Goal: Task Accomplishment & Management: Use online tool/utility

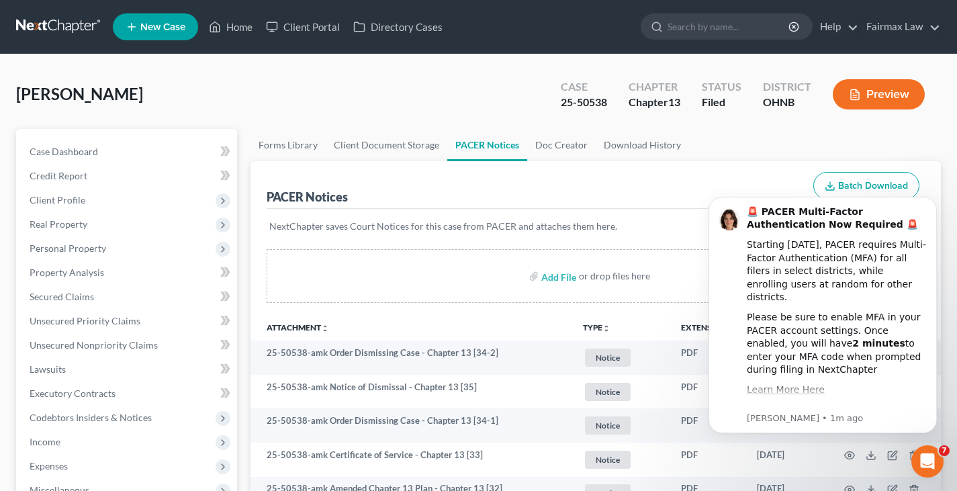
click at [64, 33] on link at bounding box center [59, 27] width 86 height 24
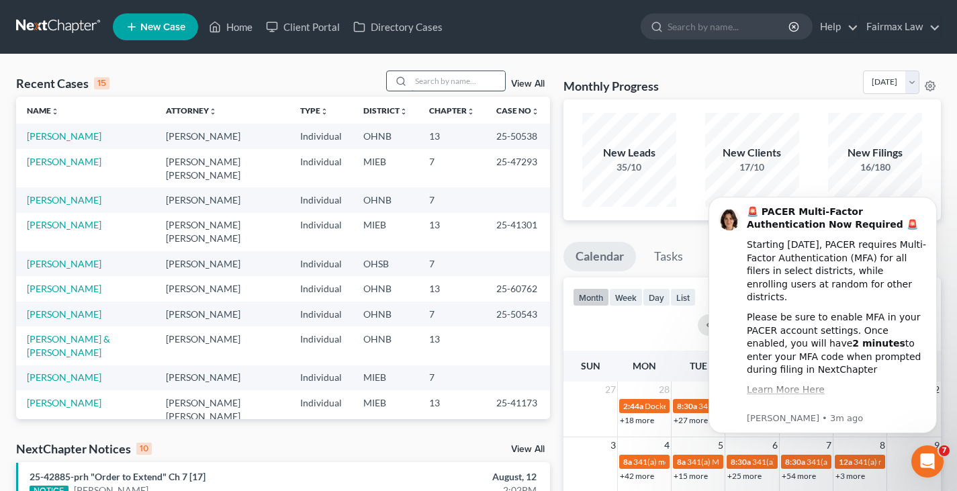
click at [439, 90] on input "search" at bounding box center [458, 80] width 94 height 19
click at [463, 83] on input "mcdonald" at bounding box center [458, 80] width 94 height 19
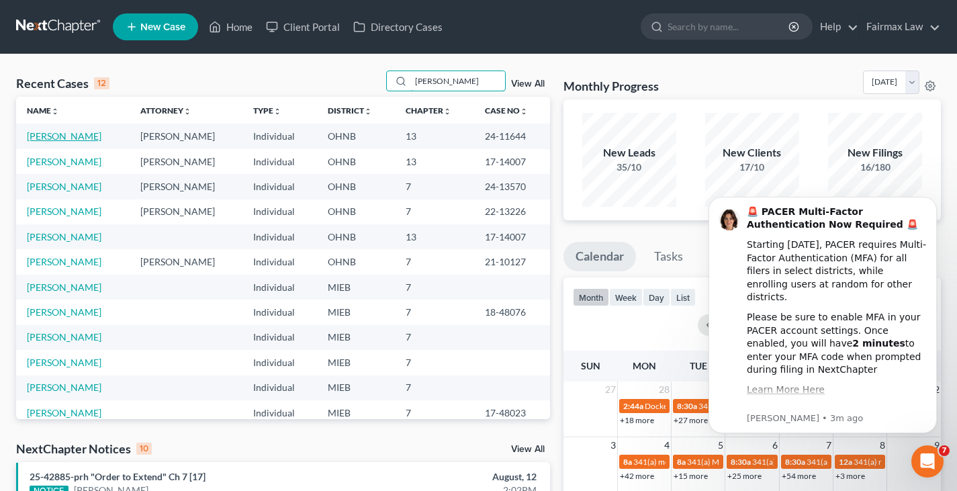
type input "mcdonald"
click at [82, 132] on link "[PERSON_NAME]" at bounding box center [64, 135] width 75 height 11
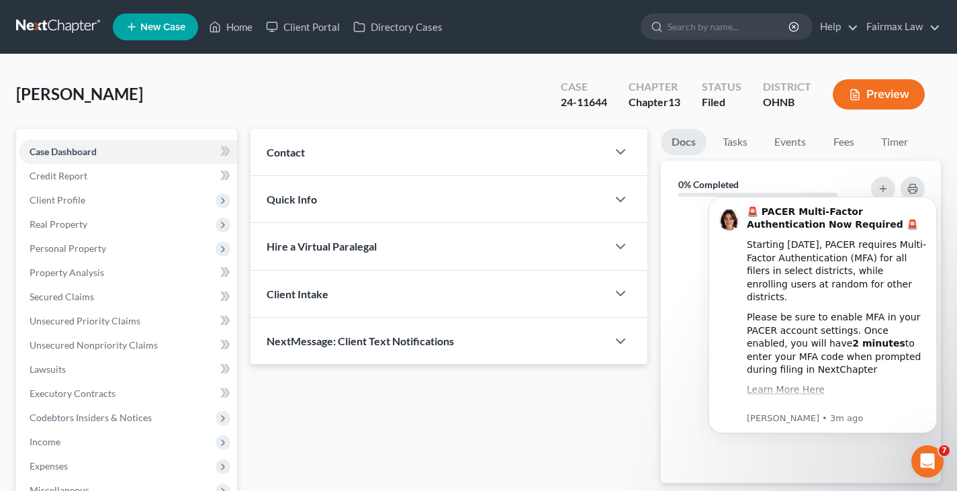
scroll to position [247, 0]
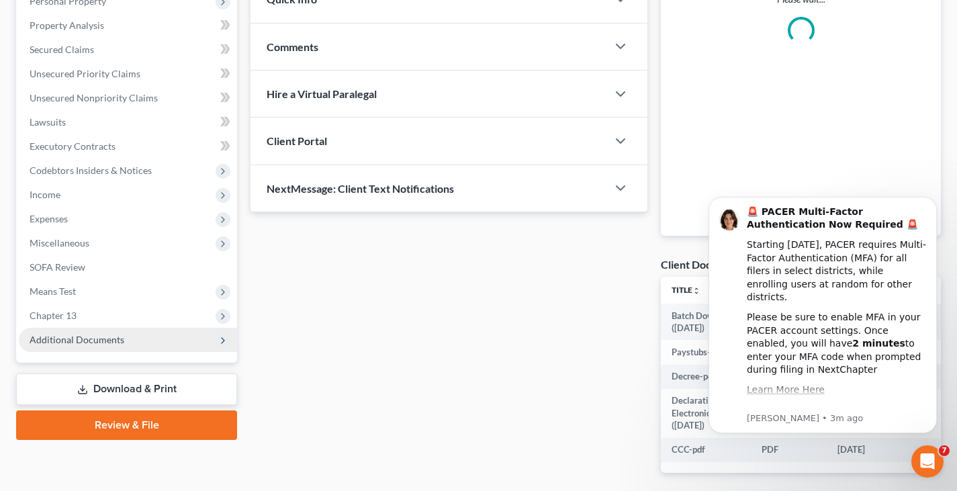
click at [92, 332] on span "Additional Documents" at bounding box center [128, 340] width 218 height 24
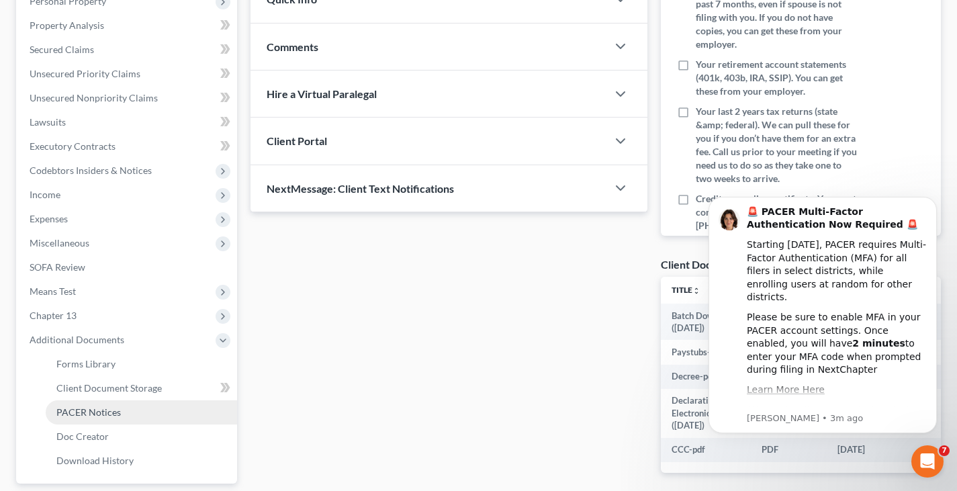
click at [83, 407] on span "PACER Notices" at bounding box center [88, 411] width 64 height 11
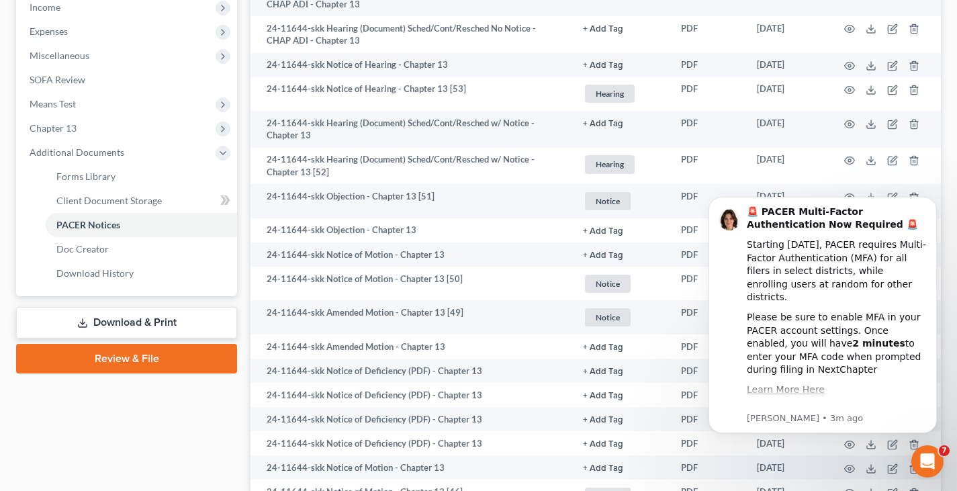
scroll to position [436, 0]
click at [930, 203] on icon "Dismiss notification" at bounding box center [932, 200] width 7 height 7
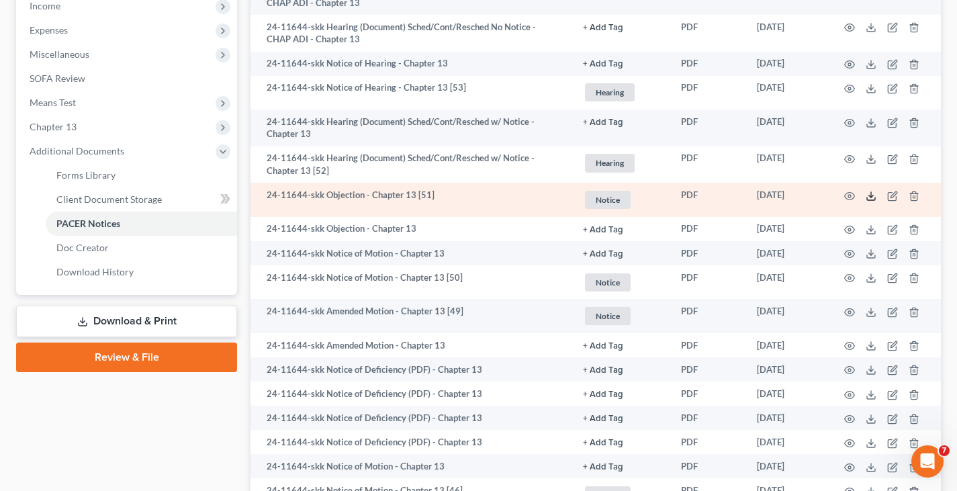
click at [870, 199] on icon at bounding box center [870, 196] width 11 height 11
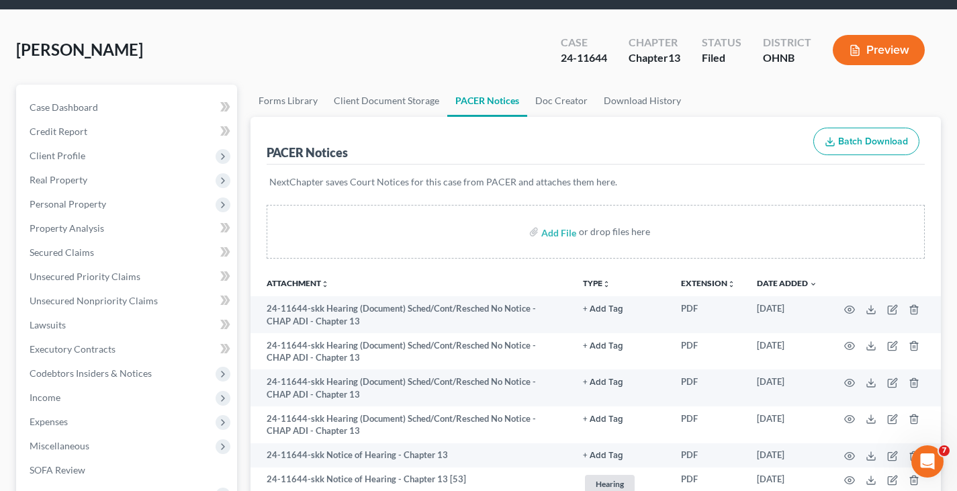
scroll to position [0, 0]
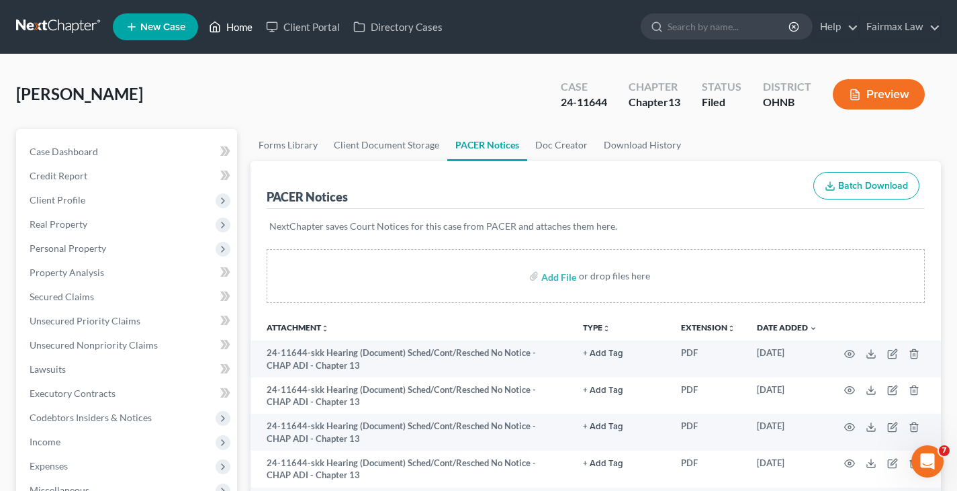
click at [52, 31] on link at bounding box center [59, 27] width 86 height 24
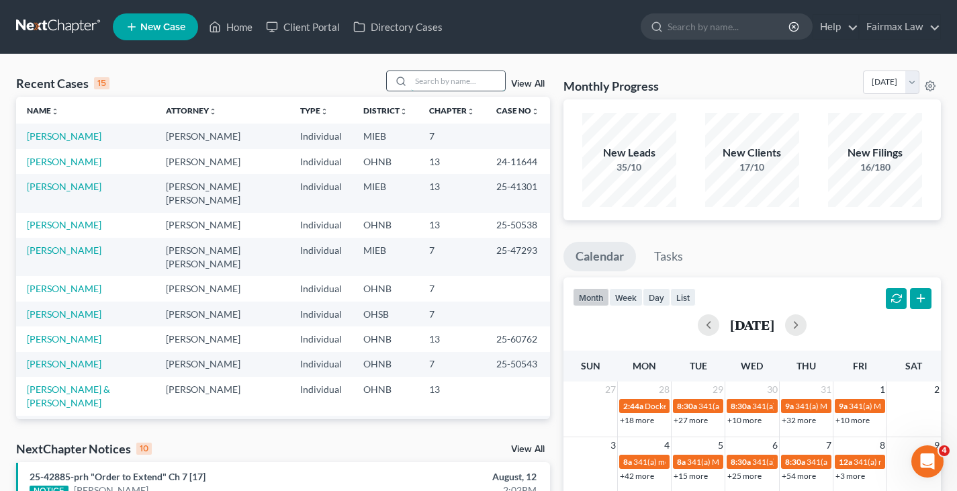
click at [437, 79] on input "search" at bounding box center [458, 80] width 94 height 19
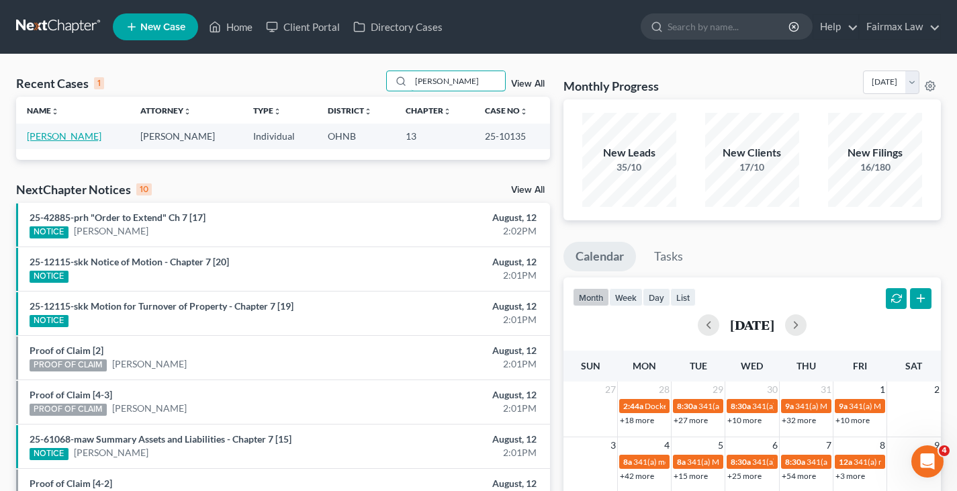
type input "zuchelli"
click at [65, 130] on link "[PERSON_NAME]" at bounding box center [64, 135] width 75 height 11
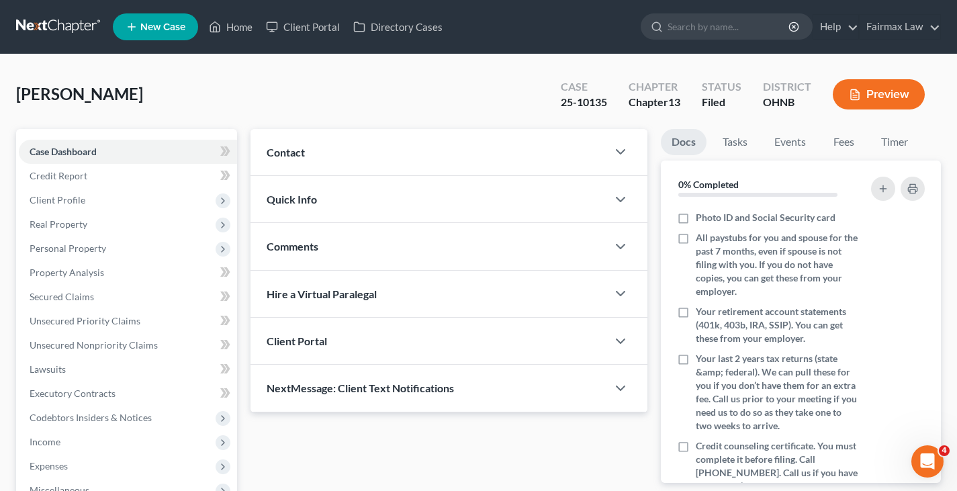
click at [85, 343] on div "Case Dashboard Payments Invoices Payments Payments Credit Report Client Profile…" at bounding box center [126, 369] width 221 height 481
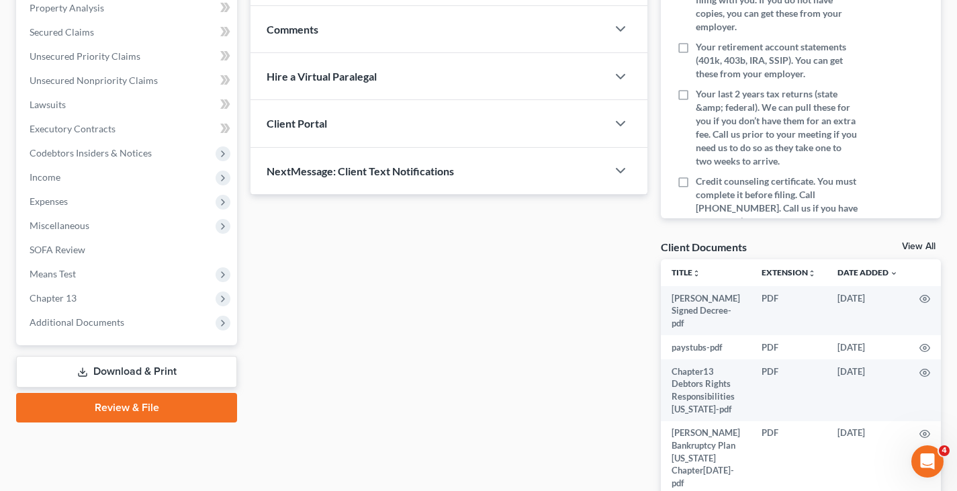
click at [82, 333] on span "Additional Documents" at bounding box center [128, 322] width 218 height 24
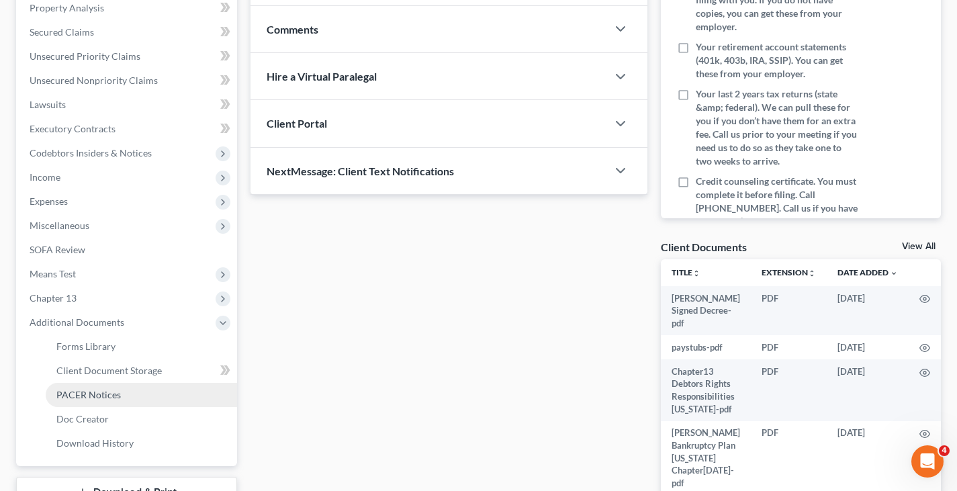
click at [98, 389] on span "PACER Notices" at bounding box center [88, 394] width 64 height 11
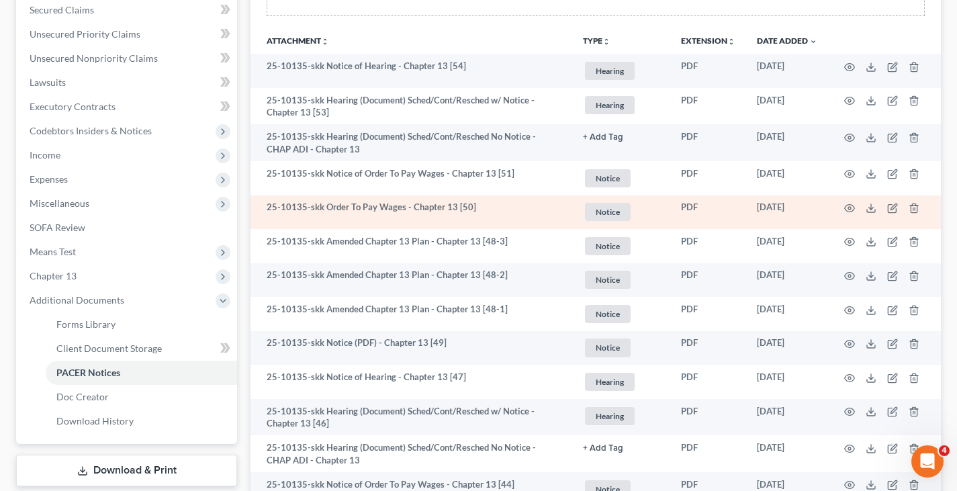
scroll to position [290, 0]
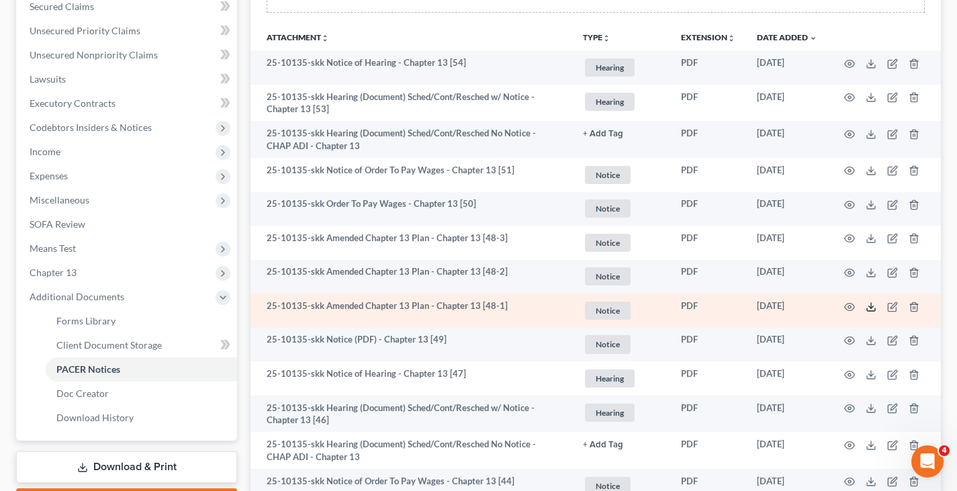
click at [871, 308] on icon at bounding box center [870, 306] width 11 height 11
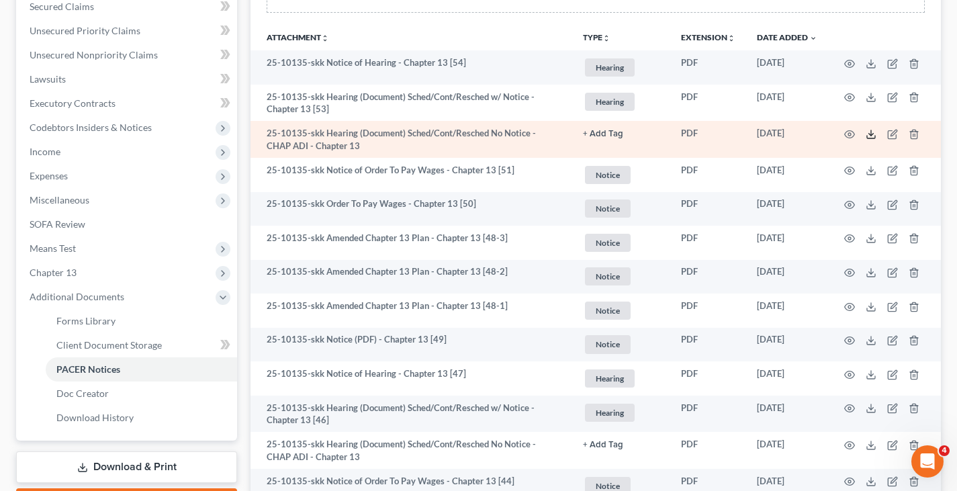
click at [869, 134] on polyline at bounding box center [871, 134] width 5 height 2
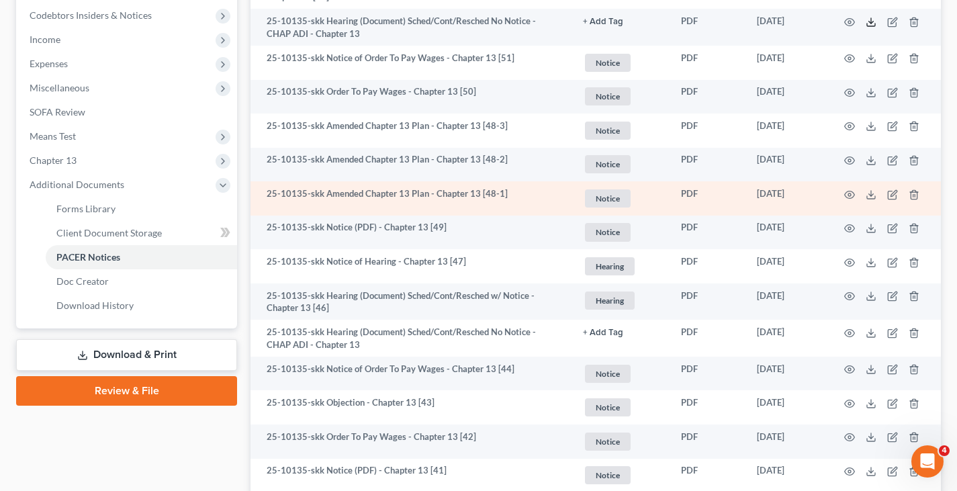
scroll to position [405, 0]
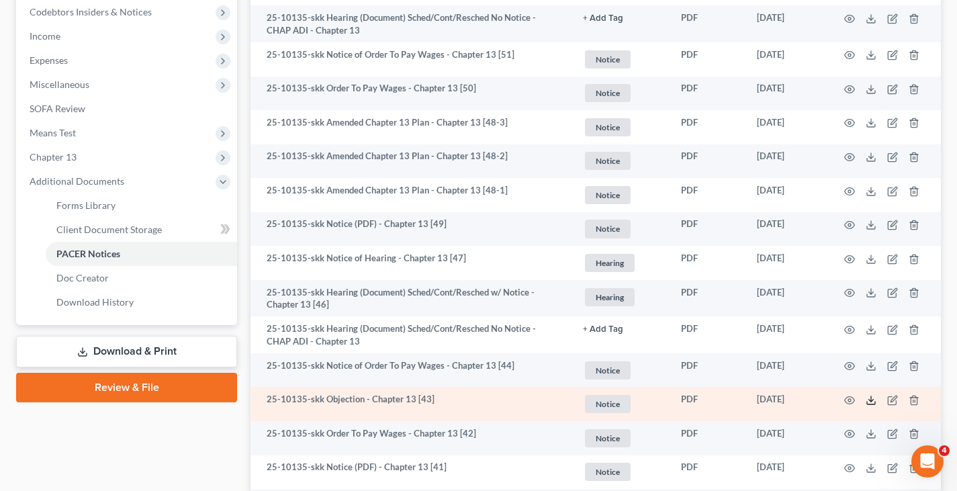
click at [868, 403] on icon at bounding box center [870, 400] width 11 height 11
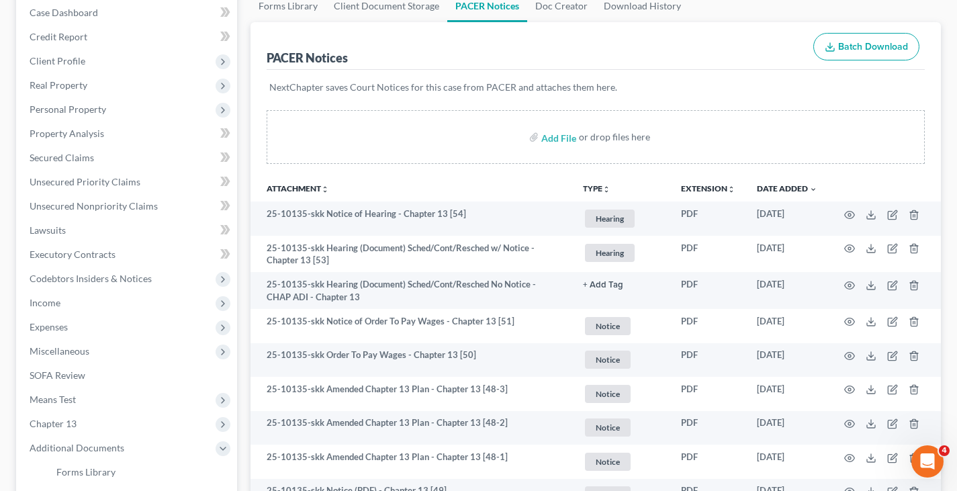
scroll to position [146, 0]
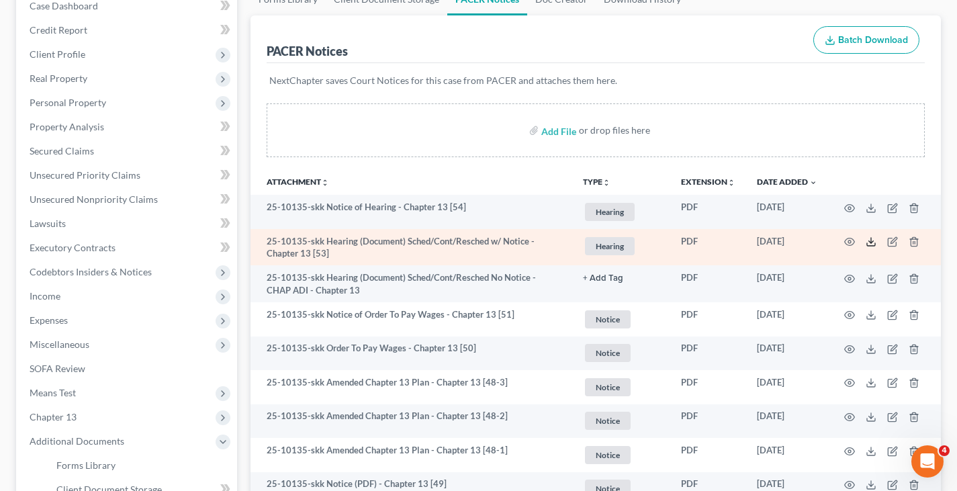
click at [872, 240] on icon at bounding box center [870, 241] width 11 height 11
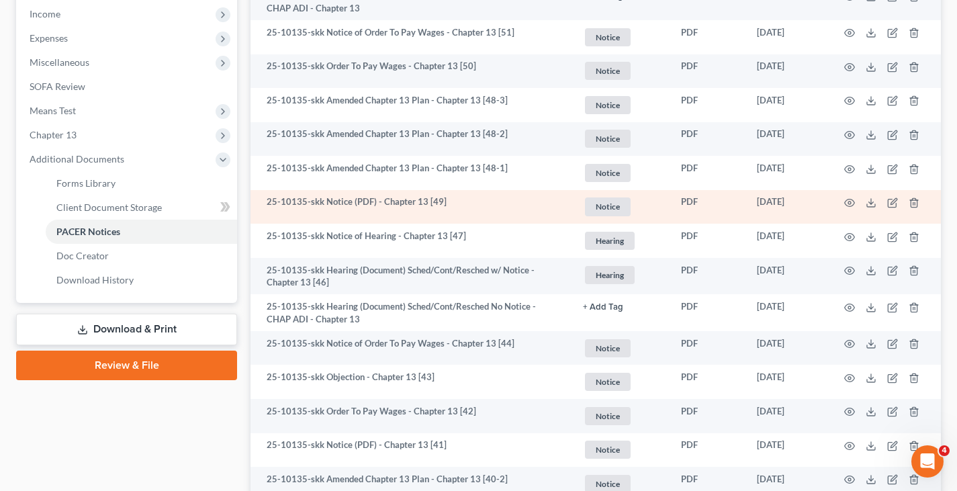
scroll to position [433, 0]
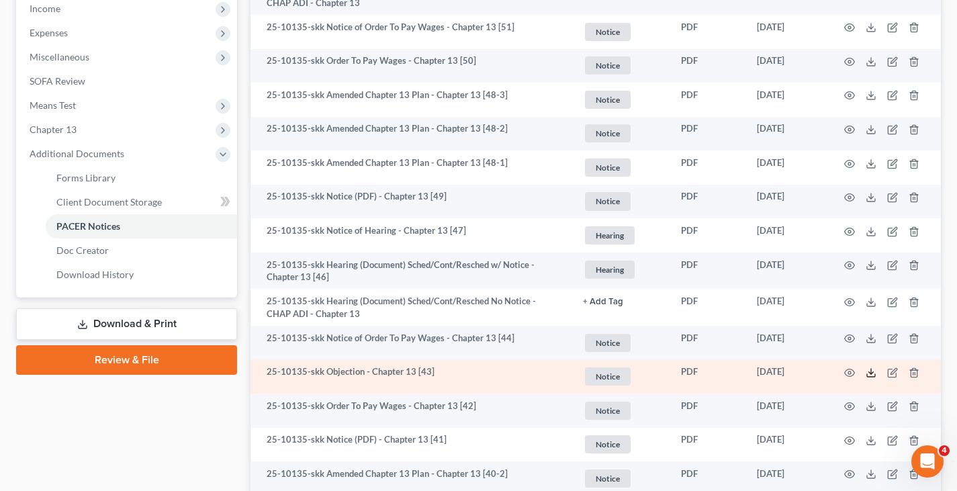
click at [871, 367] on icon at bounding box center [870, 372] width 11 height 11
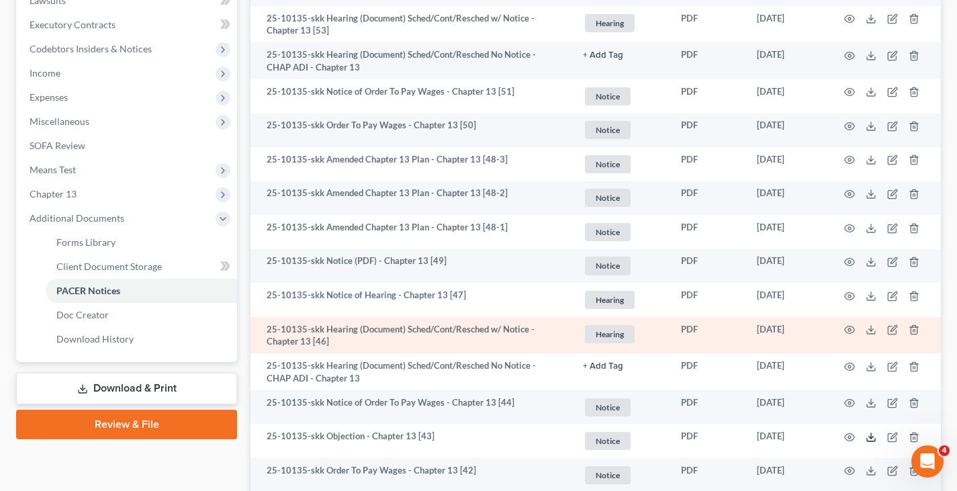
scroll to position [358, 0]
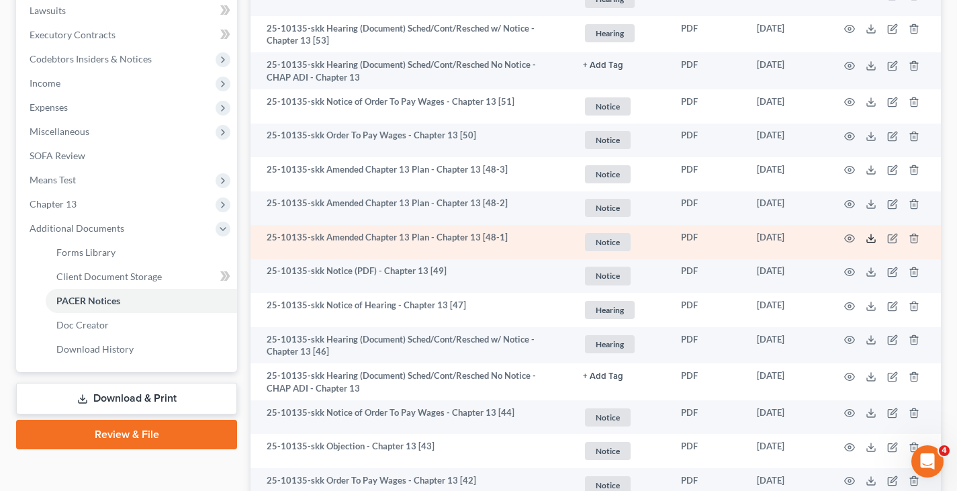
click at [865, 234] on icon at bounding box center [870, 238] width 11 height 11
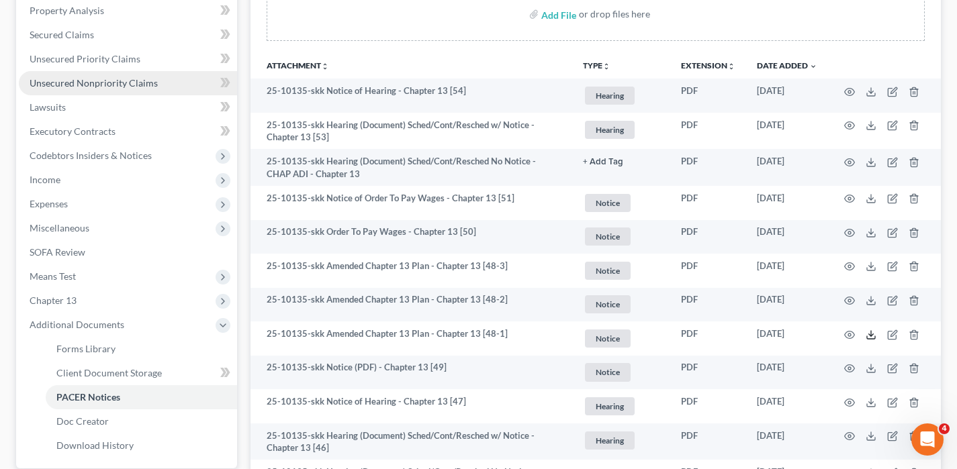
scroll to position [0, 0]
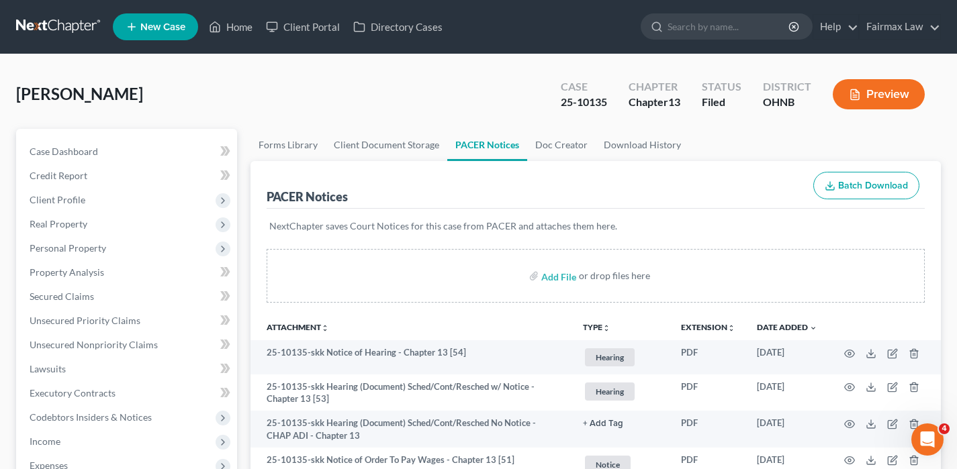
click at [63, 25] on link at bounding box center [59, 27] width 86 height 24
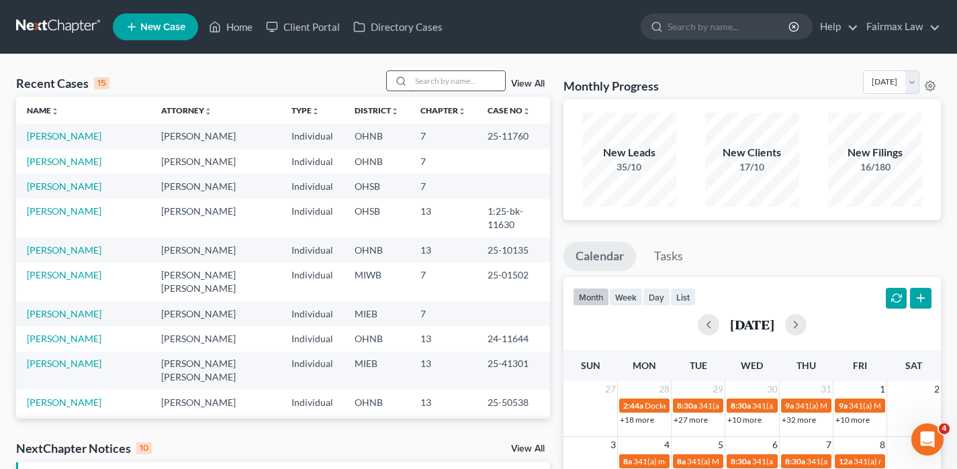
click at [480, 75] on input "search" at bounding box center [458, 80] width 94 height 19
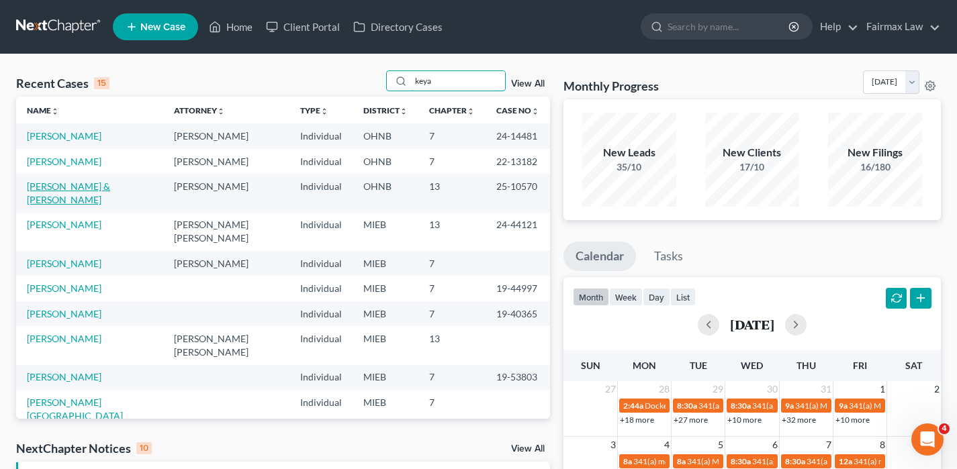
type input "keya"
click at [91, 183] on link "[PERSON_NAME] & [PERSON_NAME]" at bounding box center [68, 193] width 83 height 25
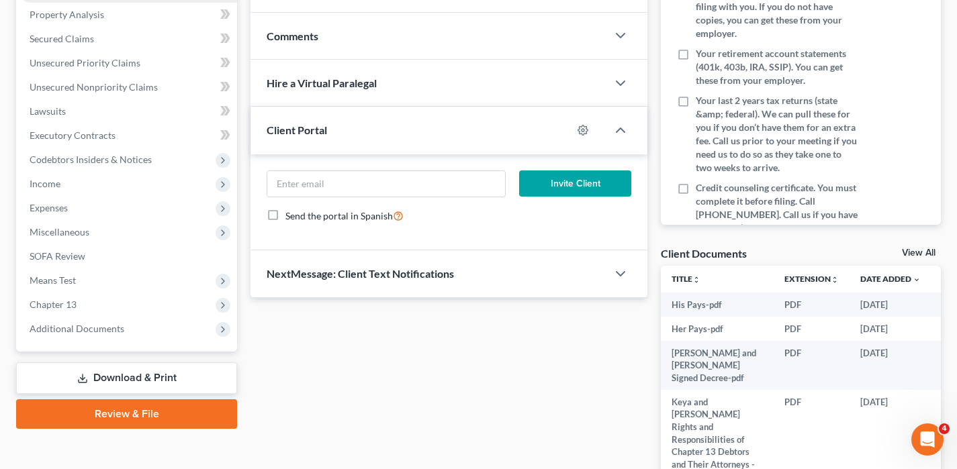
scroll to position [395, 0]
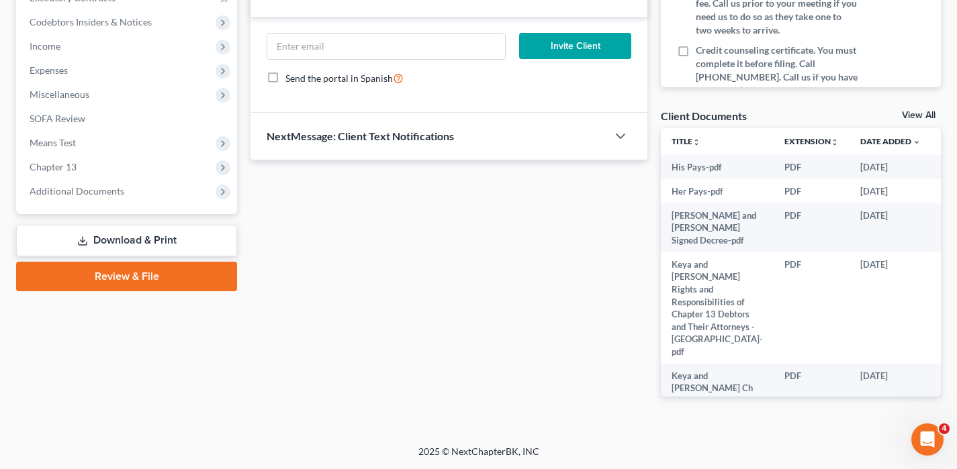
click at [103, 188] on span "Additional Documents" at bounding box center [77, 190] width 95 height 11
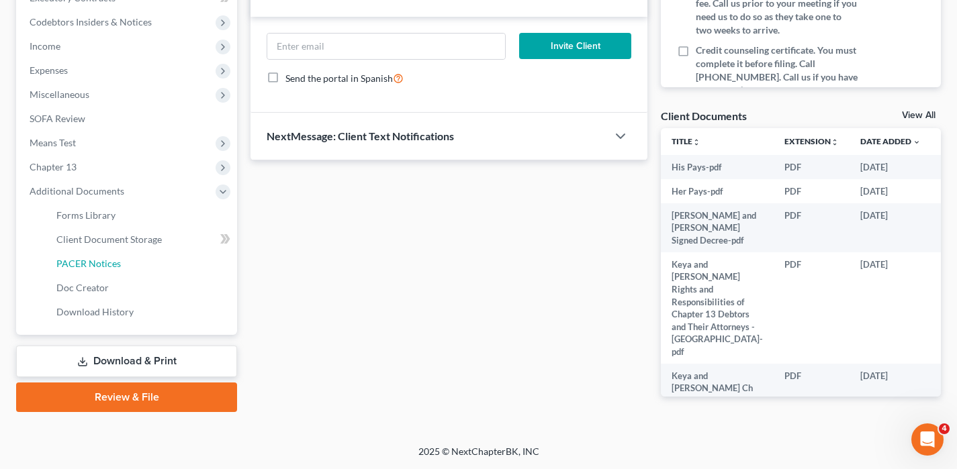
click at [101, 271] on link "PACER Notices" at bounding box center [141, 264] width 191 height 24
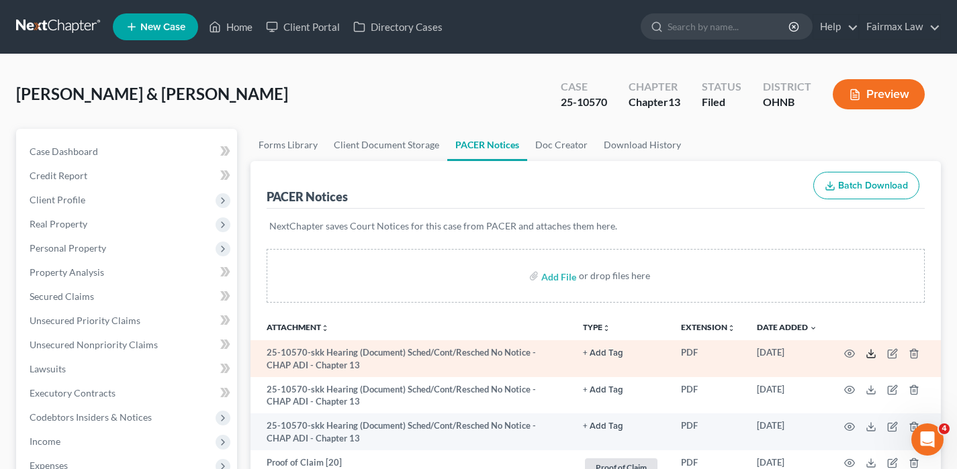
click at [869, 356] on icon at bounding box center [870, 353] width 11 height 11
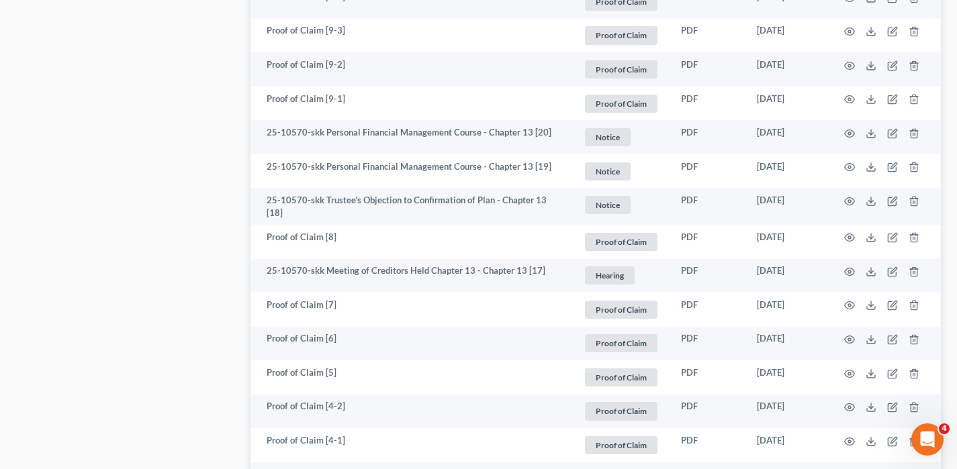
scroll to position [974, 0]
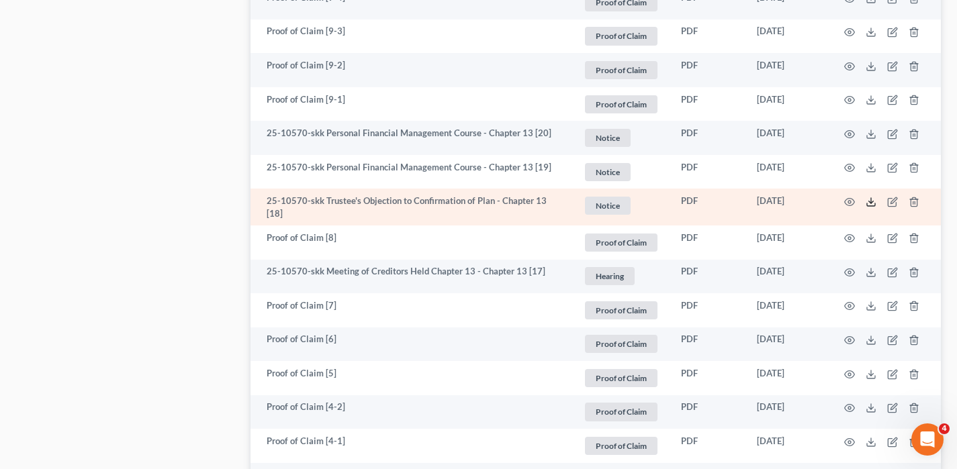
click at [871, 199] on line at bounding box center [871, 200] width 0 height 5
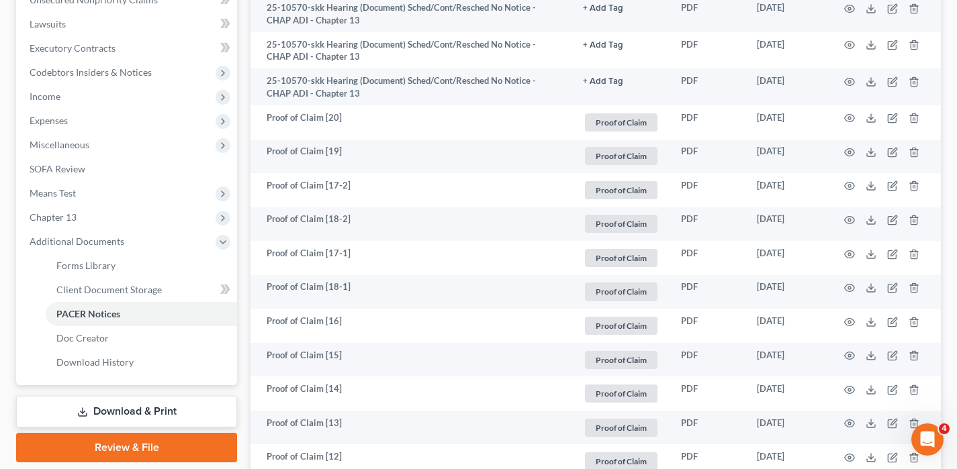
scroll to position [0, 0]
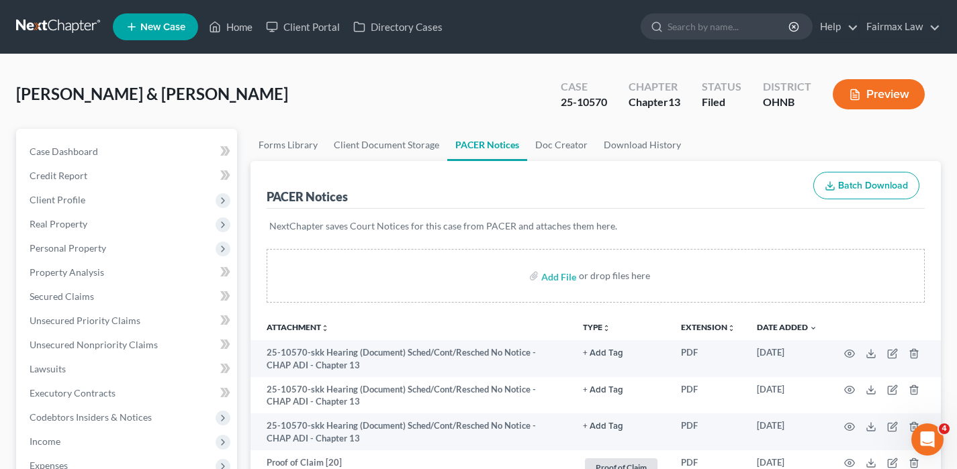
click at [78, 30] on link at bounding box center [59, 27] width 86 height 24
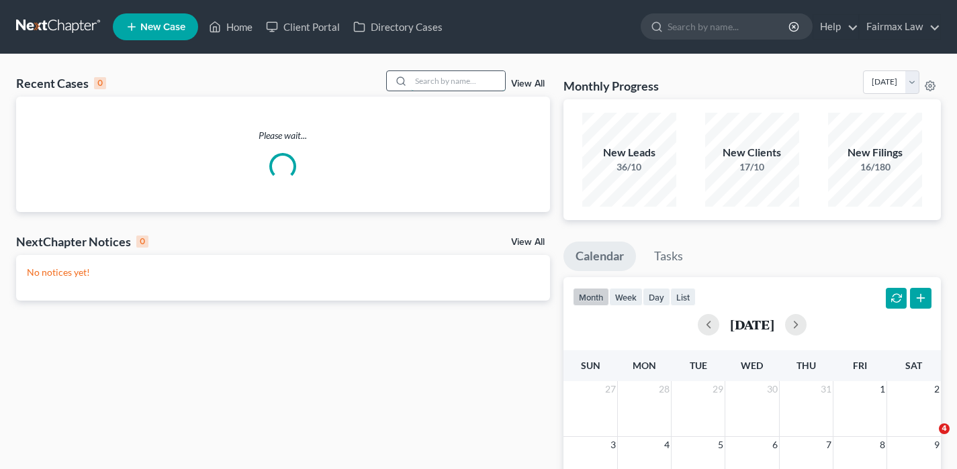
click at [450, 85] on input "search" at bounding box center [458, 80] width 94 height 19
click at [449, 75] on div "Recent Cases 0 View All Please wait... NextChapter Notices 0 View All No notice…" at bounding box center [478, 402] width 957 height 697
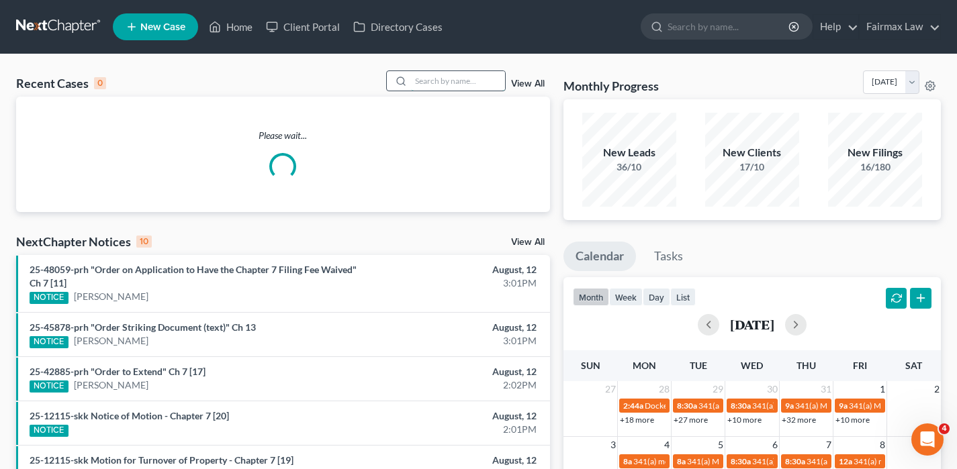
click at [449, 79] on input "search" at bounding box center [458, 80] width 94 height 19
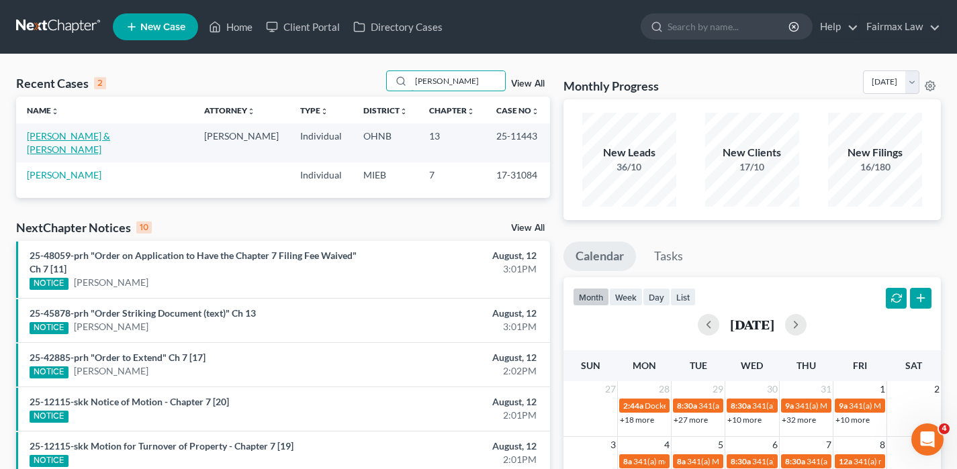
type input "[PERSON_NAME]"
click at [97, 138] on link "[PERSON_NAME] & [PERSON_NAME]" at bounding box center [68, 142] width 83 height 25
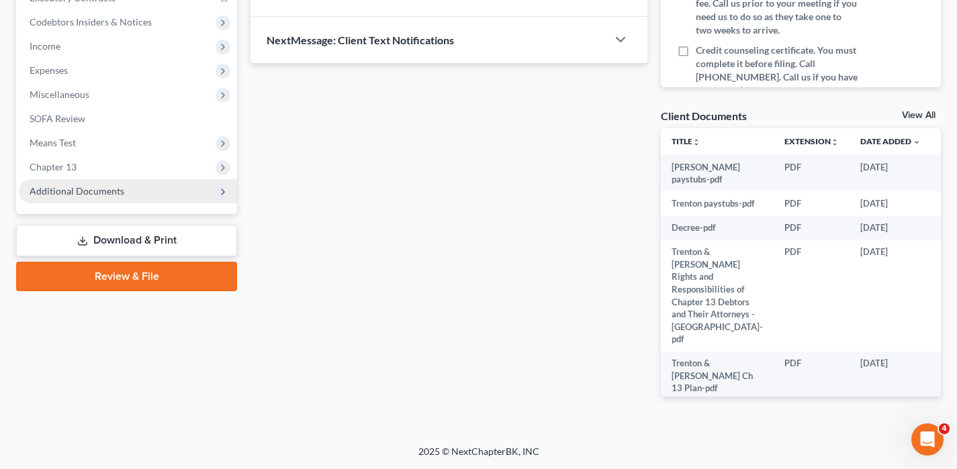
click at [153, 197] on span "Additional Documents" at bounding box center [128, 191] width 218 height 24
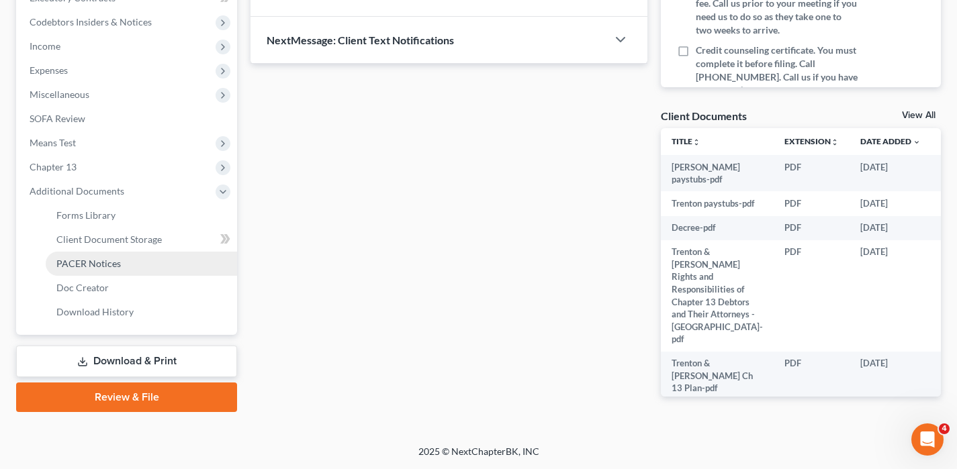
click at [130, 264] on link "PACER Notices" at bounding box center [141, 264] width 191 height 24
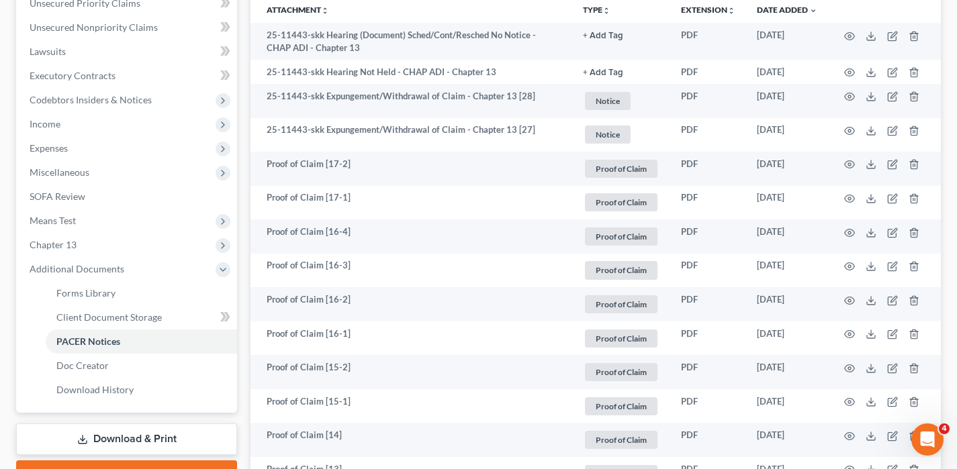
scroll to position [316, 0]
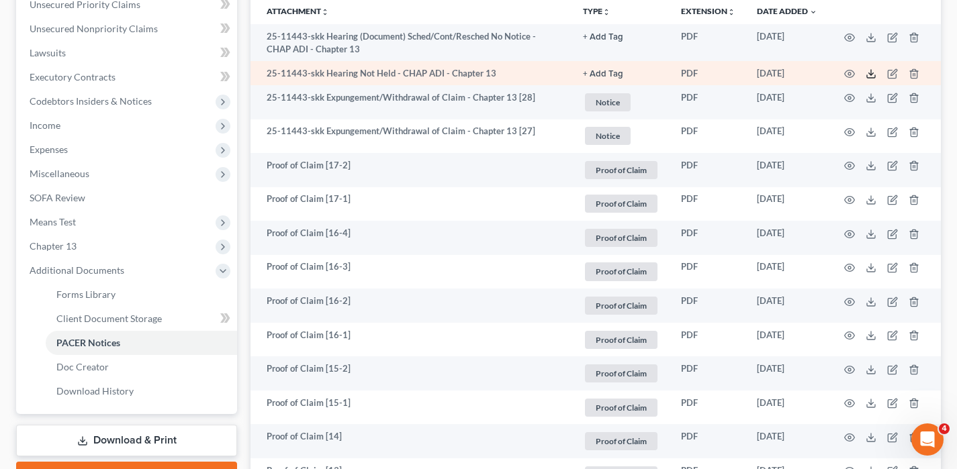
click at [866, 69] on icon at bounding box center [870, 73] width 11 height 11
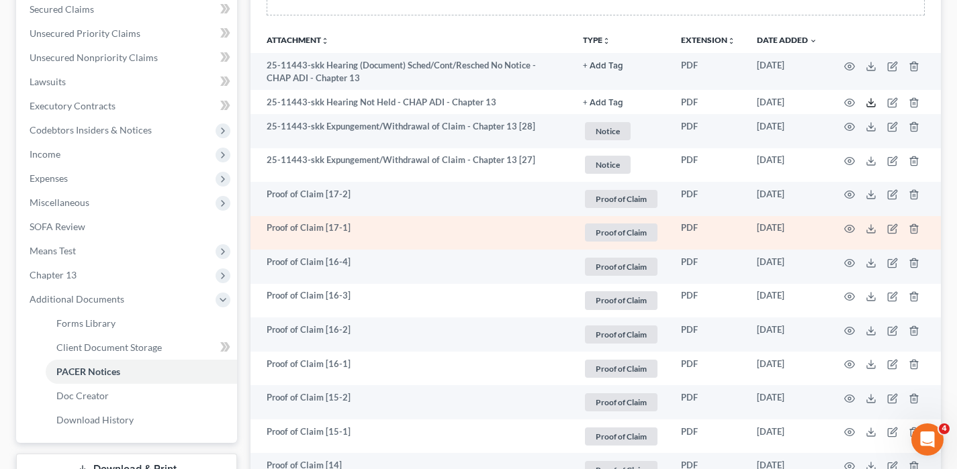
scroll to position [283, 0]
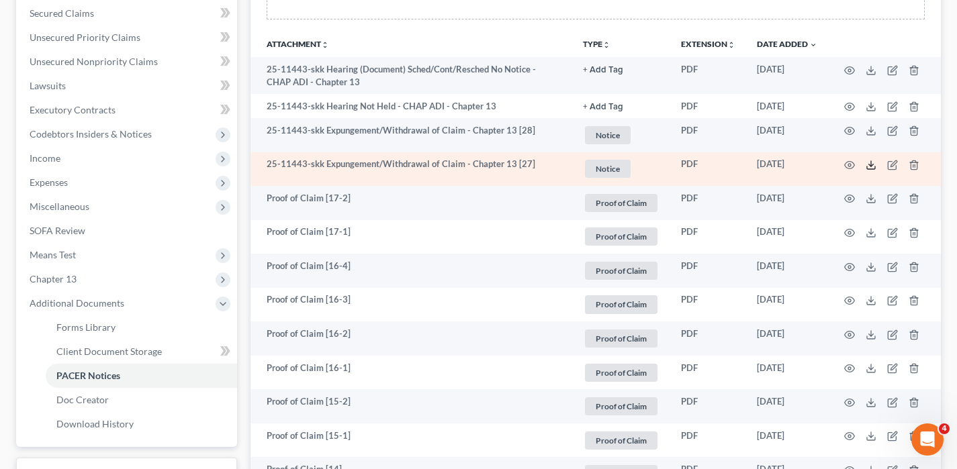
click at [870, 166] on polyline at bounding box center [871, 165] width 5 height 2
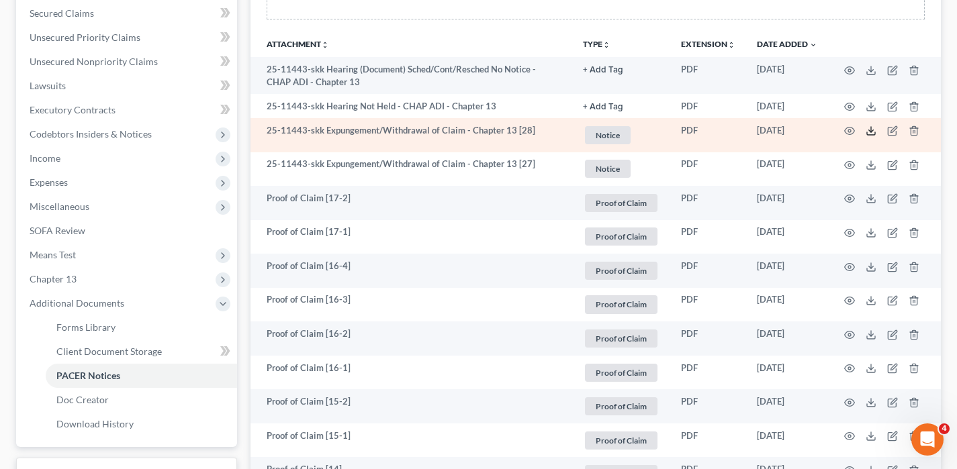
click at [867, 133] on icon at bounding box center [870, 131] width 11 height 11
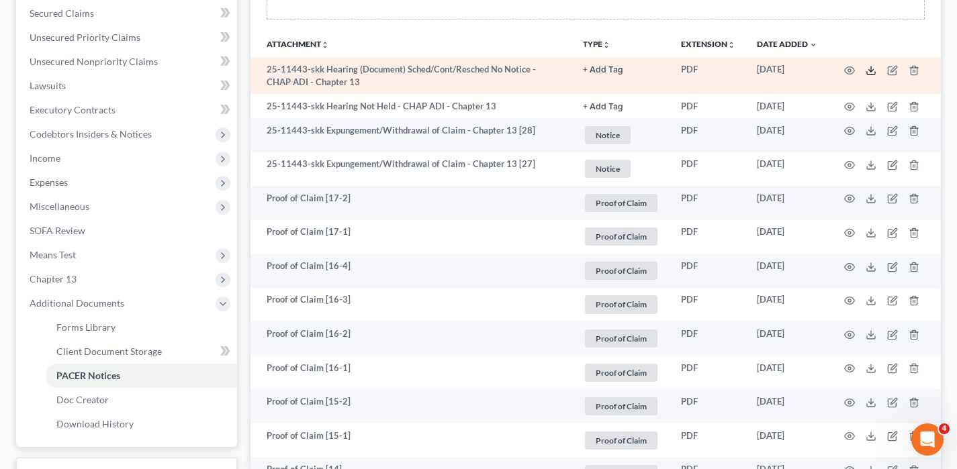
click at [872, 70] on polyline at bounding box center [871, 70] width 5 height 2
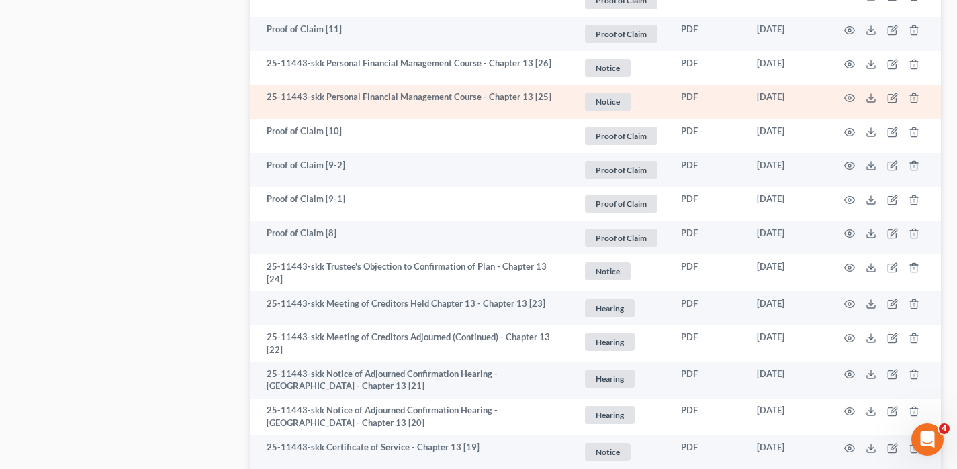
scroll to position [862, 0]
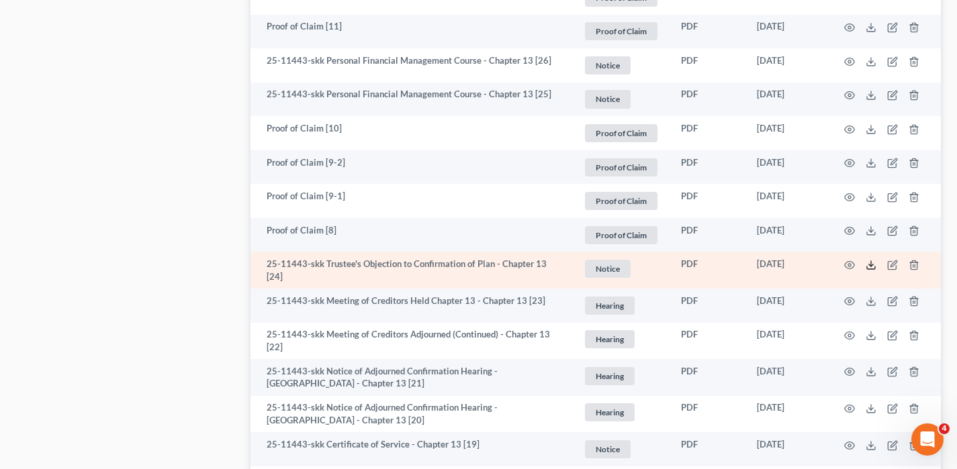
click at [871, 262] on line at bounding box center [871, 263] width 0 height 5
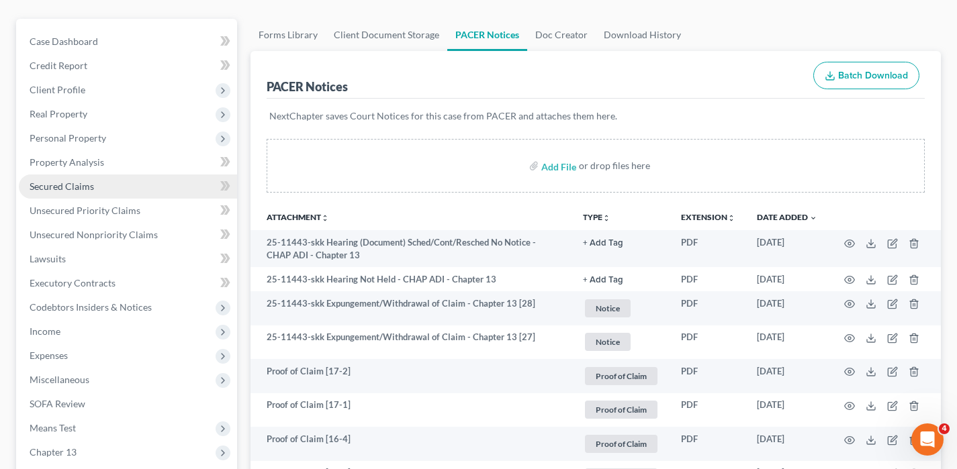
scroll to position [109, 0]
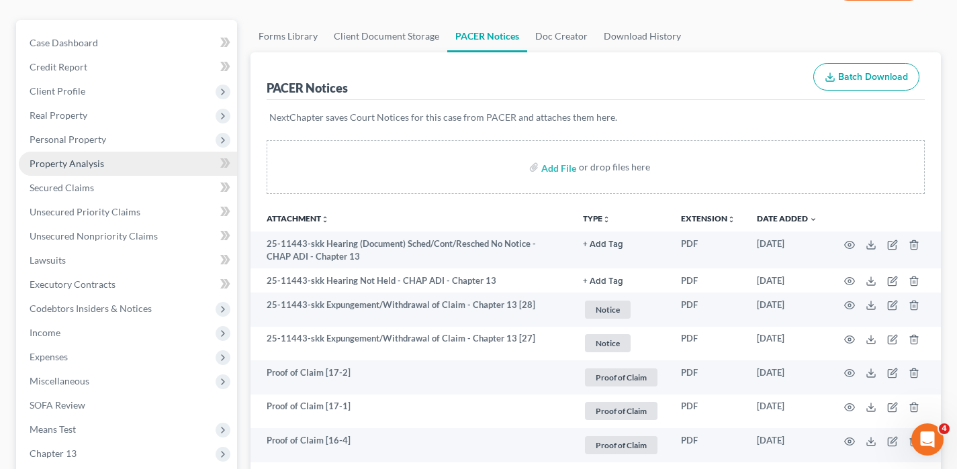
click at [111, 152] on link "Property Analysis" at bounding box center [128, 164] width 218 height 24
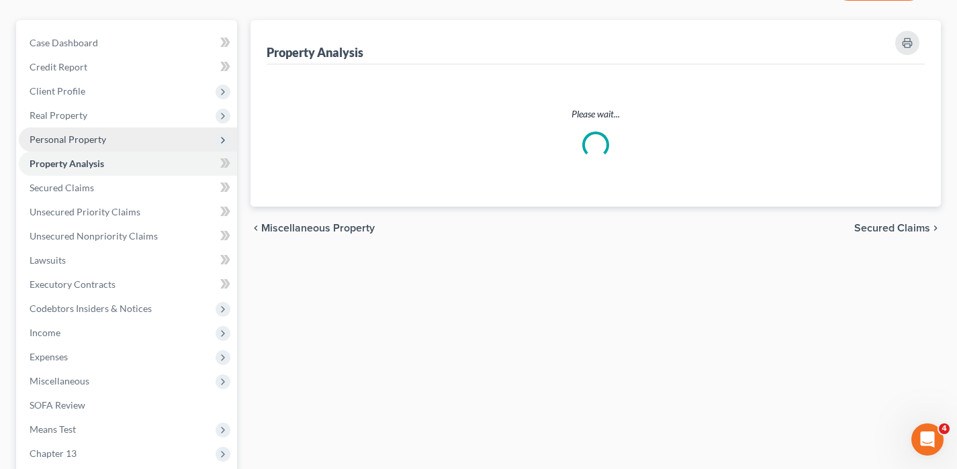
scroll to position [32, 0]
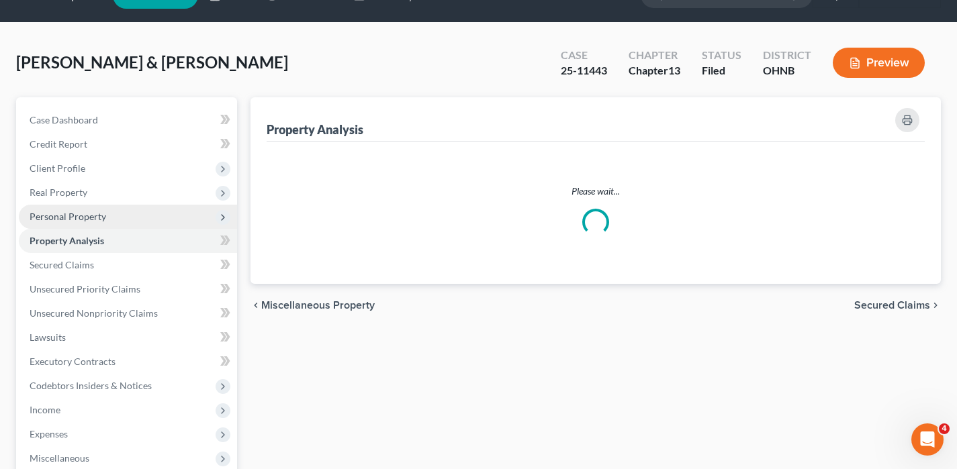
click at [111, 142] on ul "Case Dashboard Payments Invoices Payments Payments Credit Report Client Profile" at bounding box center [128, 337] width 218 height 459
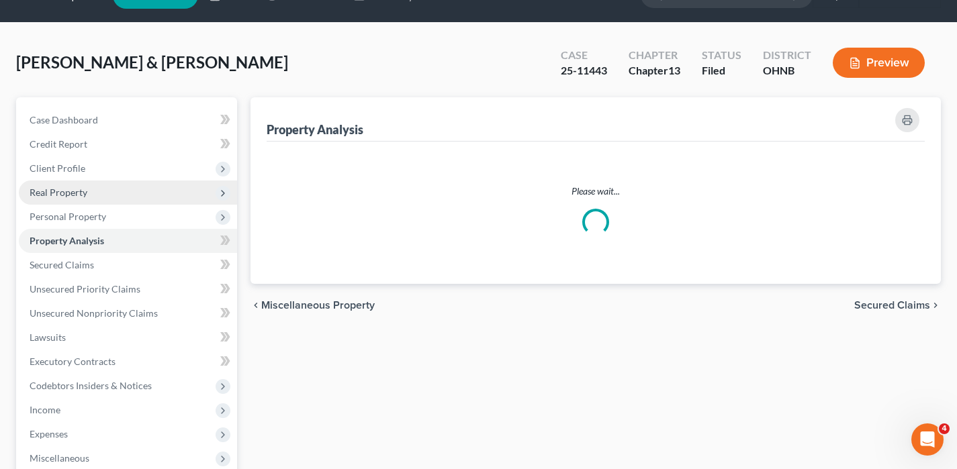
scroll to position [0, 0]
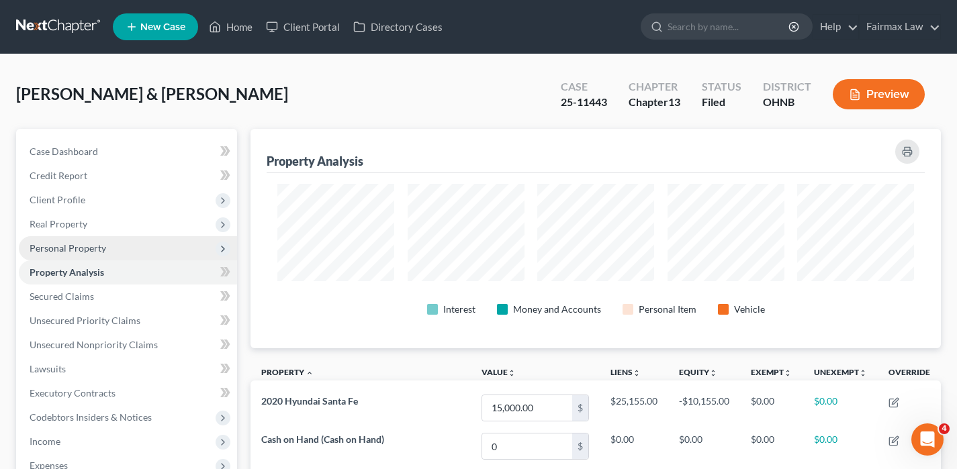
click at [122, 241] on span "Personal Property" at bounding box center [128, 248] width 218 height 24
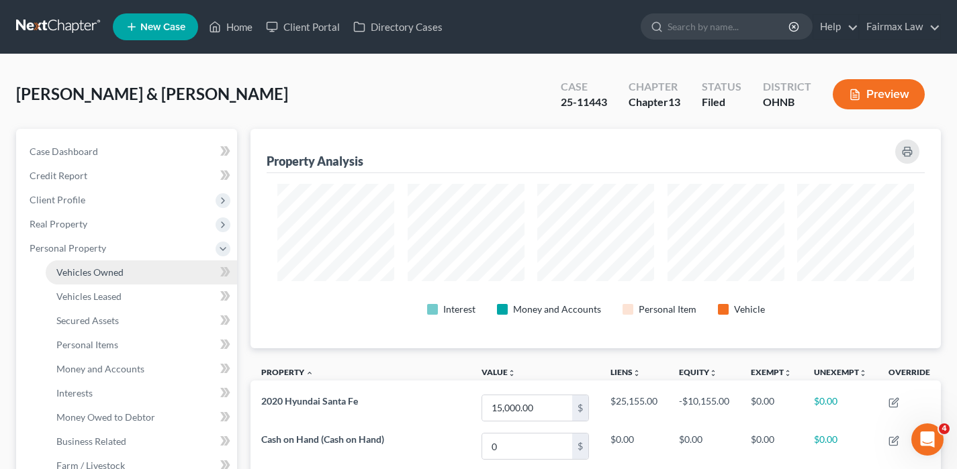
click at [126, 274] on link "Vehicles Owned" at bounding box center [141, 272] width 191 height 24
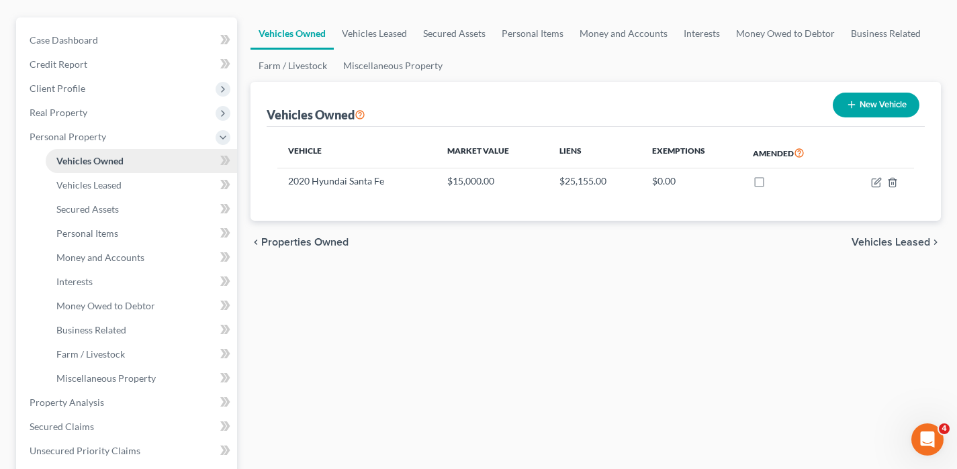
scroll to position [114, 0]
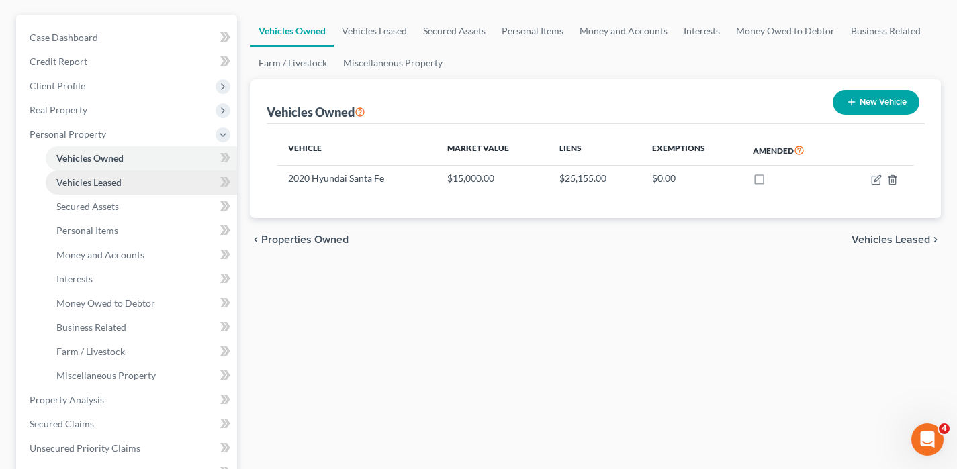
click at [136, 189] on link "Vehicles Leased" at bounding box center [141, 183] width 191 height 24
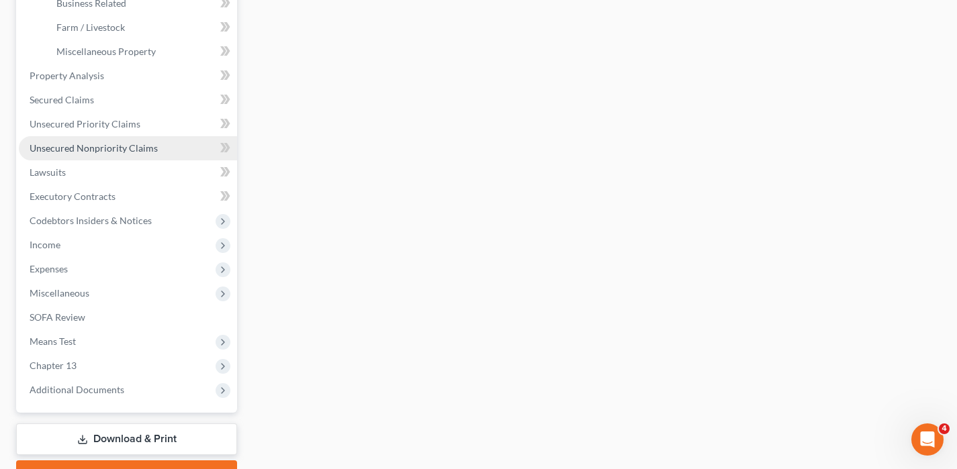
click at [115, 142] on span "Unsecured Nonpriority Claims" at bounding box center [94, 147] width 128 height 11
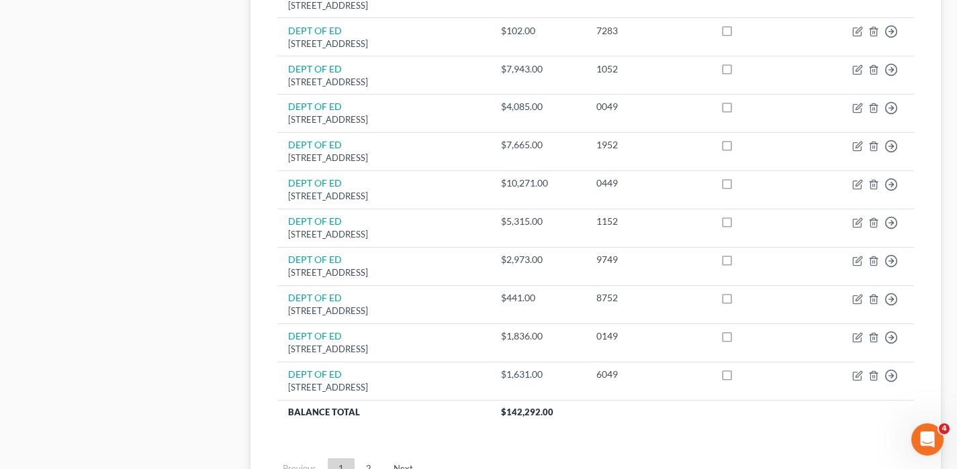
scroll to position [1085, 0]
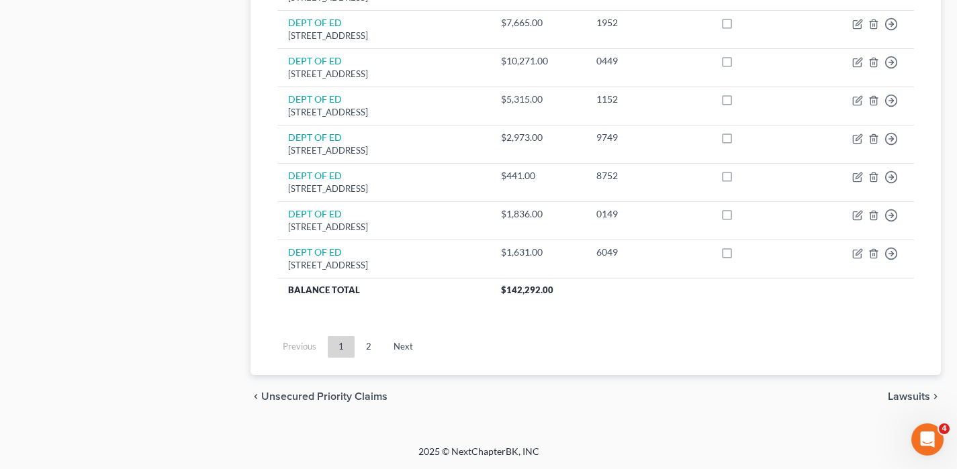
click at [373, 338] on link "2" at bounding box center [368, 346] width 27 height 21
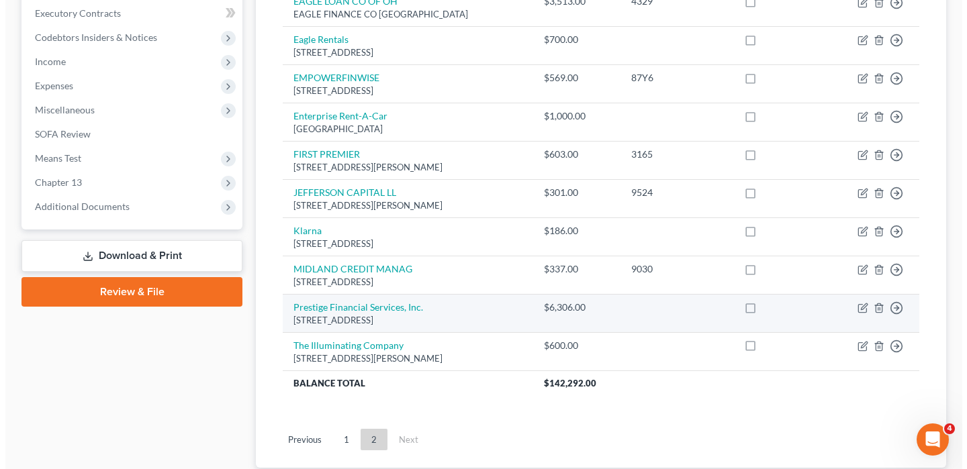
scroll to position [382, 0]
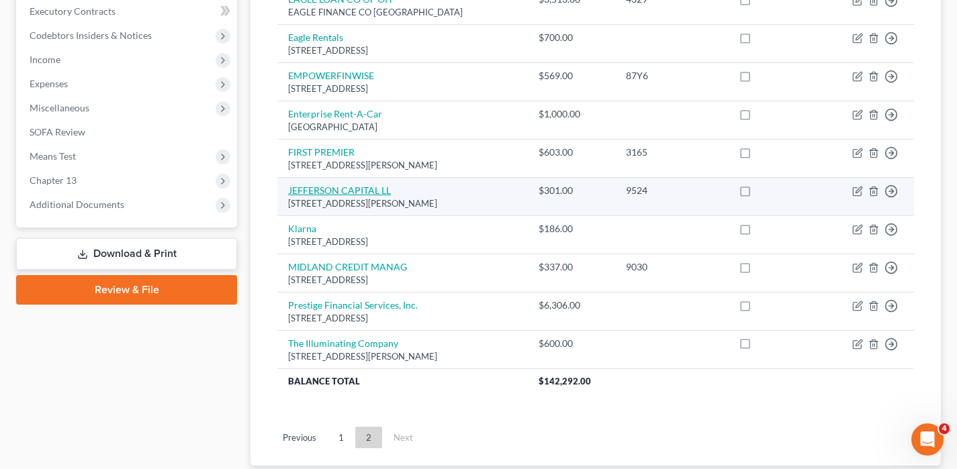
click at [367, 188] on link "JEFFERSON CAPITAL LL" at bounding box center [339, 190] width 103 height 11
select select "24"
select select "2"
select select "1"
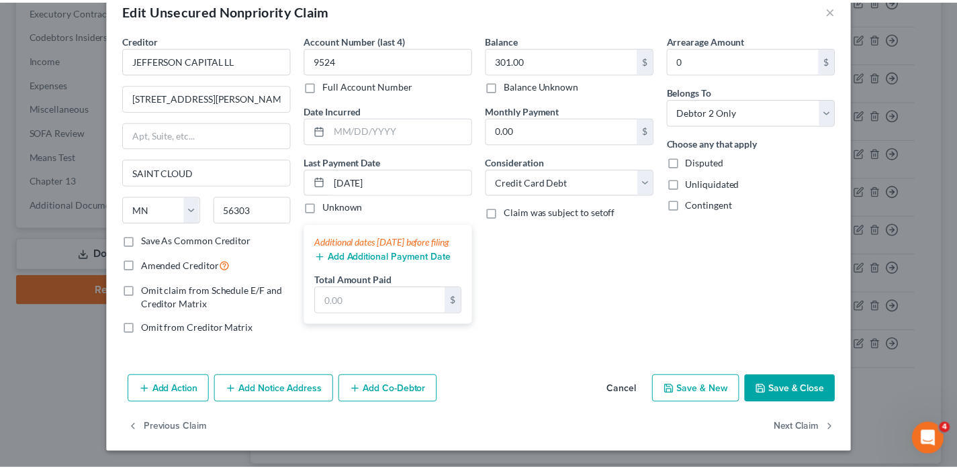
scroll to position [0, 0]
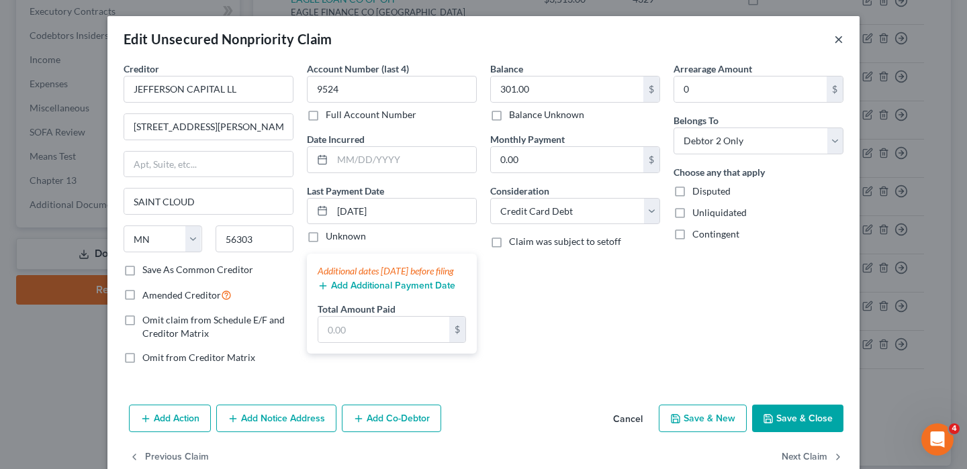
click at [834, 46] on button "×" at bounding box center [838, 39] width 9 height 16
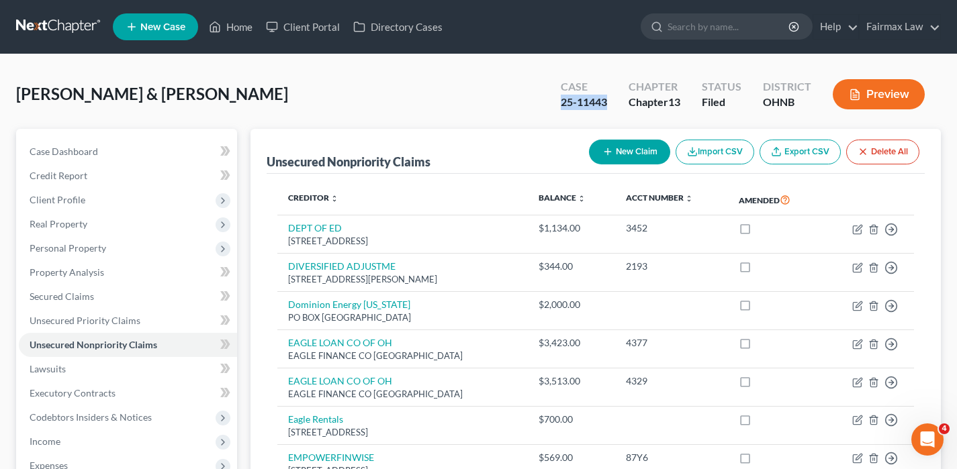
drag, startPoint x: 607, startPoint y: 105, endPoint x: 544, endPoint y: 100, distance: 63.3
click at [544, 100] on div "Case 25-11443 Chapter Chapter 13 Status Filed District OHNB Preview" at bounding box center [742, 94] width 396 height 48
copy div "25-11443"
click at [91, 25] on link at bounding box center [59, 27] width 86 height 24
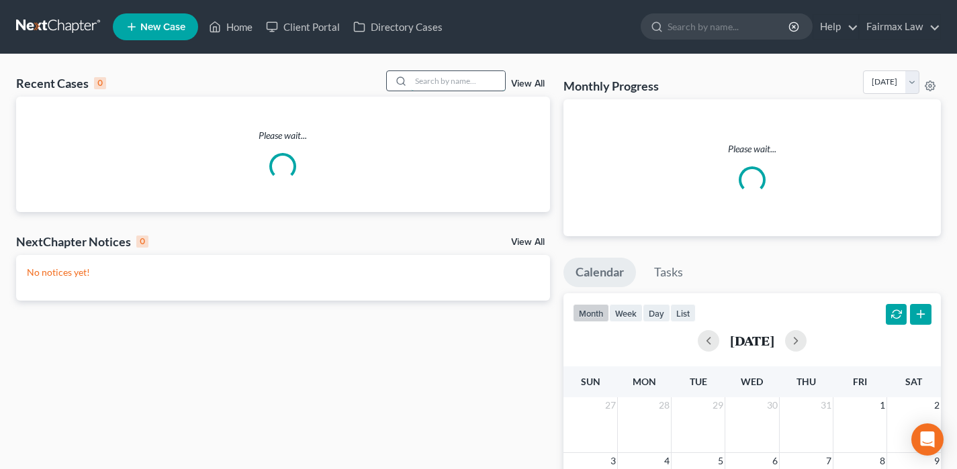
click at [443, 81] on input "search" at bounding box center [458, 80] width 94 height 19
paste input "[PERSON_NAME]"
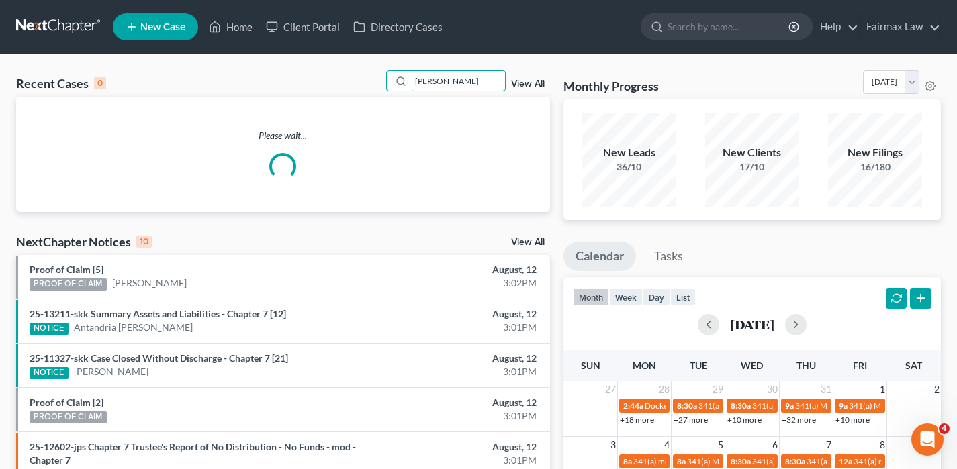
type input "[PERSON_NAME]"
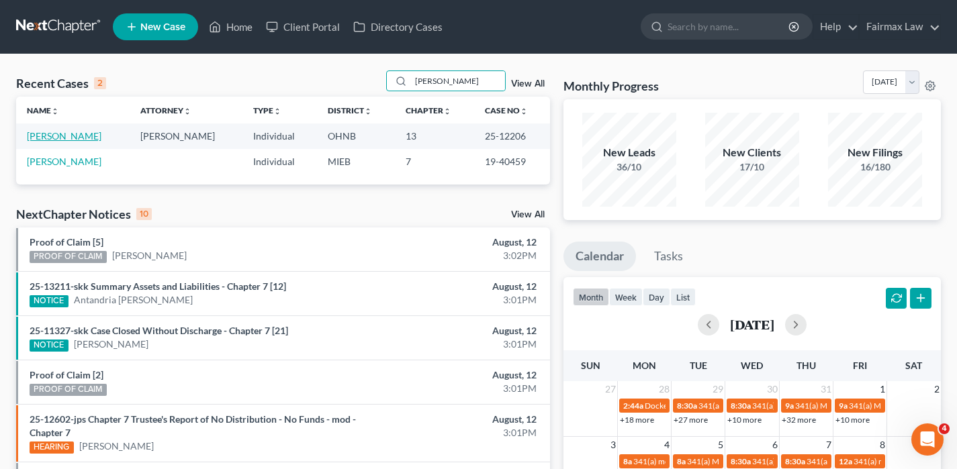
click at [60, 132] on link "[PERSON_NAME]" at bounding box center [64, 135] width 75 height 11
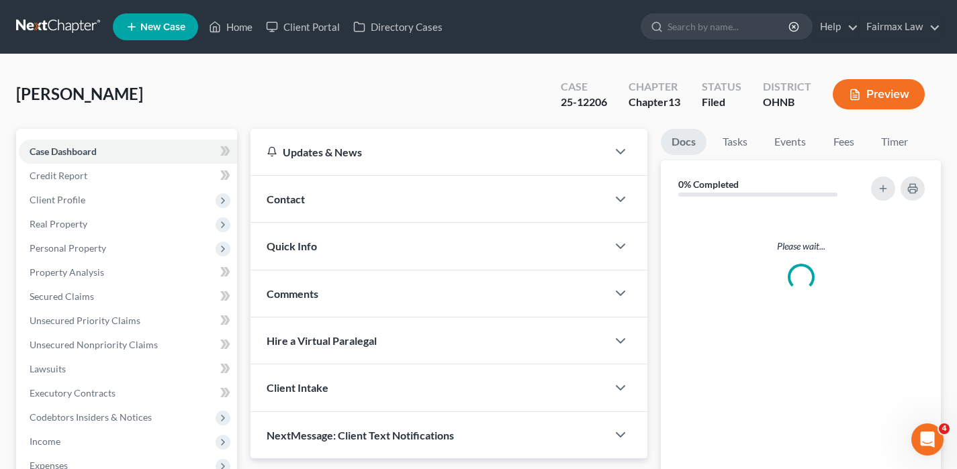
scroll to position [345, 0]
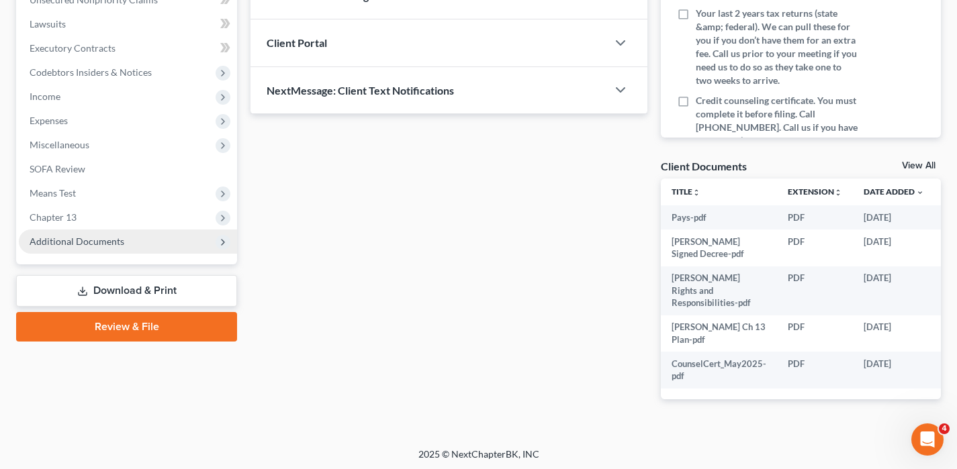
click at [99, 236] on span "Additional Documents" at bounding box center [77, 241] width 95 height 11
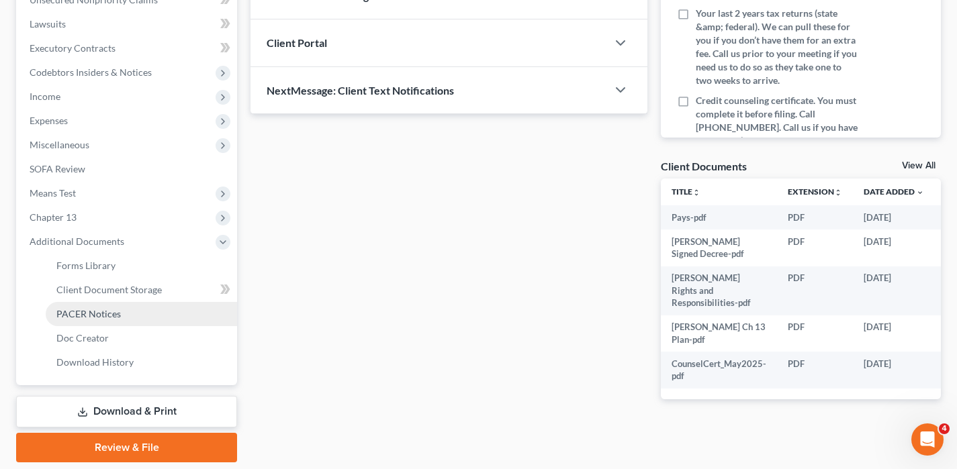
click at [111, 316] on span "PACER Notices" at bounding box center [88, 313] width 64 height 11
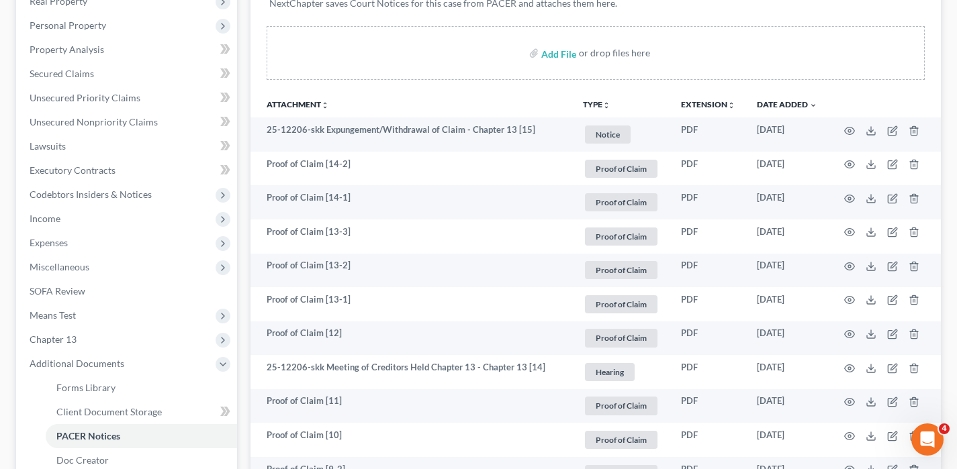
scroll to position [224, 0]
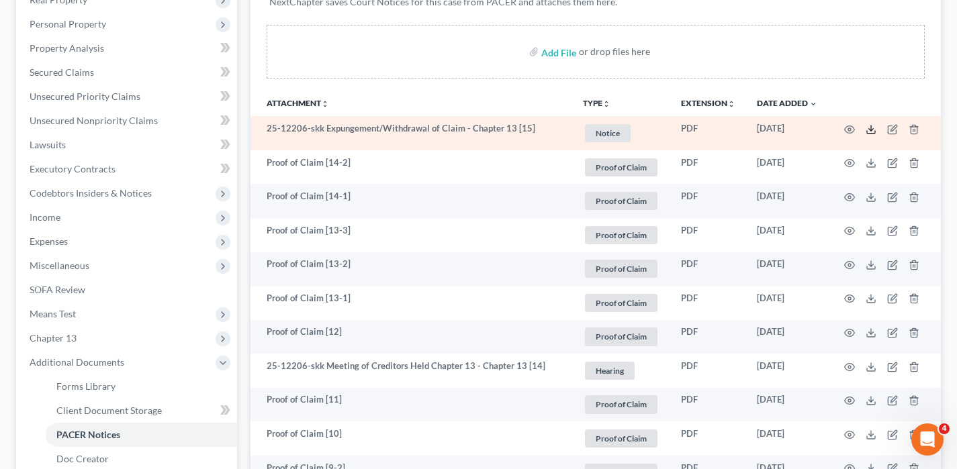
click at [870, 126] on icon at bounding box center [870, 129] width 11 height 11
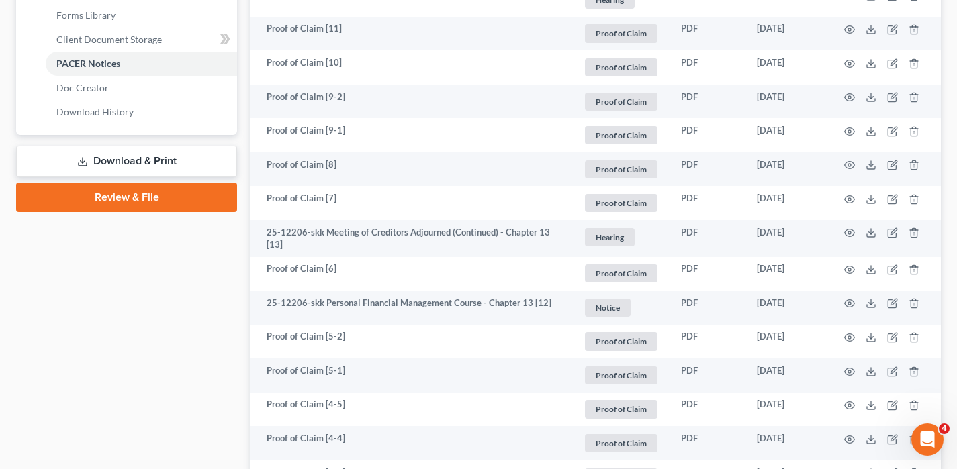
scroll to position [597, 0]
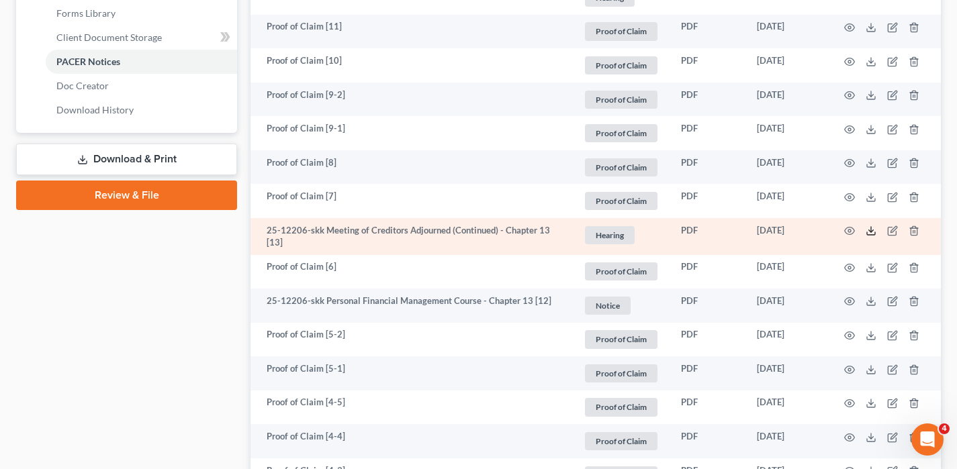
click at [869, 230] on icon at bounding box center [870, 231] width 11 height 11
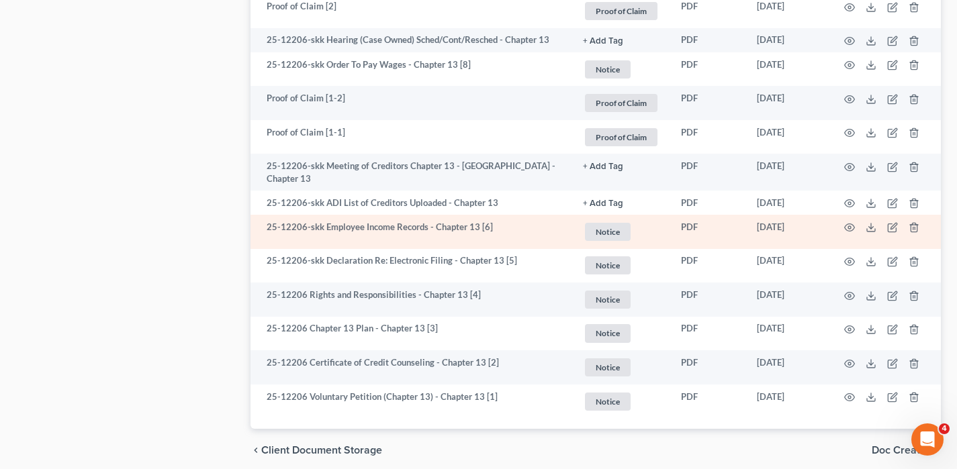
scroll to position [1332, 0]
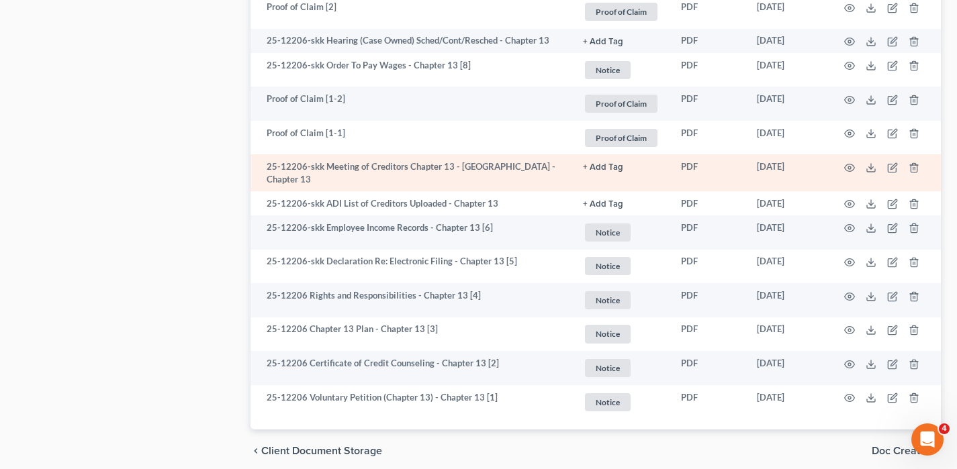
click at [876, 165] on td at bounding box center [884, 172] width 113 height 37
click at [874, 165] on icon at bounding box center [870, 167] width 11 height 11
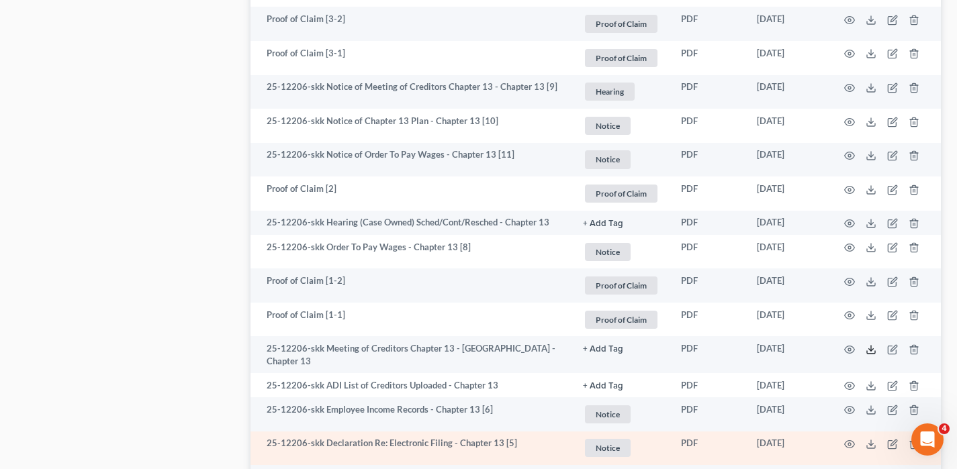
scroll to position [1147, 0]
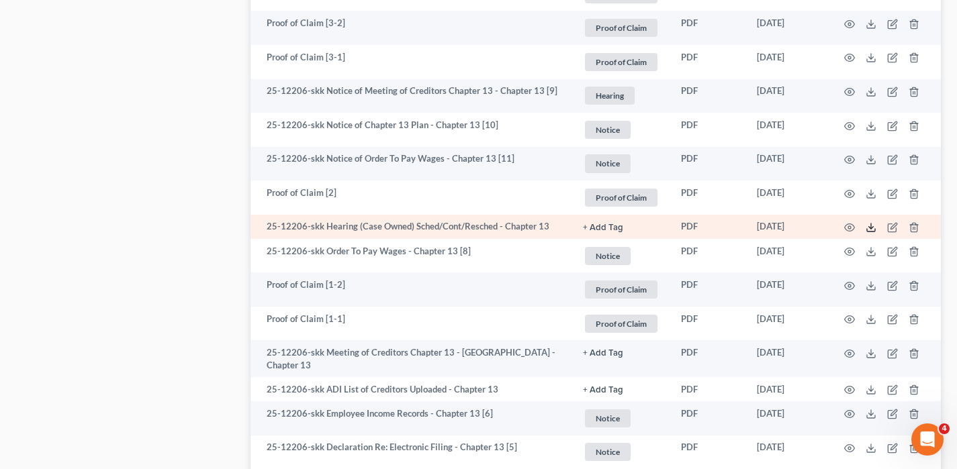
click at [873, 232] on icon at bounding box center [871, 230] width 8 height 3
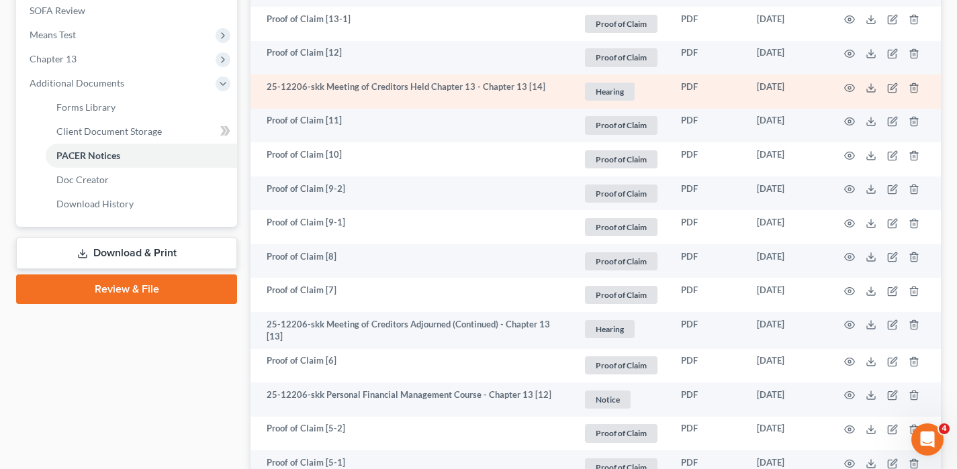
scroll to position [0, 0]
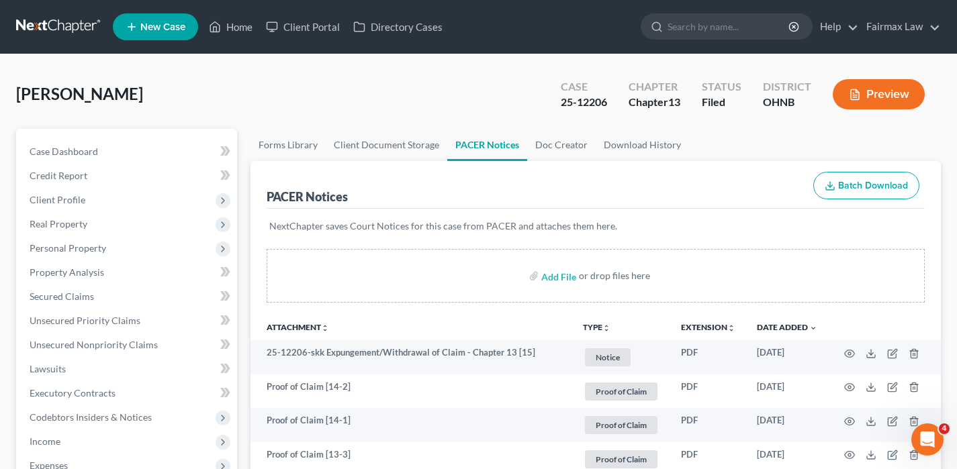
click at [48, 34] on link at bounding box center [59, 27] width 86 height 24
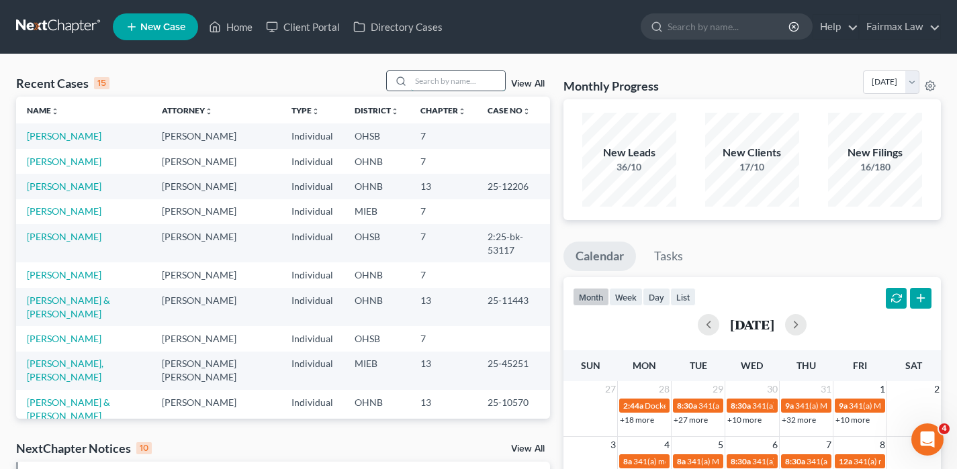
click at [458, 86] on input "search" at bounding box center [458, 80] width 94 height 19
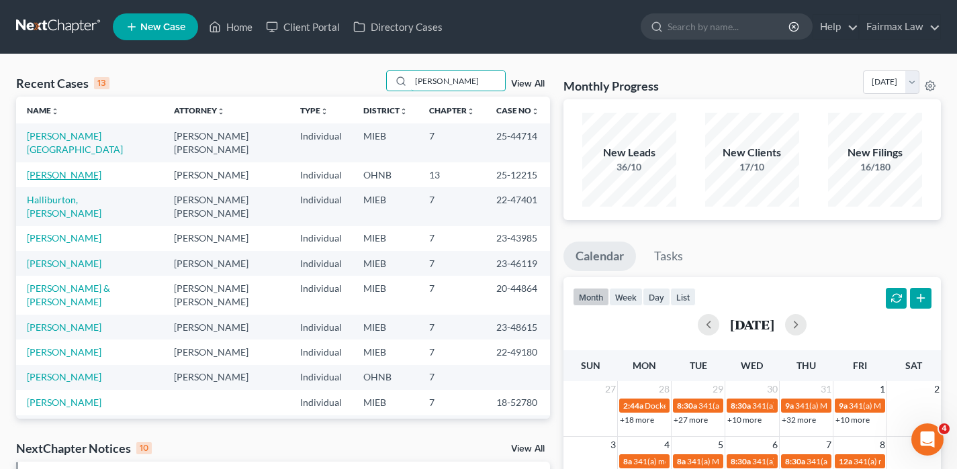
type input "burton"
click at [66, 176] on link "[PERSON_NAME]" at bounding box center [64, 174] width 75 height 11
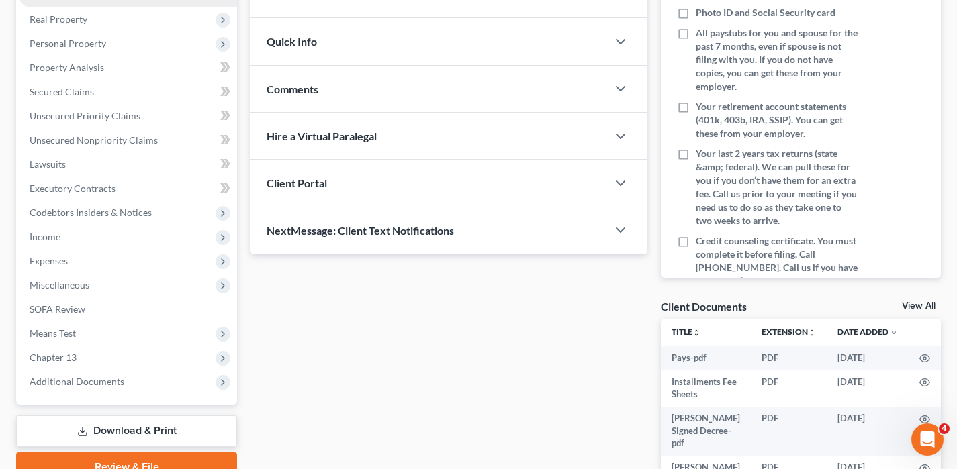
scroll to position [395, 0]
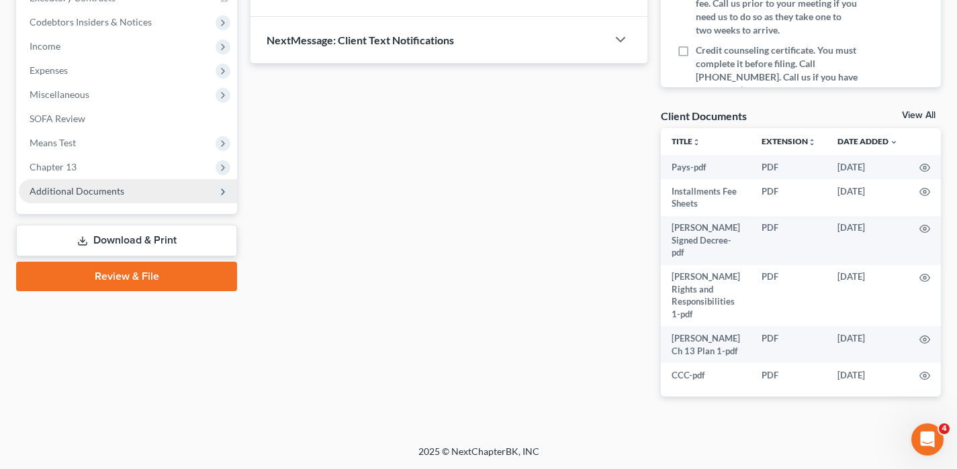
click at [92, 183] on span "Additional Documents" at bounding box center [128, 191] width 218 height 24
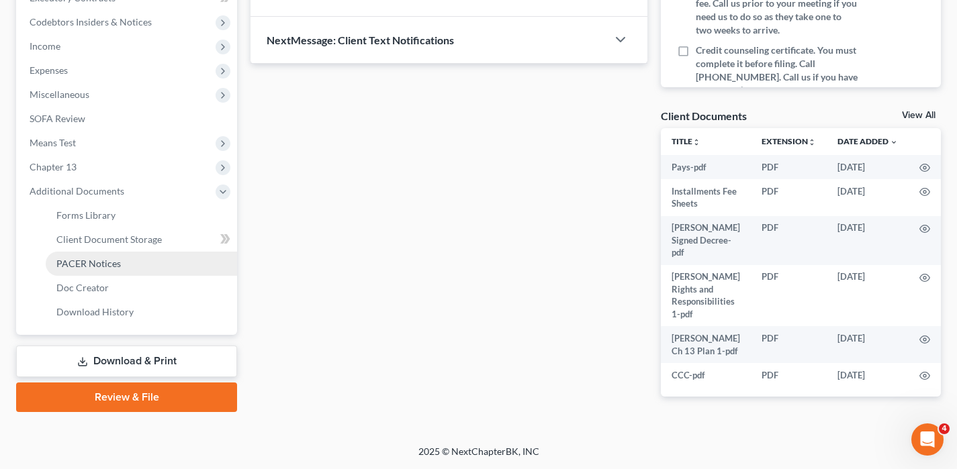
click at [89, 258] on span "PACER Notices" at bounding box center [88, 263] width 64 height 11
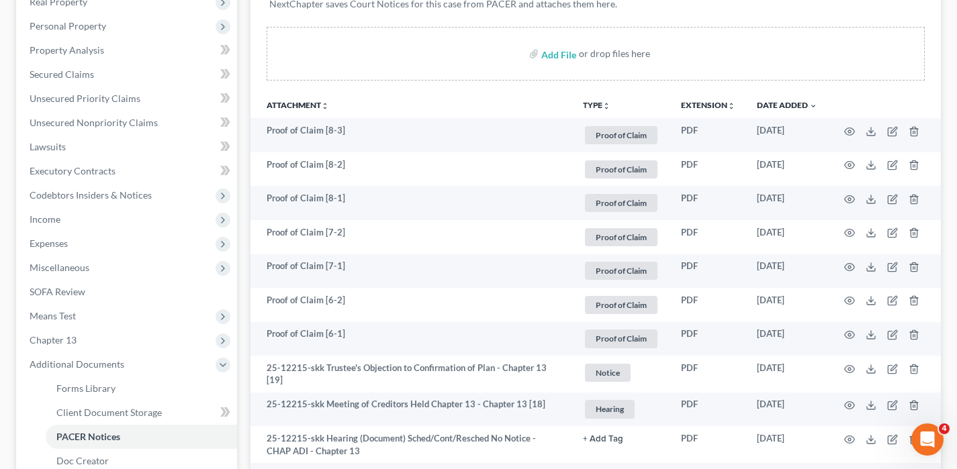
scroll to position [254, 0]
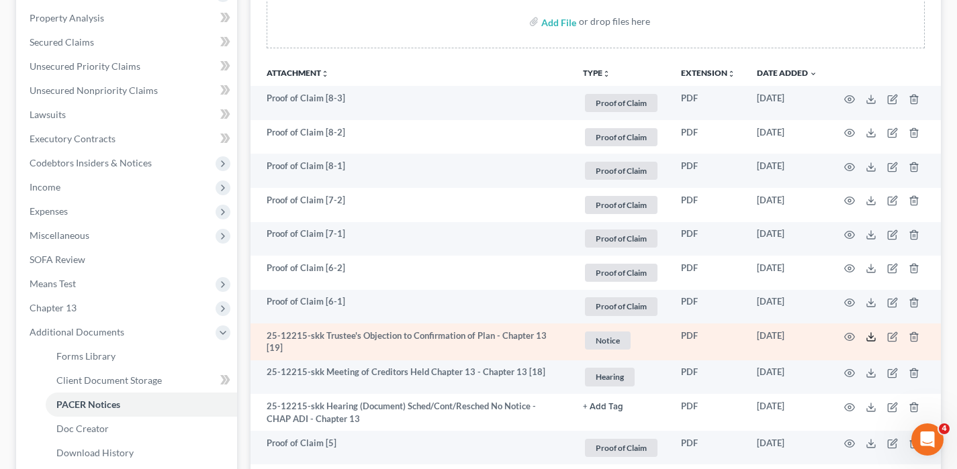
click at [869, 336] on polyline at bounding box center [871, 337] width 5 height 2
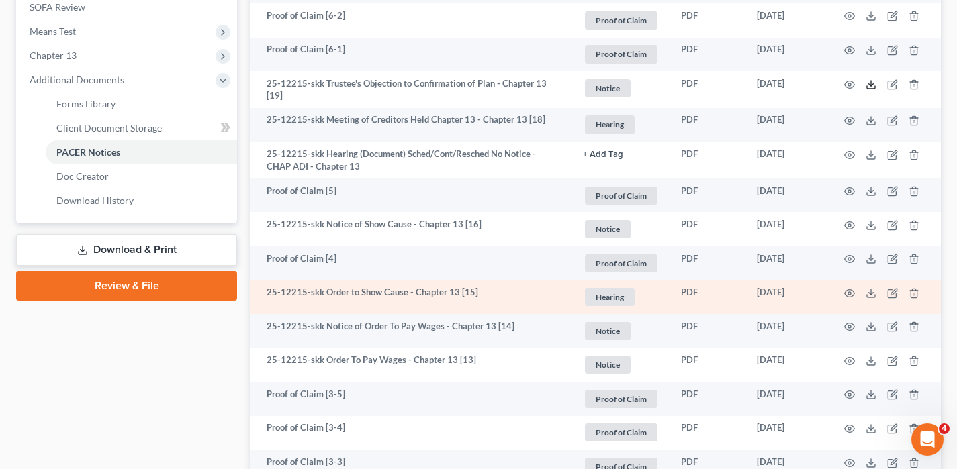
scroll to position [505, 0]
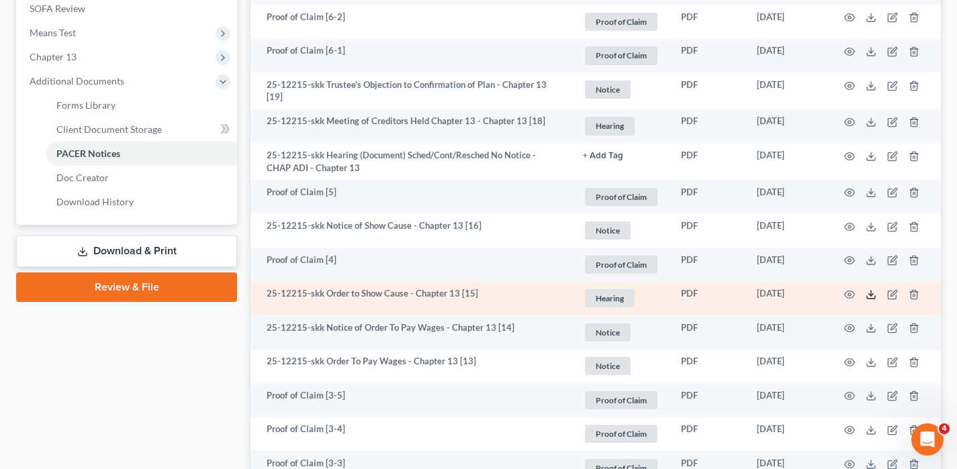
click at [871, 293] on line at bounding box center [871, 293] width 0 height 5
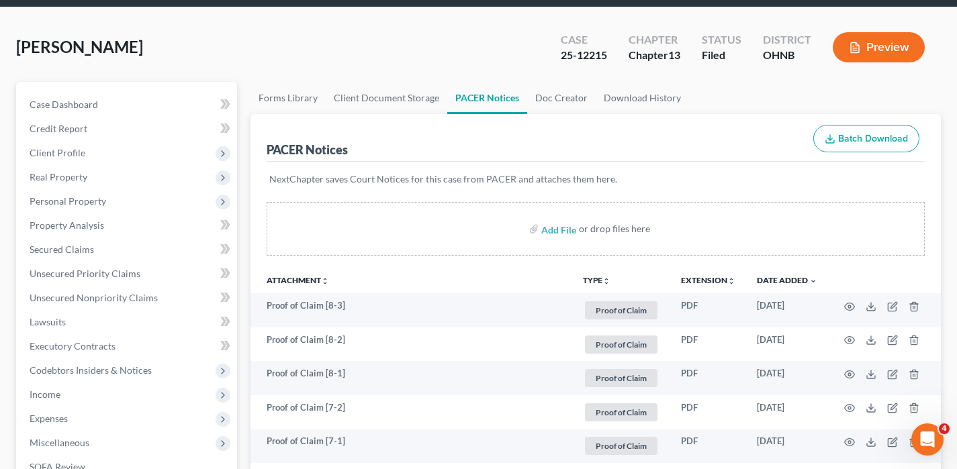
scroll to position [0, 0]
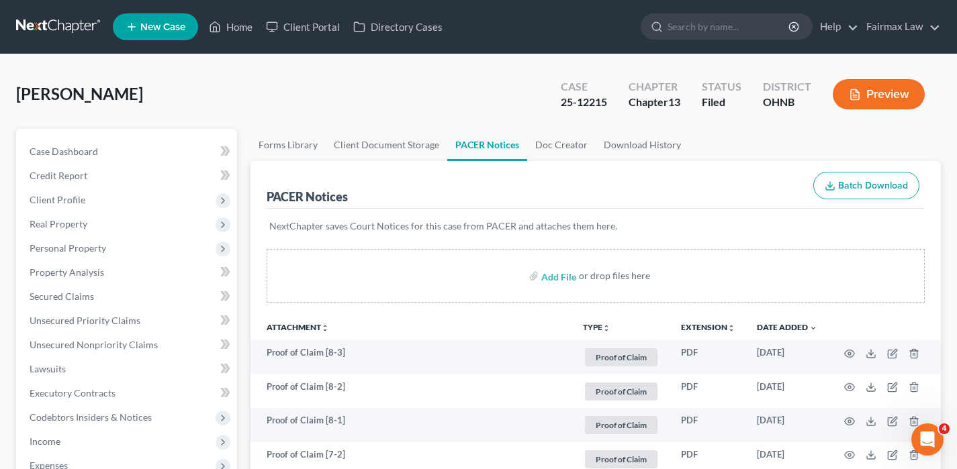
click at [72, 32] on link at bounding box center [59, 27] width 86 height 24
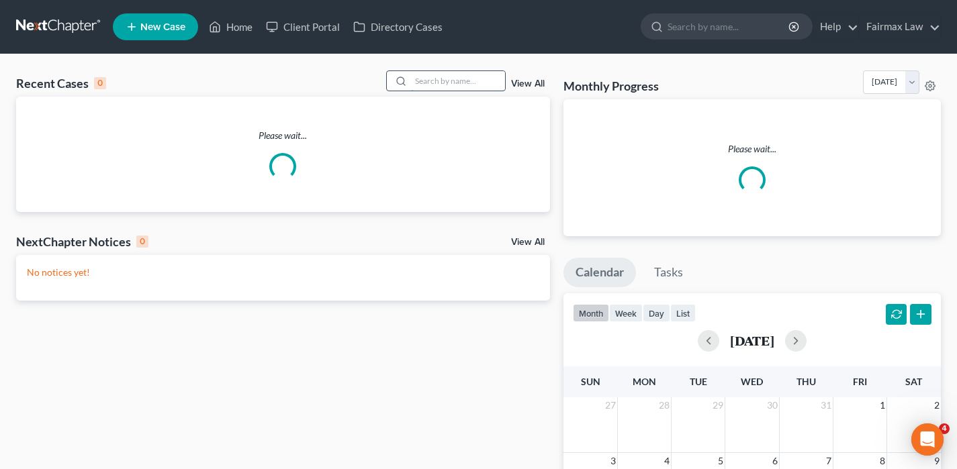
click at [439, 81] on input "search" at bounding box center [458, 80] width 94 height 19
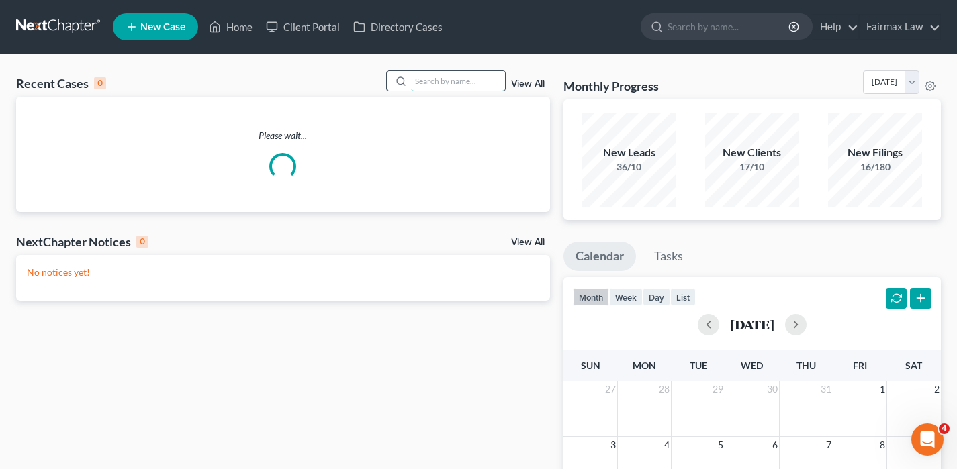
paste input "Freddie Mcfarlane"
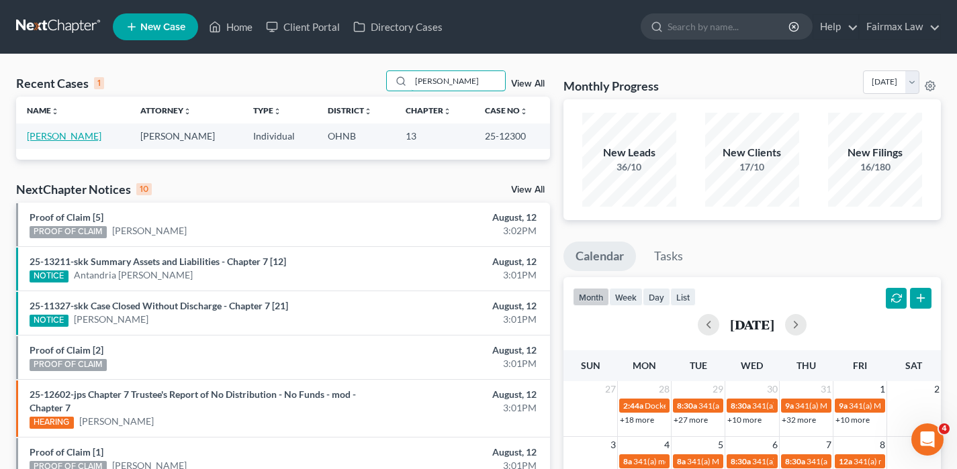
type input "Freddie Mcfarlane"
click at [69, 136] on link "[PERSON_NAME]" at bounding box center [64, 135] width 75 height 11
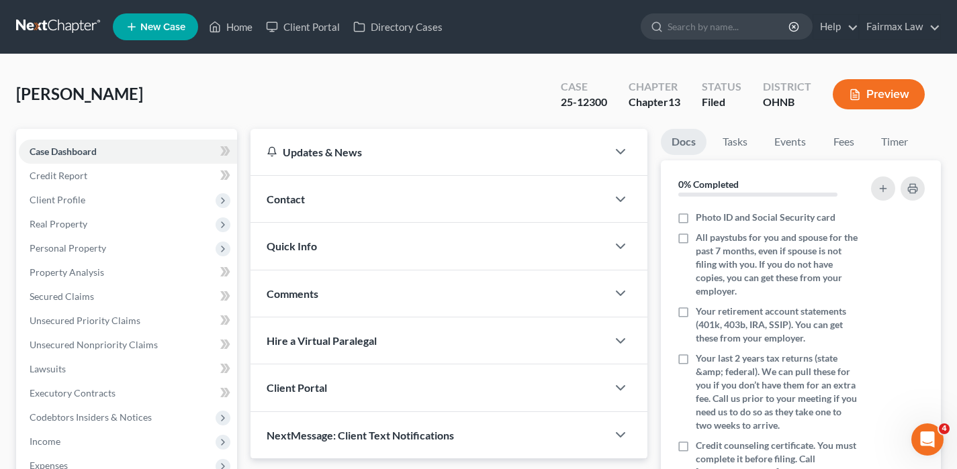
scroll to position [311, 0]
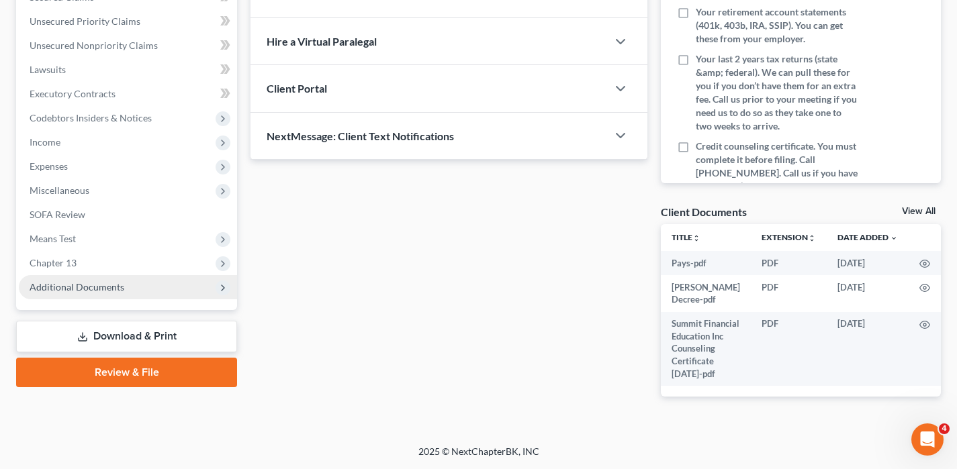
click at [79, 281] on span "Additional Documents" at bounding box center [77, 286] width 95 height 11
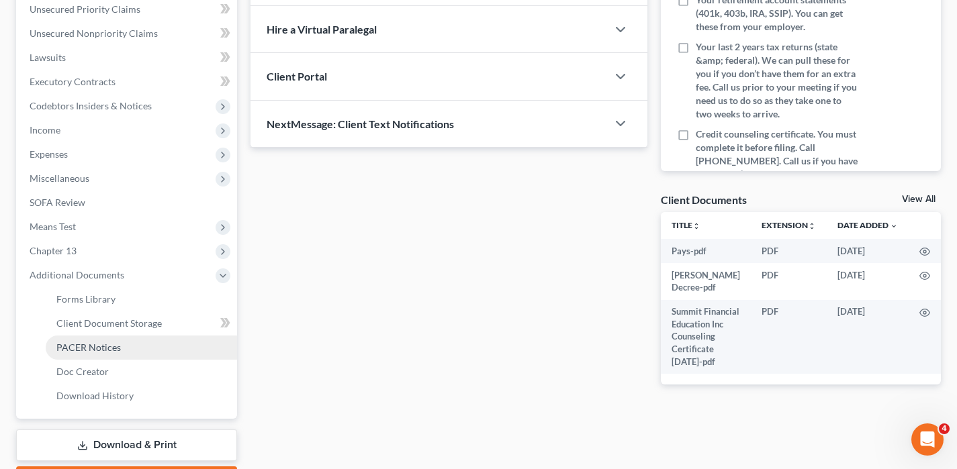
click at [115, 342] on span "PACER Notices" at bounding box center [88, 347] width 64 height 11
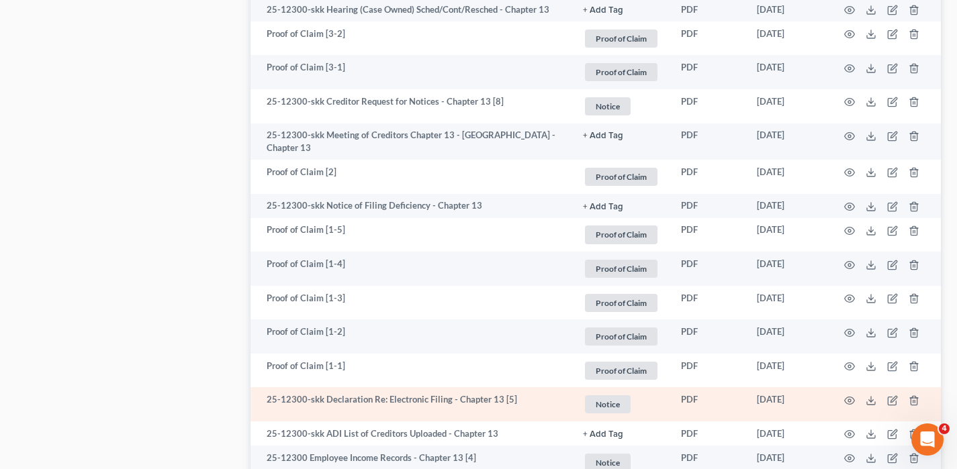
scroll to position [1012, 0]
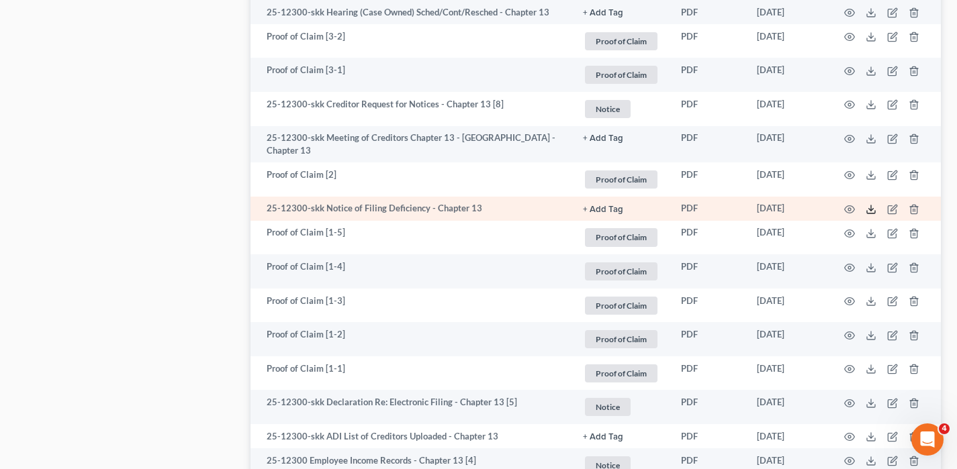
click at [867, 211] on icon at bounding box center [871, 212] width 8 height 3
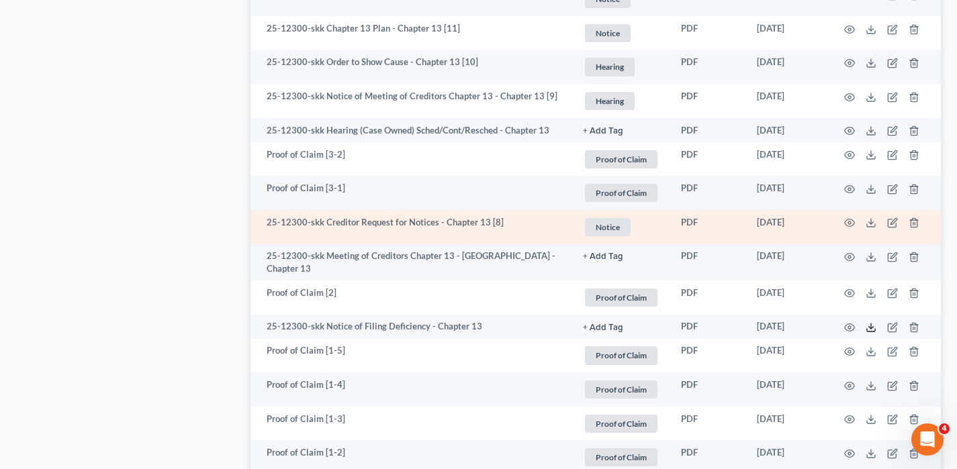
scroll to position [865, 0]
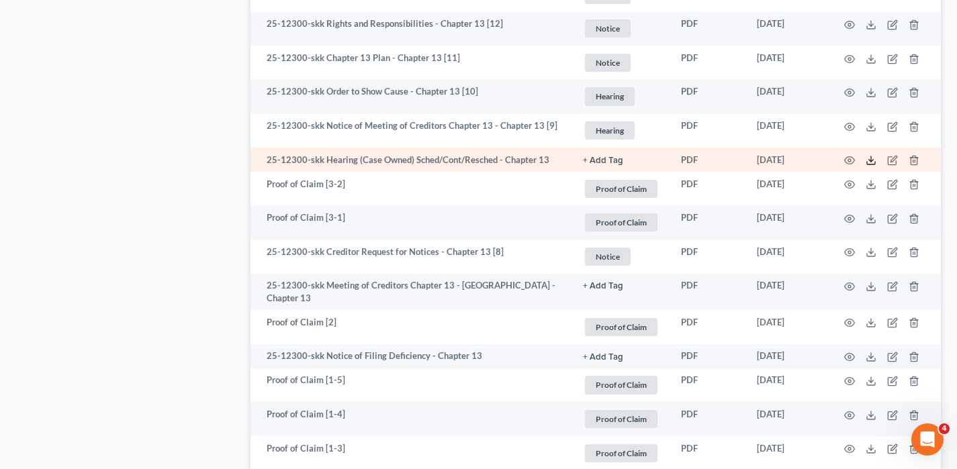
click at [873, 158] on icon at bounding box center [870, 160] width 11 height 11
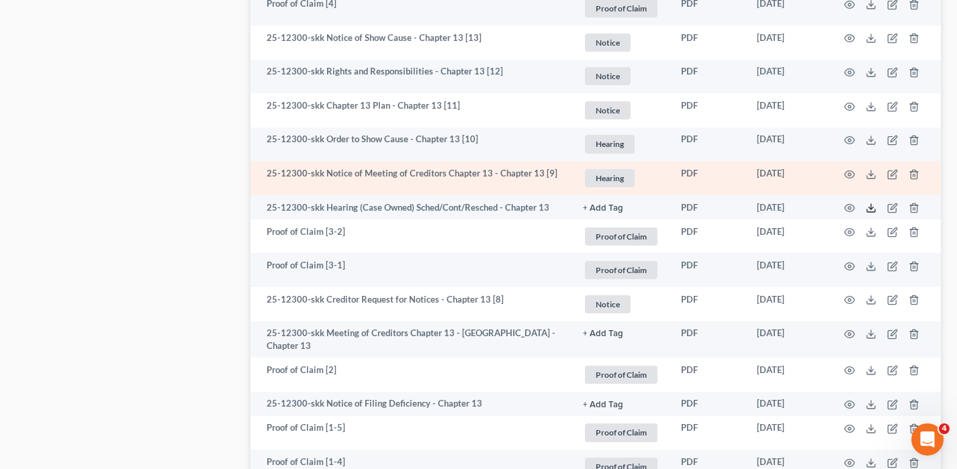
scroll to position [816, 0]
click at [870, 175] on polyline at bounding box center [871, 176] width 5 height 2
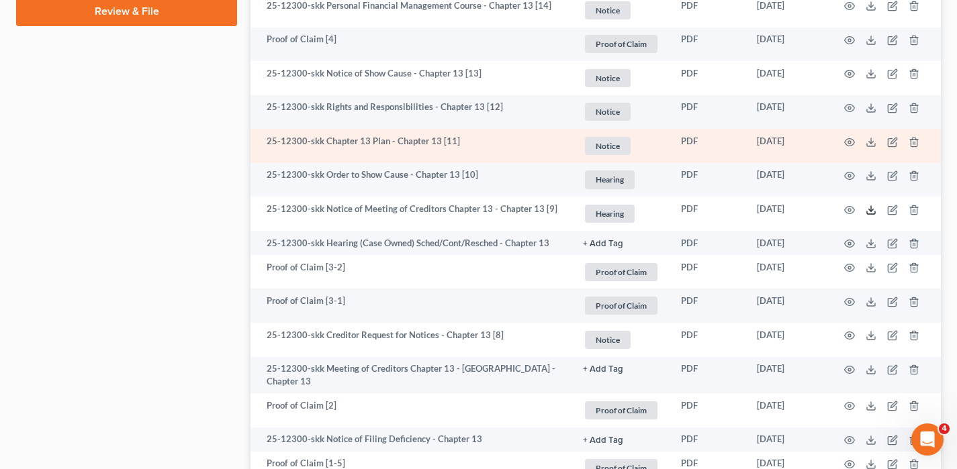
scroll to position [779, 0]
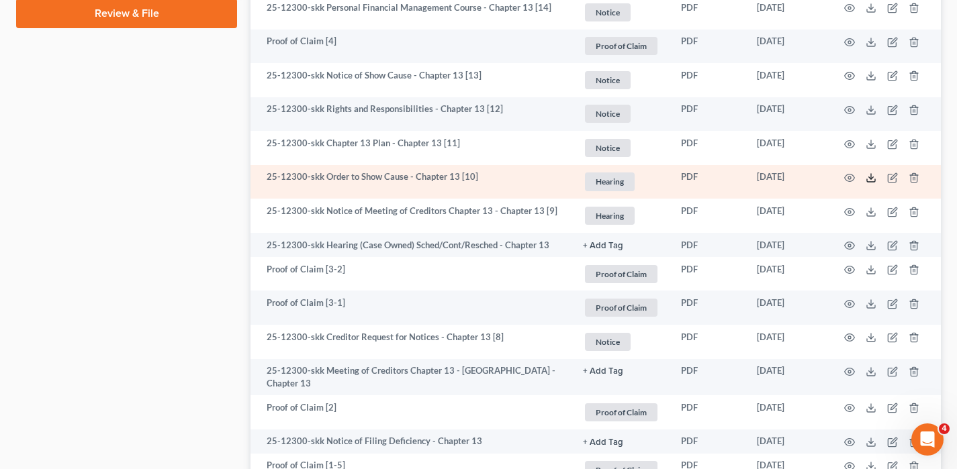
click at [869, 175] on icon at bounding box center [870, 178] width 11 height 11
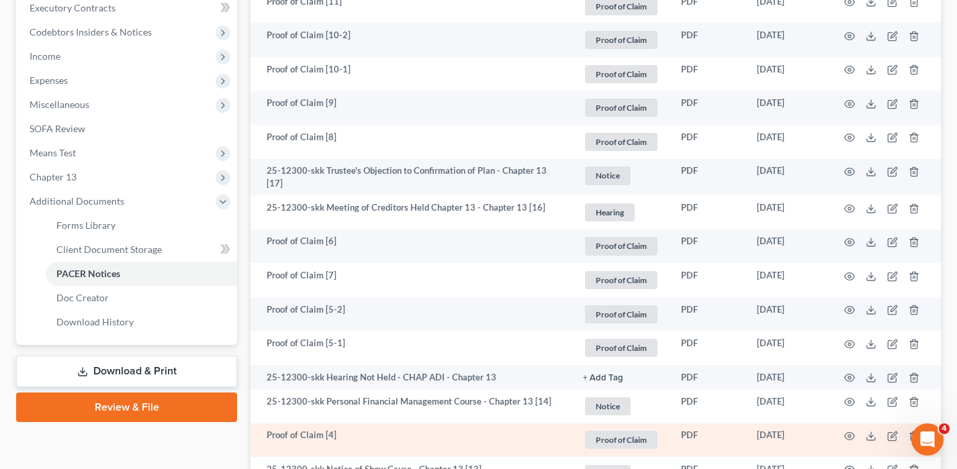
scroll to position [380, 0]
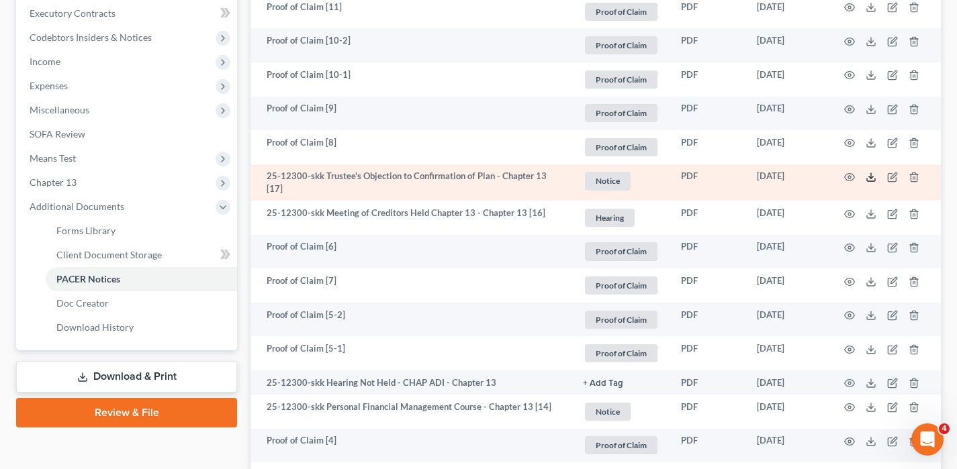
click at [871, 175] on line at bounding box center [871, 175] width 0 height 5
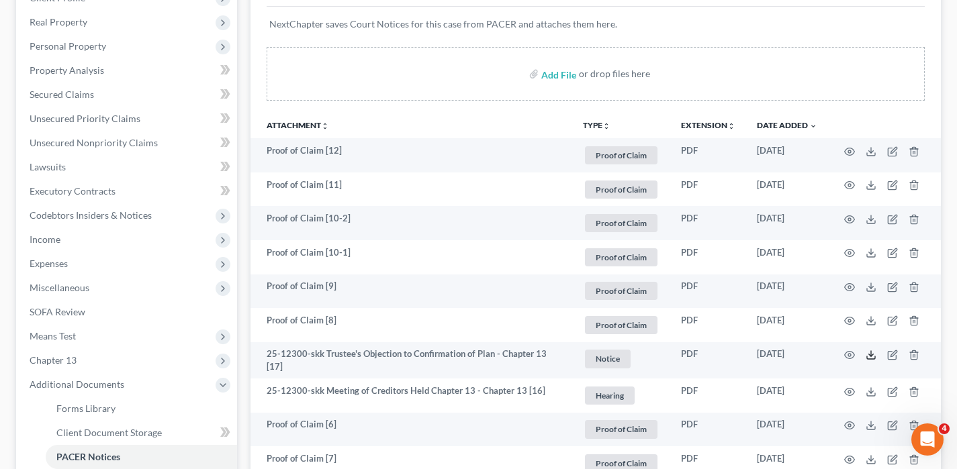
scroll to position [0, 0]
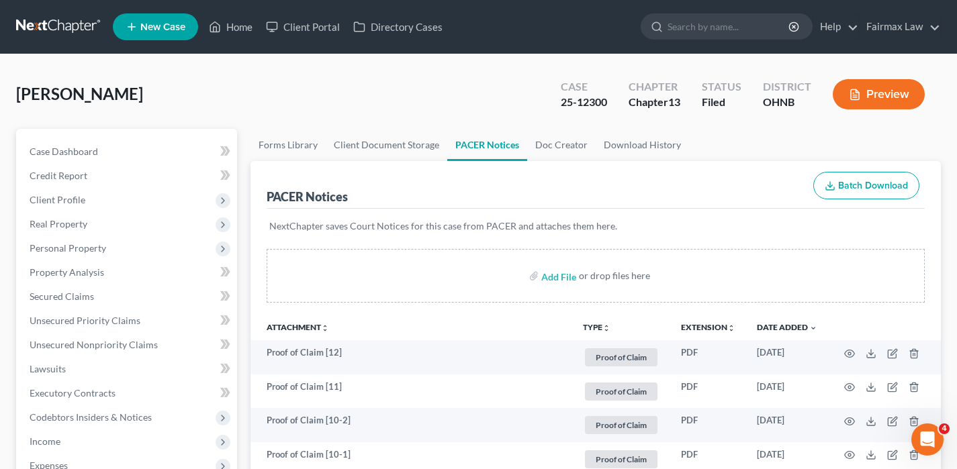
click at [62, 37] on link at bounding box center [59, 27] width 86 height 24
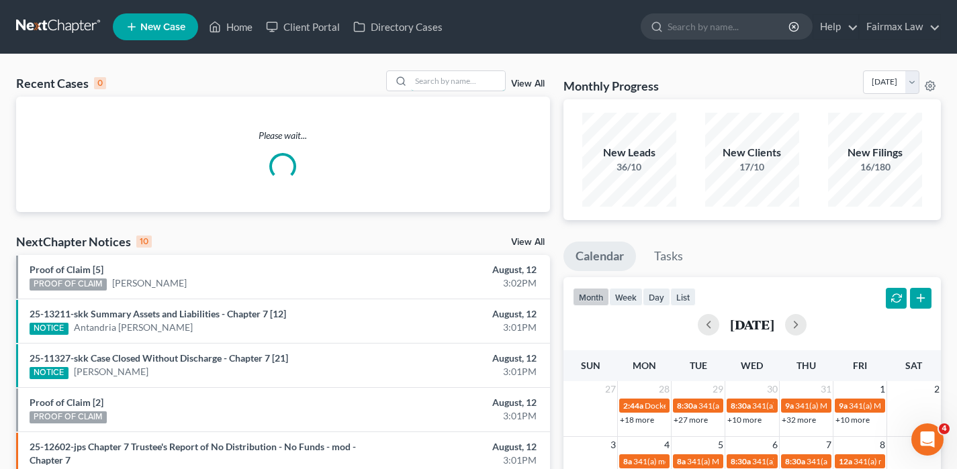
click at [430, 67] on div "Recent Cases 0 View All Please wait... NextChapter Notices 10 View All Proof of…" at bounding box center [478, 421] width 957 height 734
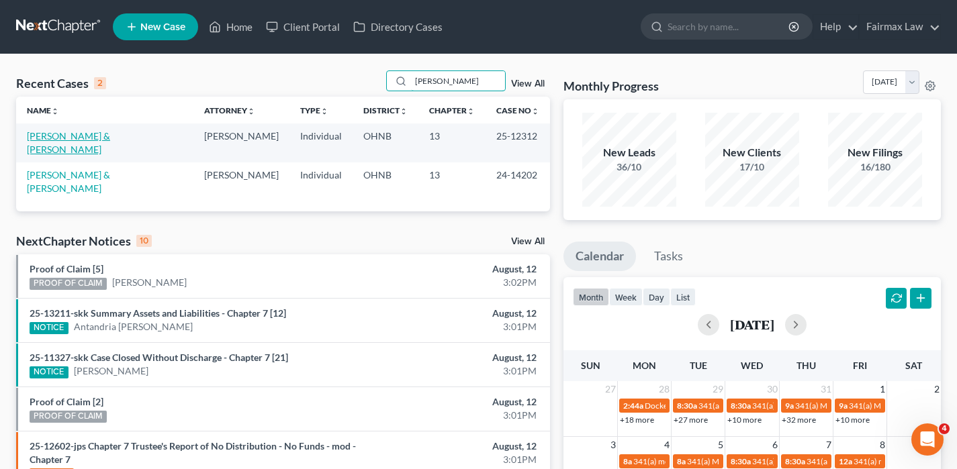
type input "[PERSON_NAME]"
click at [87, 138] on link "[PERSON_NAME] & [PERSON_NAME]" at bounding box center [68, 142] width 83 height 25
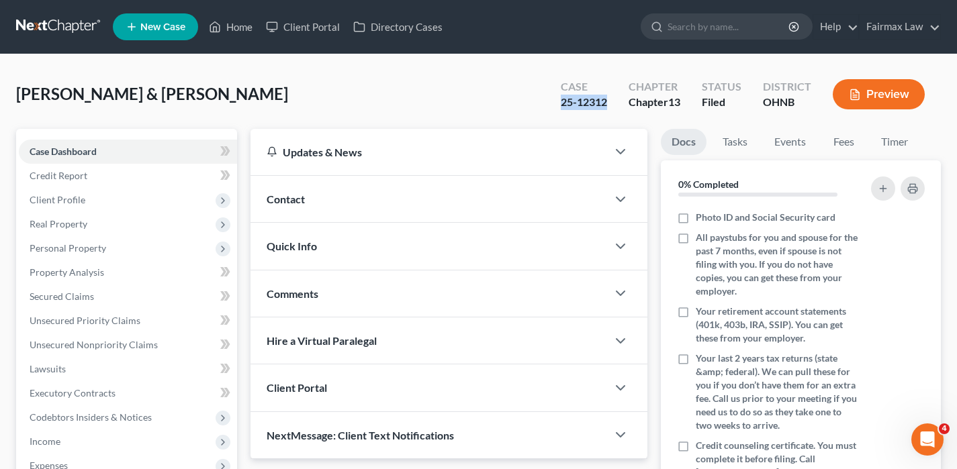
drag, startPoint x: 595, startPoint y: 104, endPoint x: 558, endPoint y: 104, distance: 37.6
click at [558, 104] on div "Case 25-12312" at bounding box center [584, 96] width 68 height 40
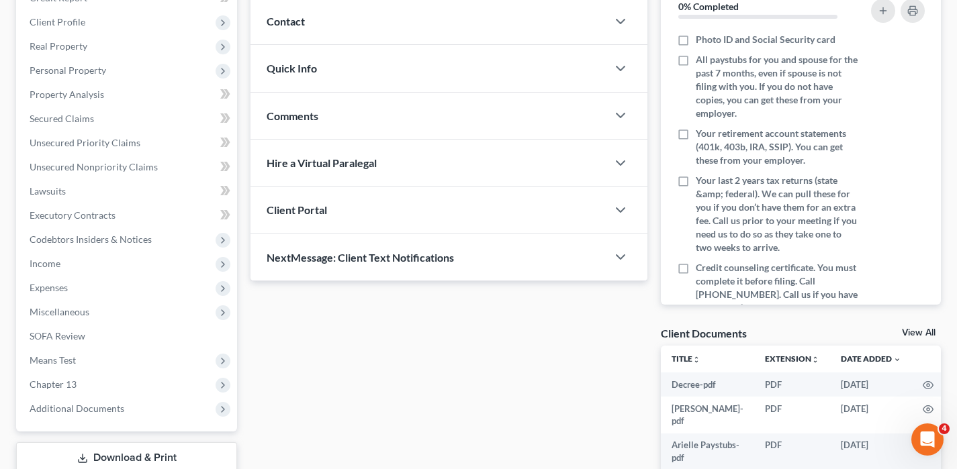
scroll to position [372, 0]
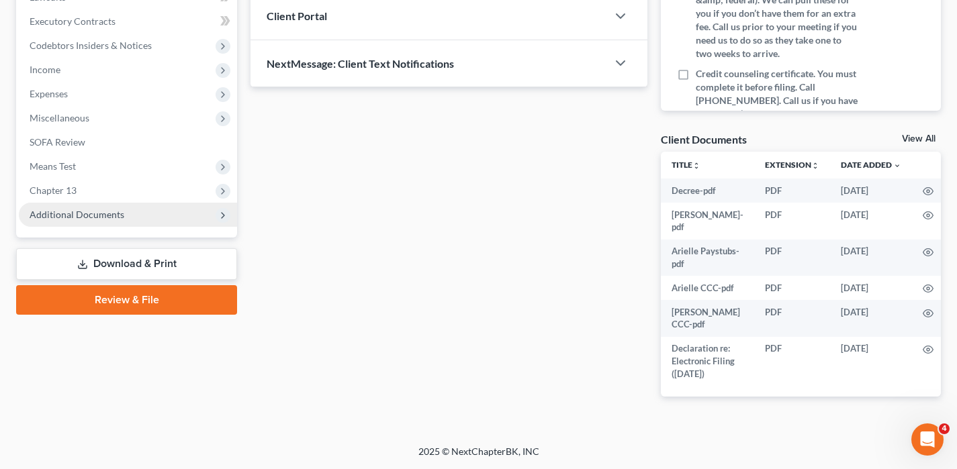
click at [52, 224] on span "Additional Documents" at bounding box center [128, 215] width 218 height 24
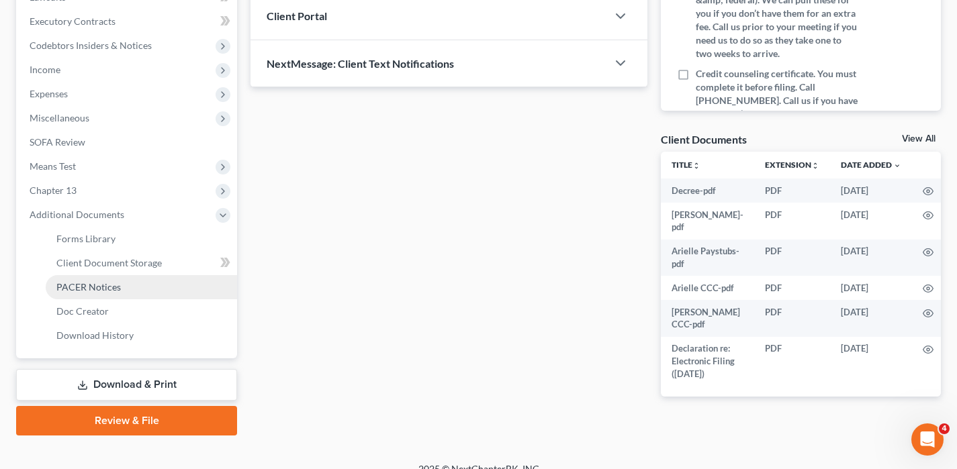
click at [87, 287] on span "PACER Notices" at bounding box center [88, 286] width 64 height 11
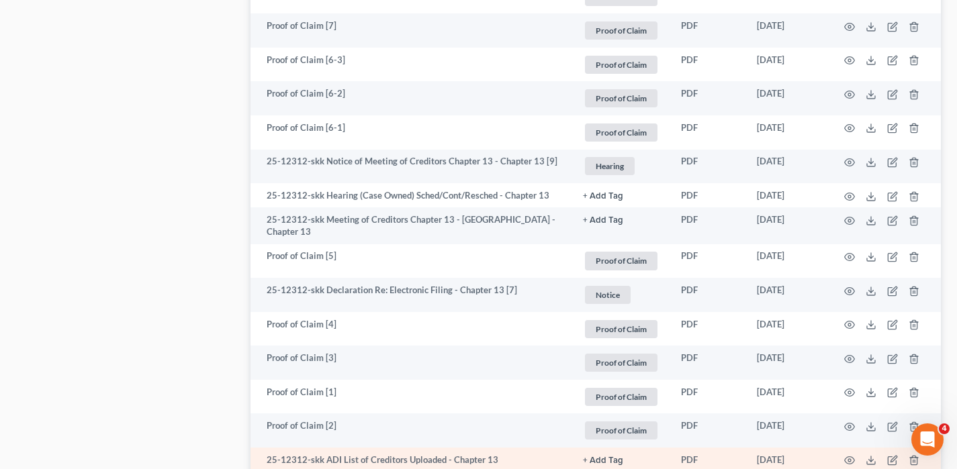
scroll to position [2153, 0]
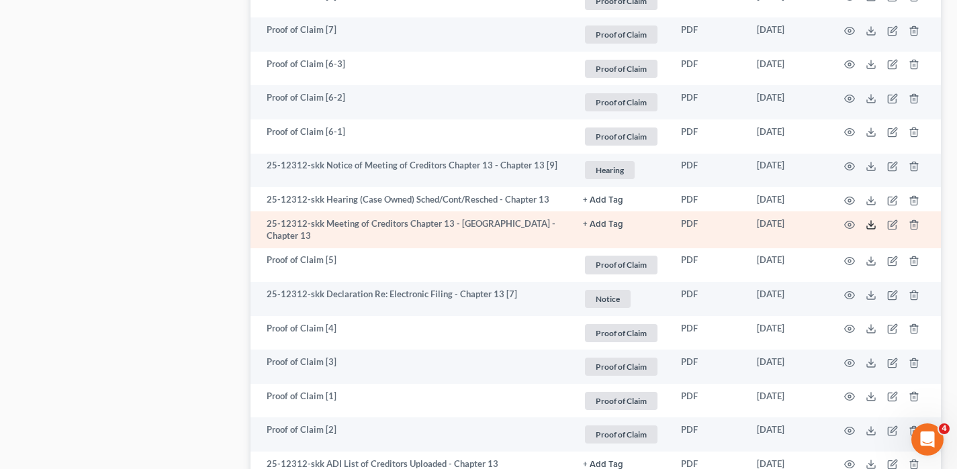
click at [872, 220] on icon at bounding box center [870, 225] width 11 height 11
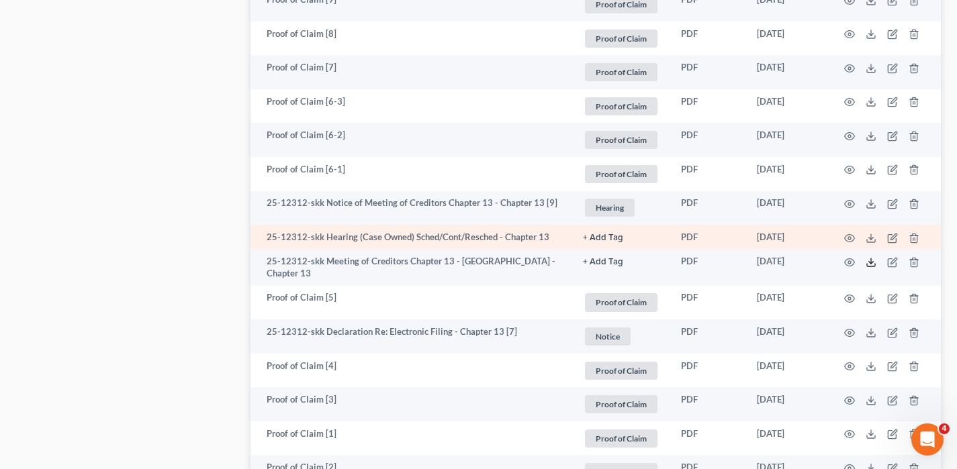
scroll to position [2113, 0]
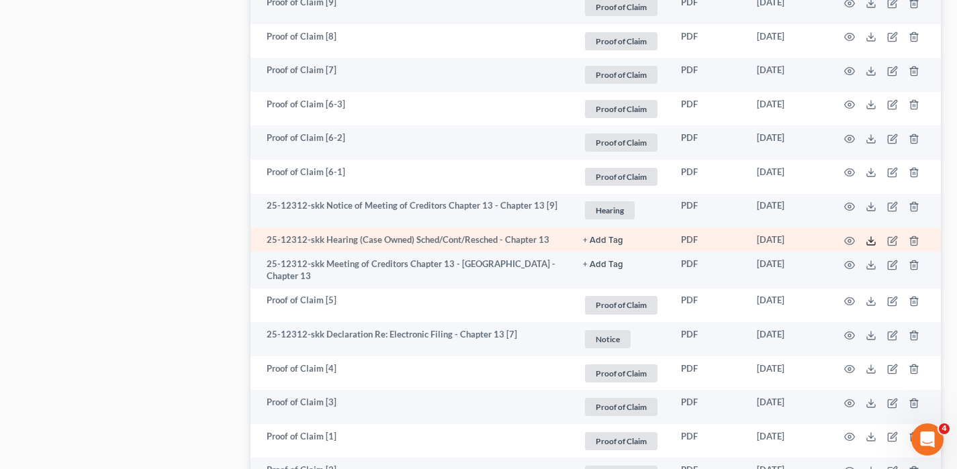
click at [866, 236] on icon at bounding box center [870, 241] width 11 height 11
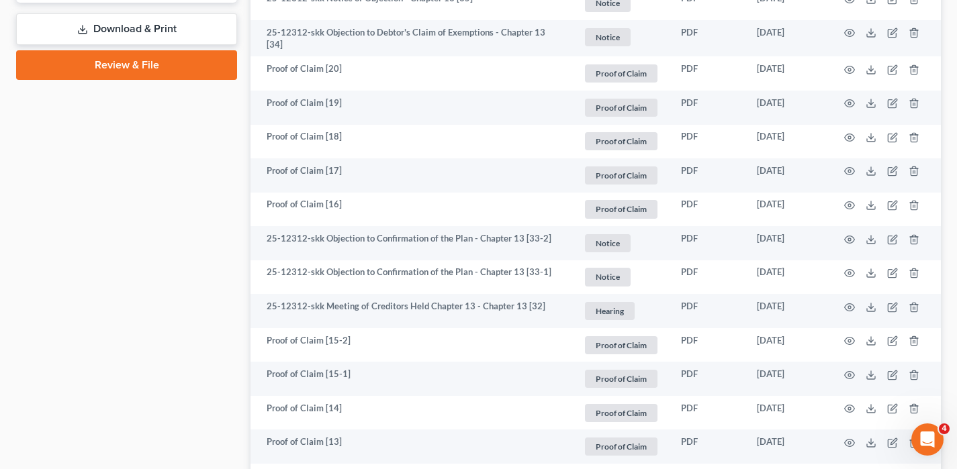
scroll to position [716, 0]
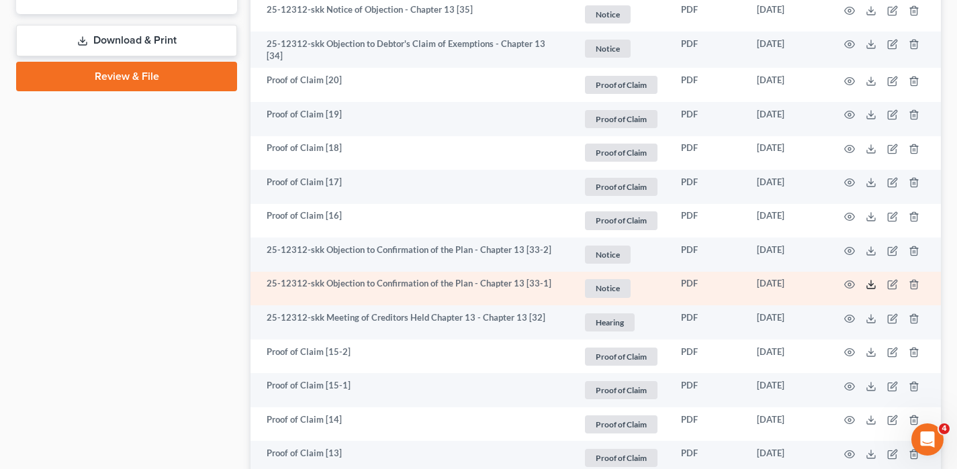
click at [871, 283] on line at bounding box center [871, 283] width 0 height 5
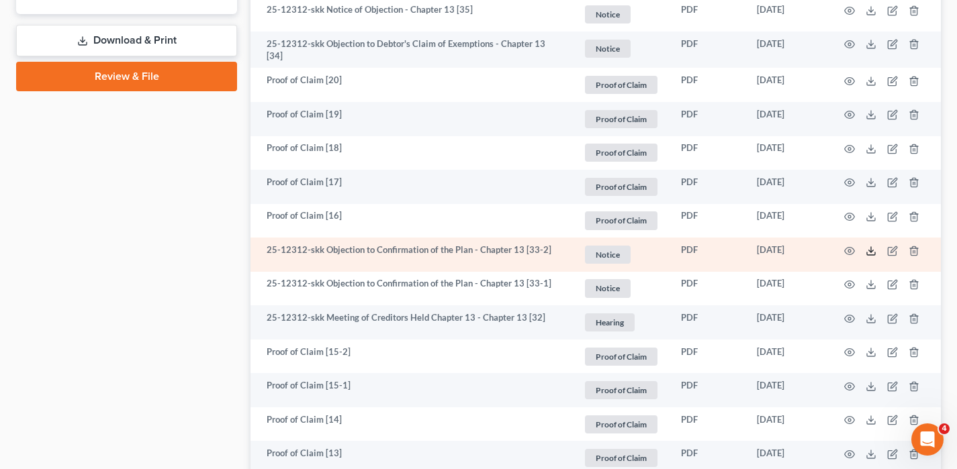
click at [866, 246] on icon at bounding box center [870, 251] width 11 height 11
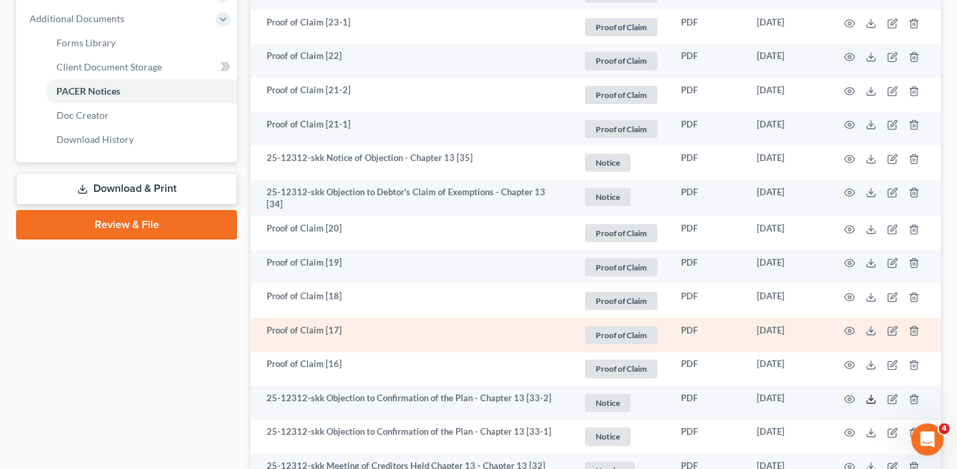
scroll to position [561, 0]
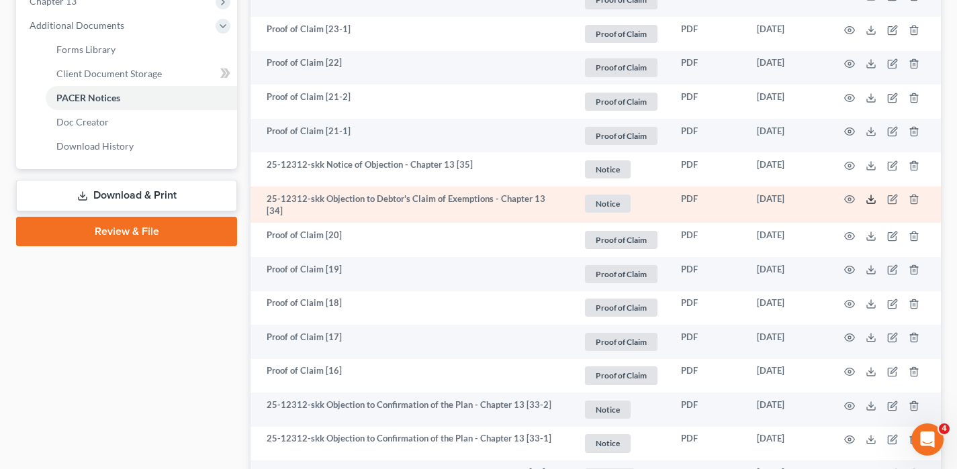
click at [869, 199] on polyline at bounding box center [871, 200] width 5 height 2
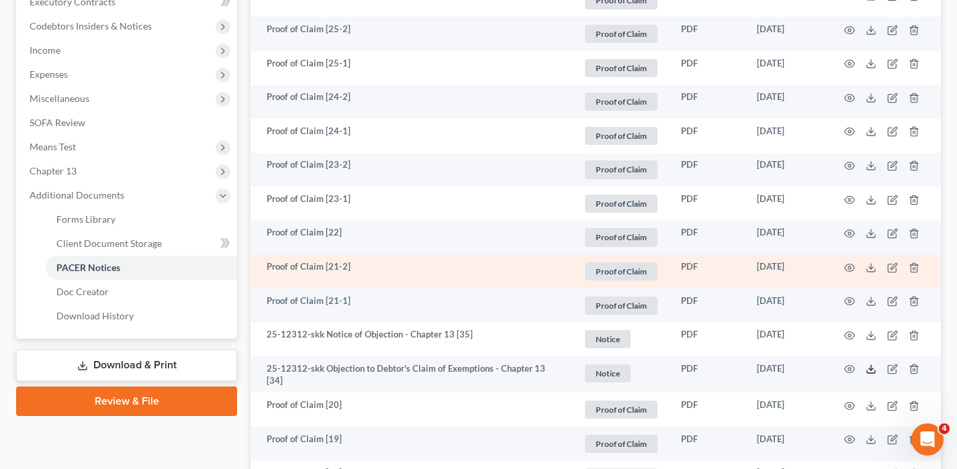
scroll to position [440, 0]
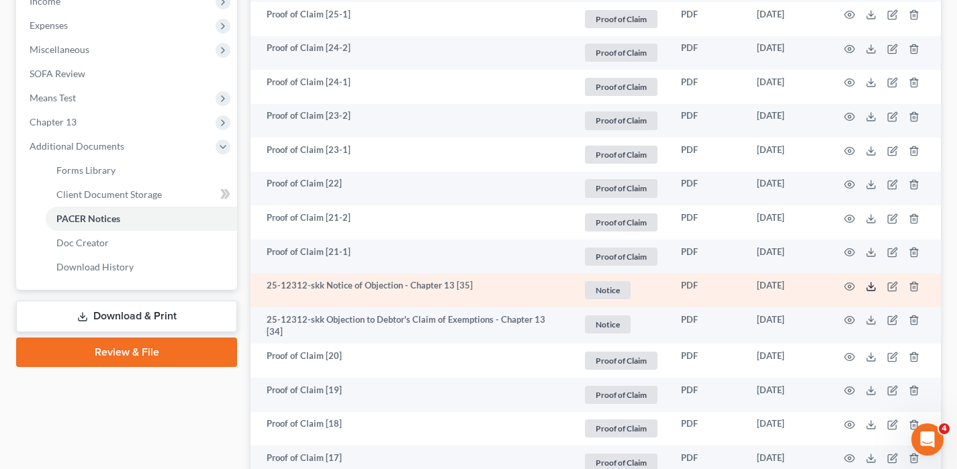
click at [867, 287] on icon at bounding box center [870, 286] width 11 height 11
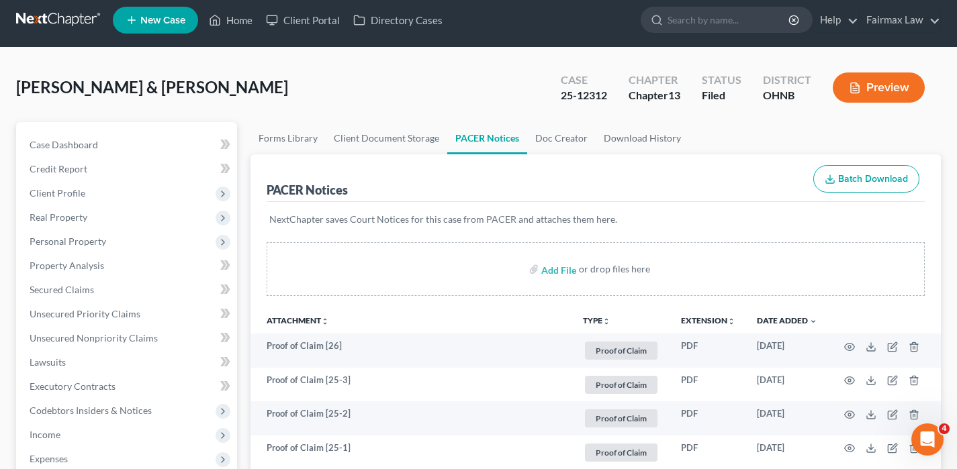
scroll to position [0, 0]
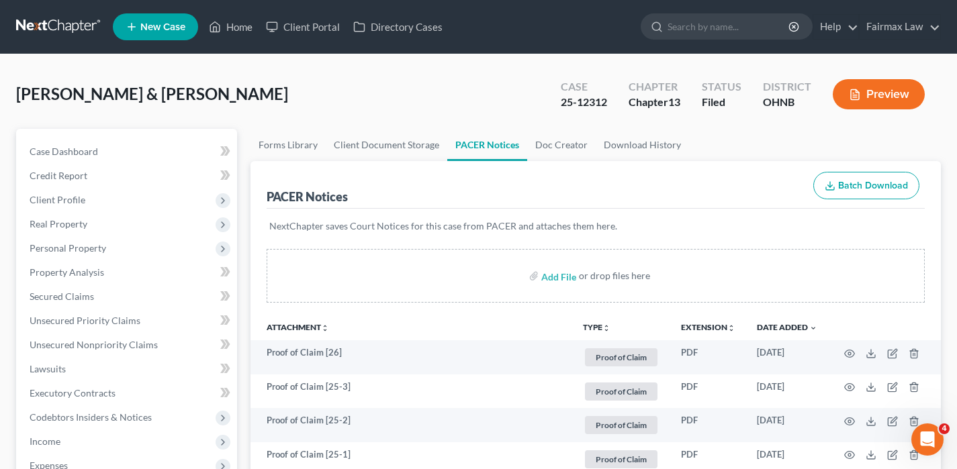
click at [65, 30] on link at bounding box center [59, 27] width 86 height 24
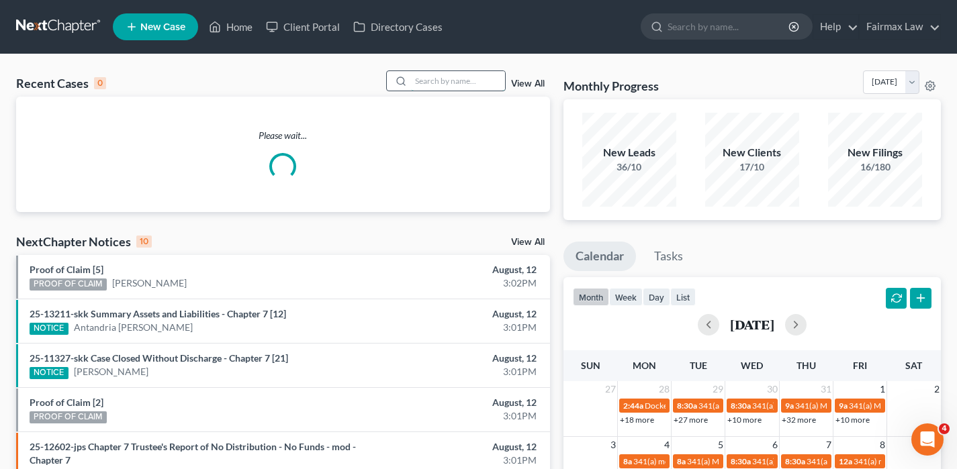
click at [461, 80] on input "search" at bounding box center [458, 80] width 94 height 19
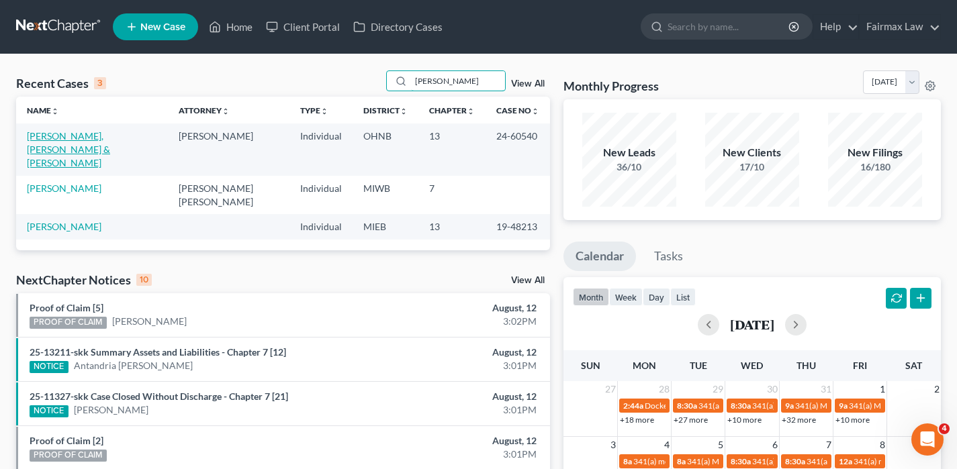
type input "[PERSON_NAME]"
click at [79, 130] on link "[PERSON_NAME], [PERSON_NAME] & [PERSON_NAME]" at bounding box center [68, 149] width 83 height 38
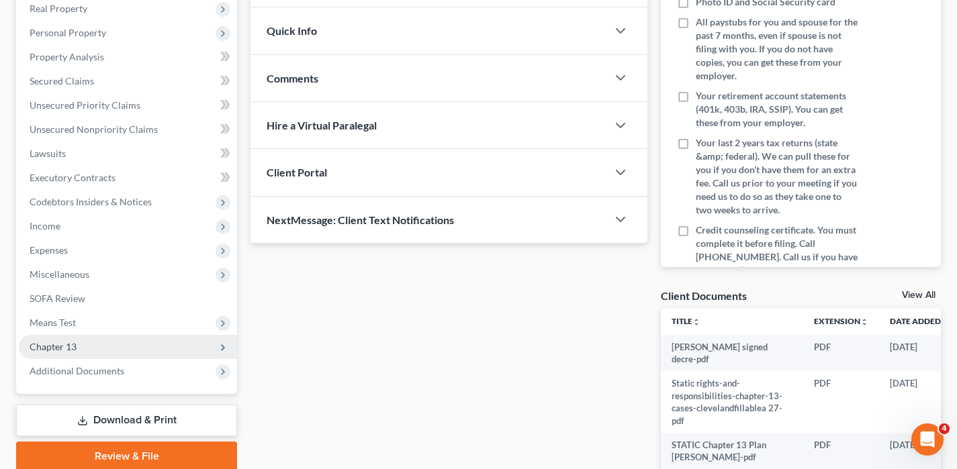
scroll to position [395, 0]
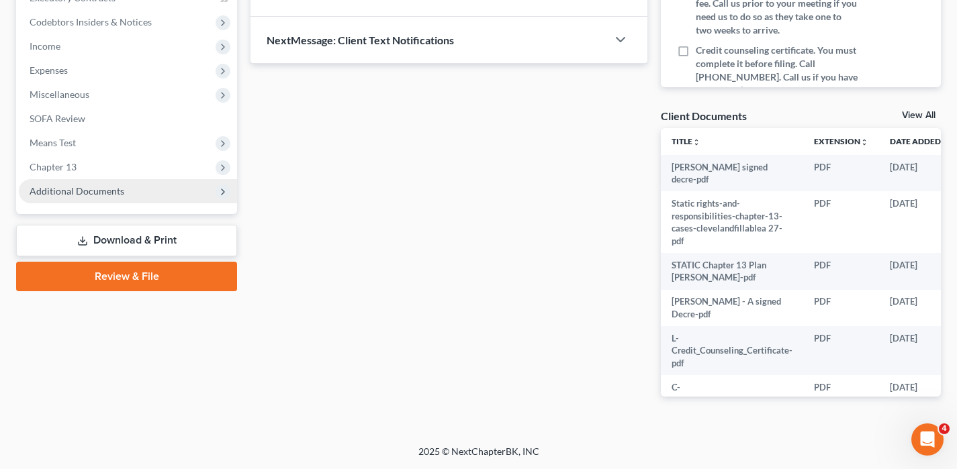
click at [113, 188] on span "Additional Documents" at bounding box center [77, 190] width 95 height 11
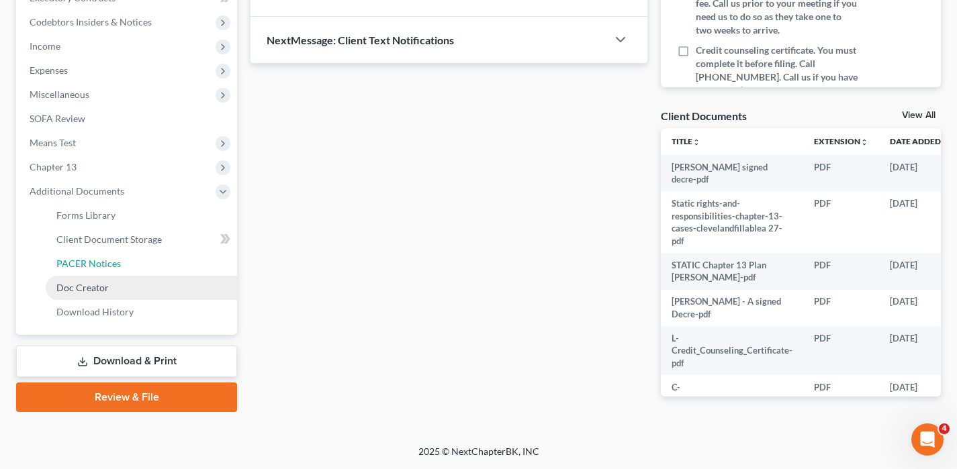
click at [123, 264] on link "PACER Notices" at bounding box center [141, 264] width 191 height 24
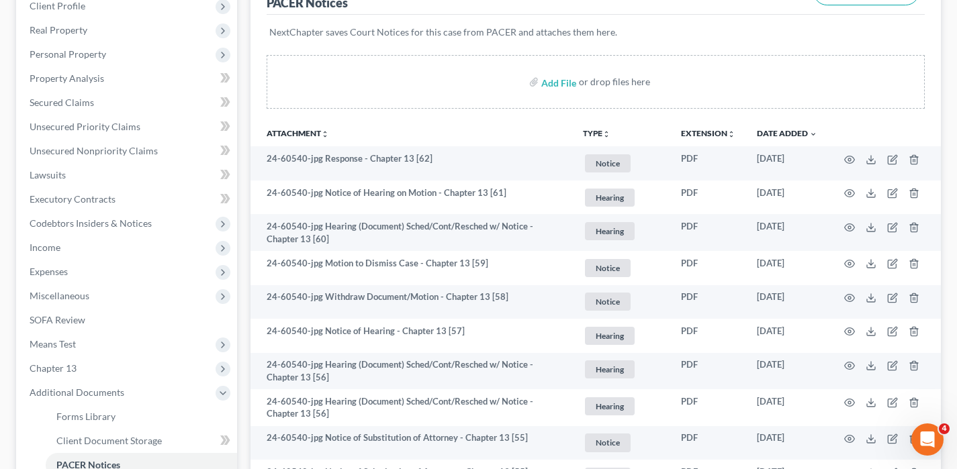
scroll to position [201, 0]
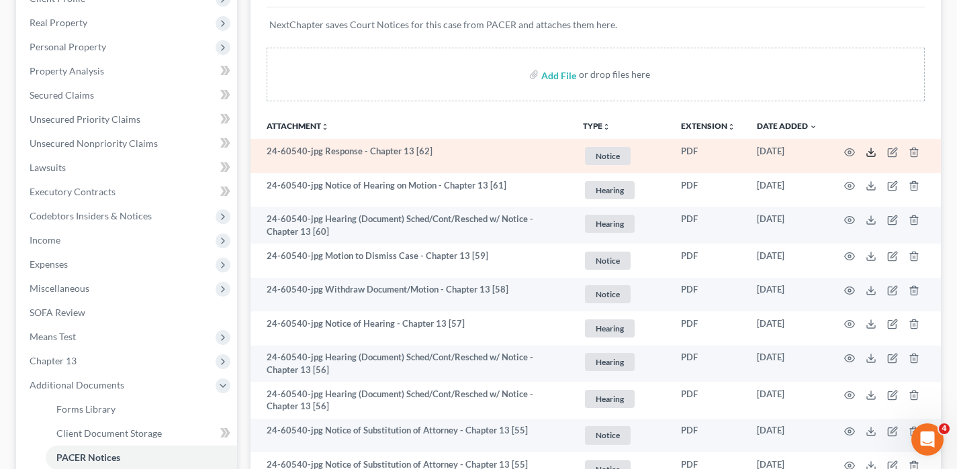
click at [874, 152] on icon at bounding box center [870, 152] width 11 height 11
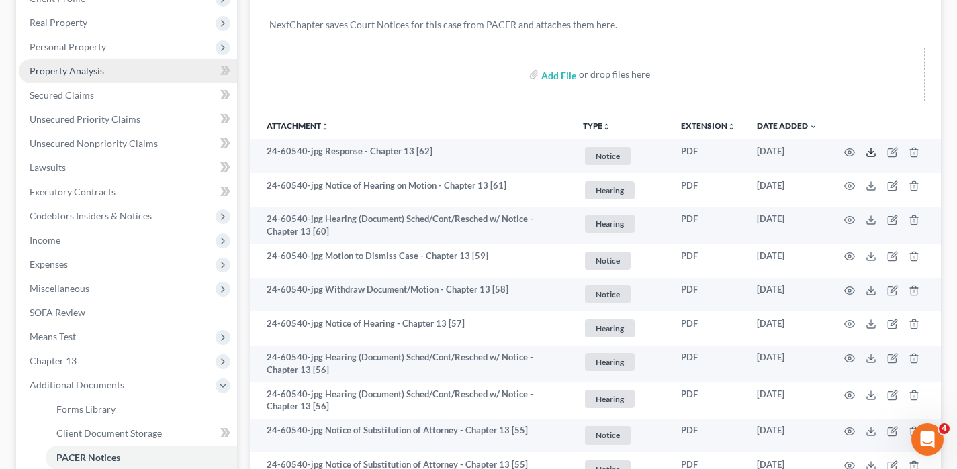
scroll to position [0, 0]
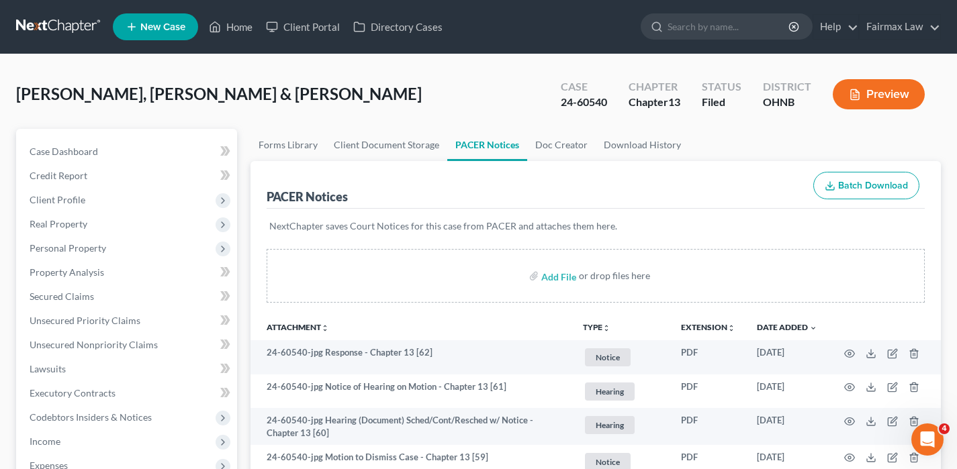
click at [56, 30] on link at bounding box center [59, 27] width 86 height 24
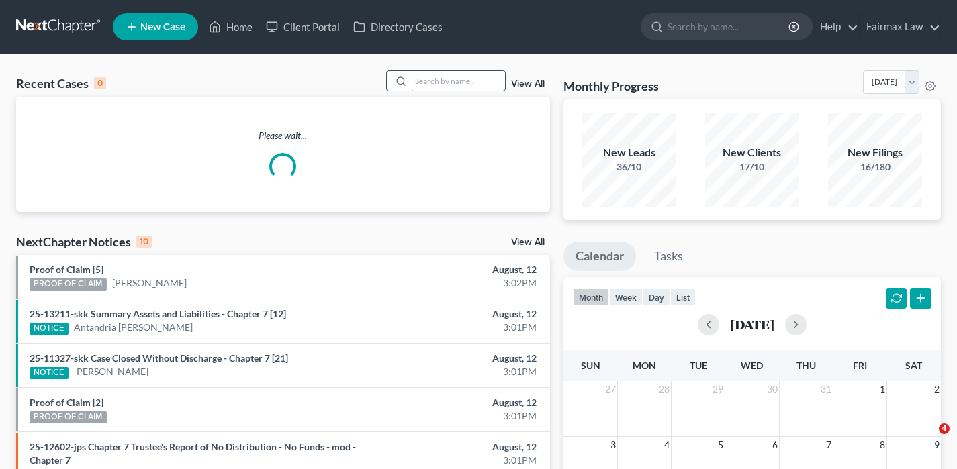
click at [452, 84] on input "search" at bounding box center [458, 80] width 94 height 19
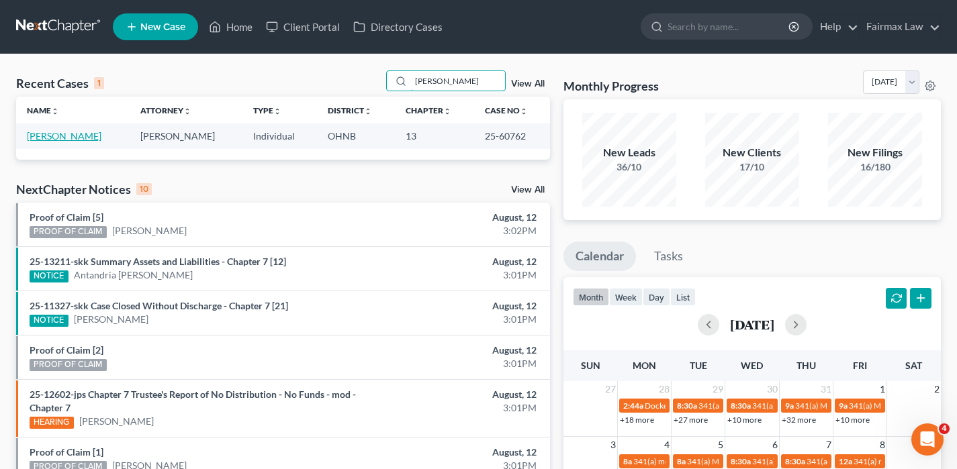
type input "[PERSON_NAME]"
click at [38, 139] on link "[PERSON_NAME]" at bounding box center [64, 135] width 75 height 11
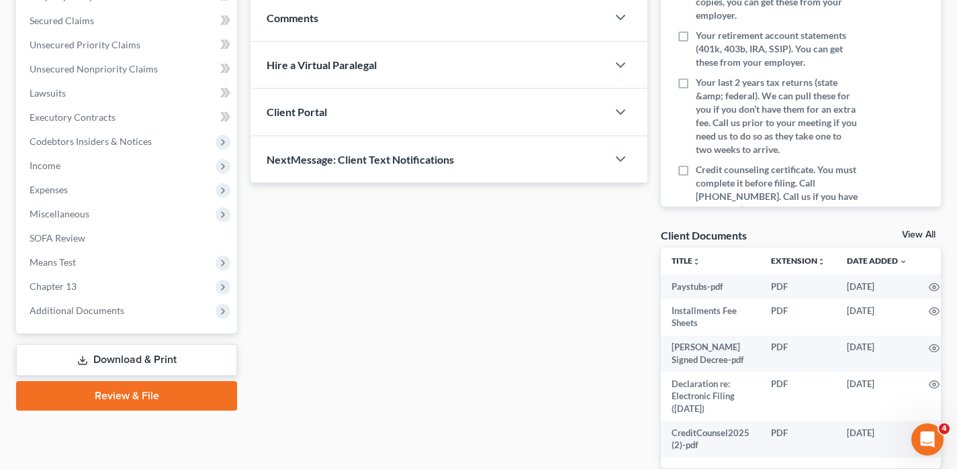
scroll to position [358, 0]
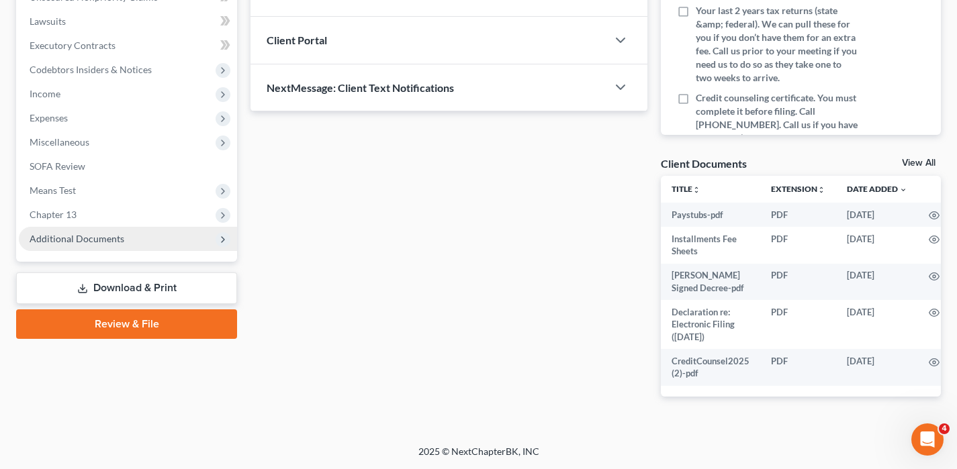
click at [74, 233] on span "Additional Documents" at bounding box center [77, 238] width 95 height 11
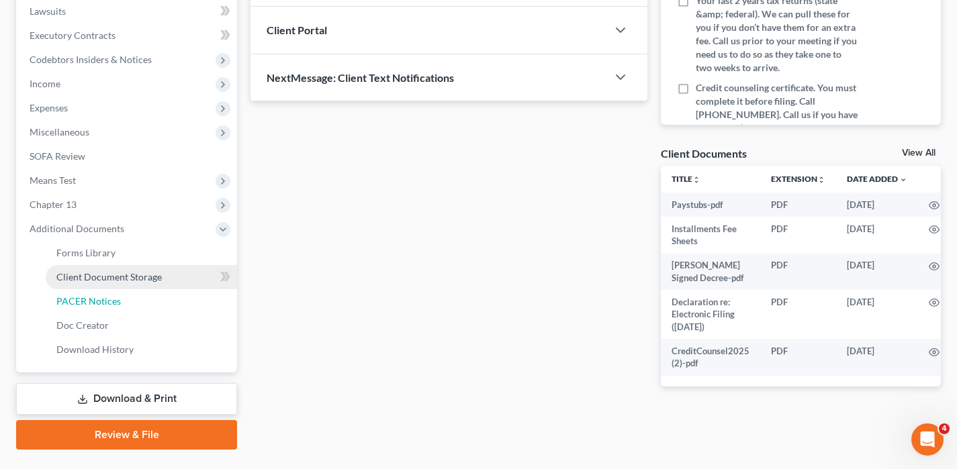
click at [88, 295] on span "PACER Notices" at bounding box center [88, 300] width 64 height 11
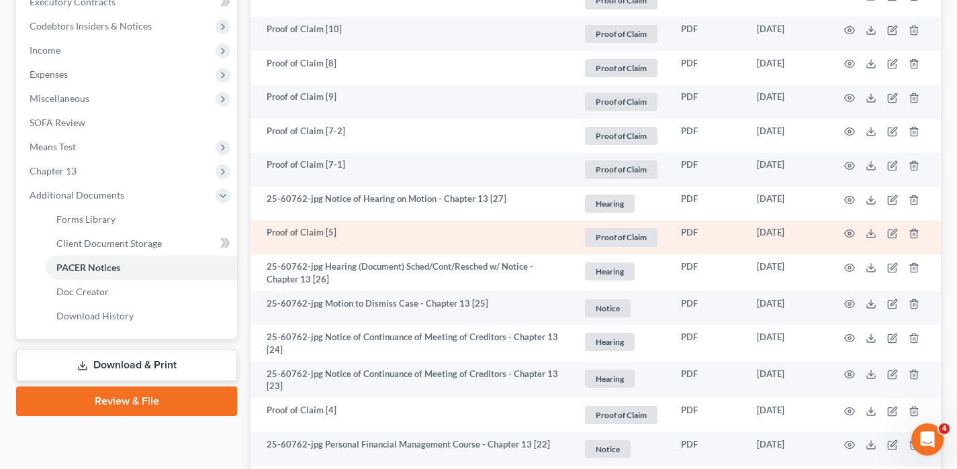
scroll to position [469, 0]
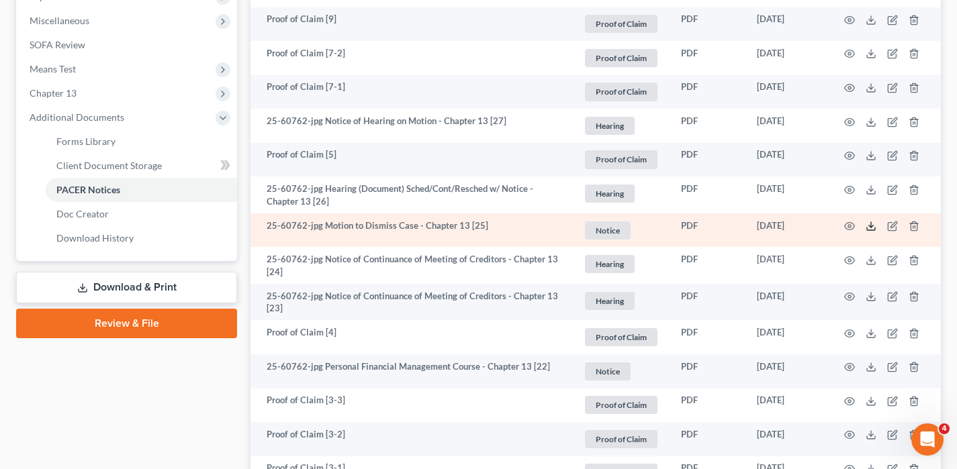
click at [869, 230] on icon at bounding box center [871, 229] width 8 height 3
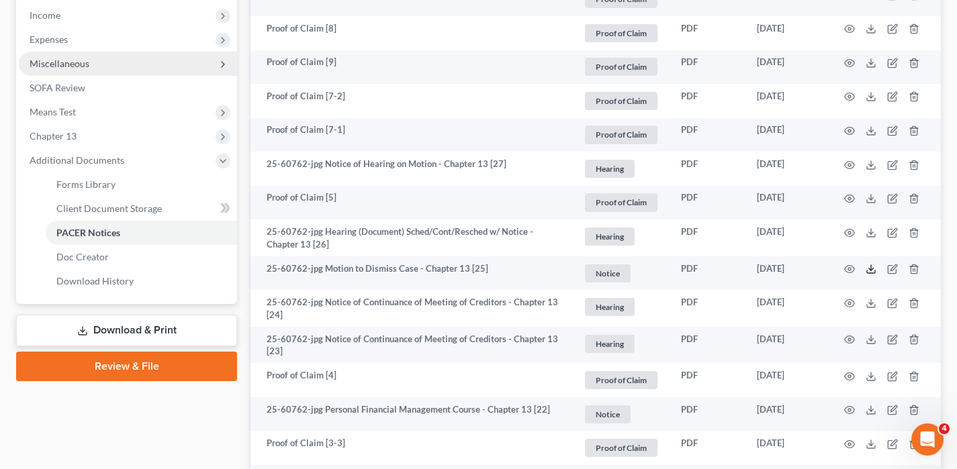
scroll to position [0, 0]
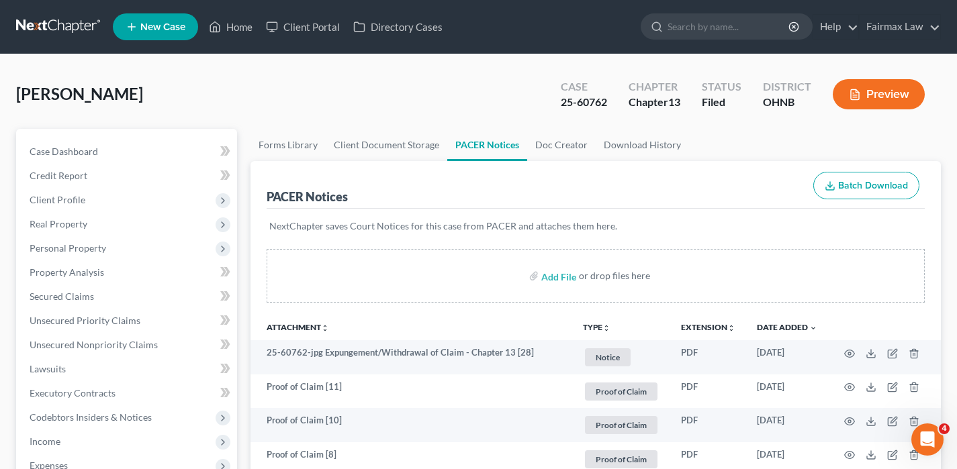
click at [70, 27] on link at bounding box center [59, 27] width 86 height 24
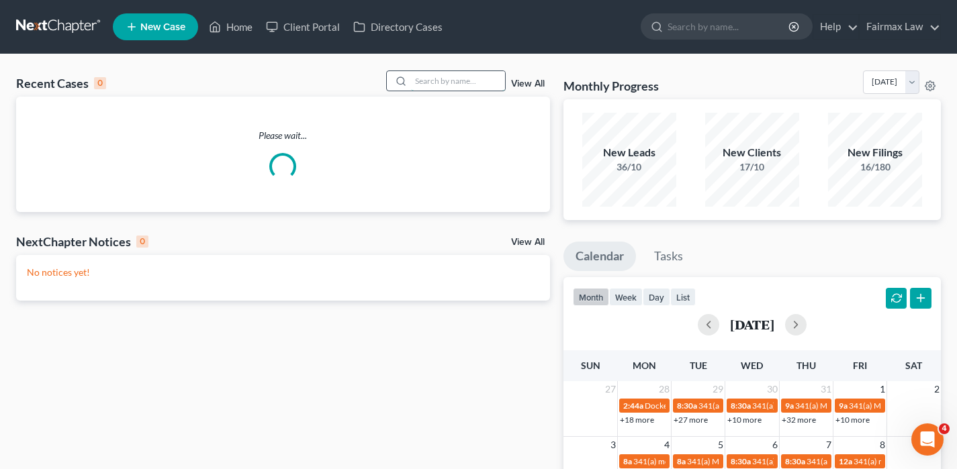
click at [463, 87] on input "search" at bounding box center [458, 80] width 94 height 19
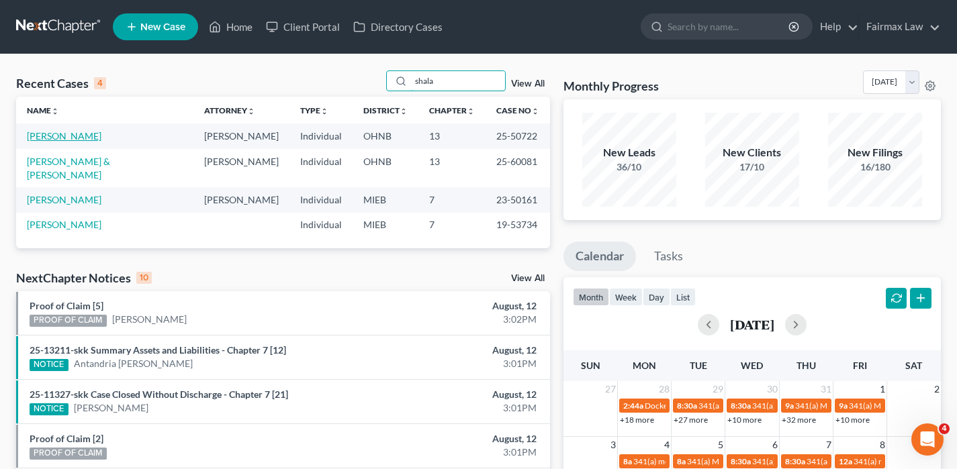
type input "shala"
click at [65, 137] on link "[PERSON_NAME]" at bounding box center [64, 135] width 75 height 11
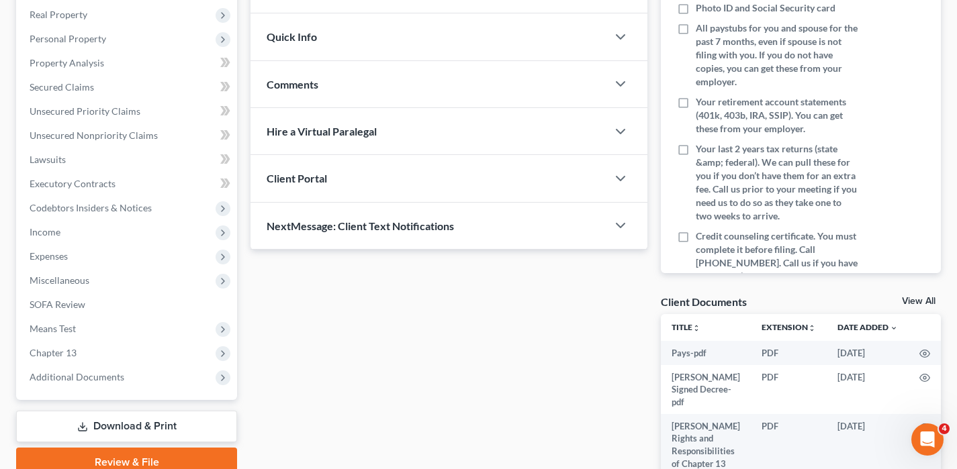
scroll to position [395, 0]
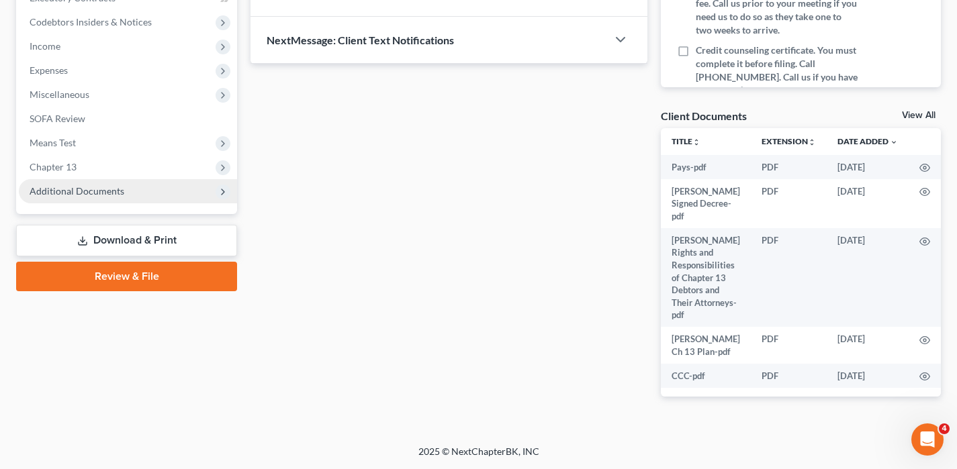
click at [55, 203] on span "Additional Documents" at bounding box center [128, 191] width 218 height 24
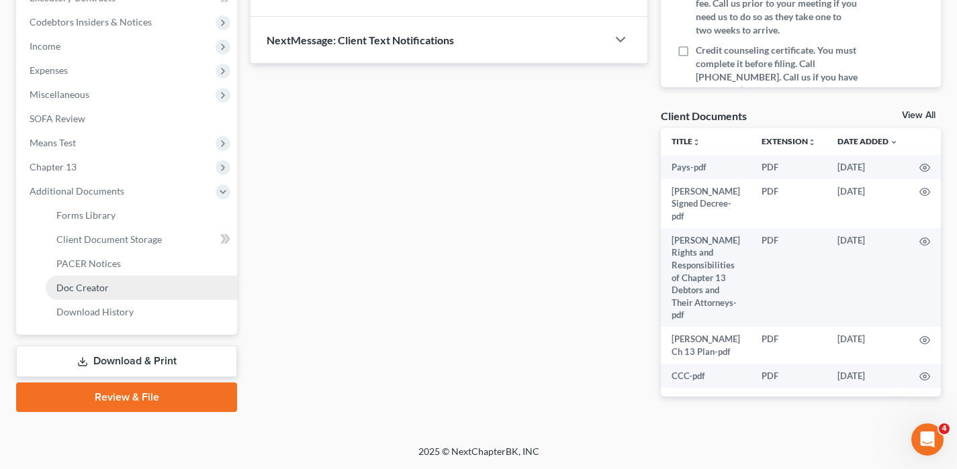
click at [91, 283] on span "Doc Creator" at bounding box center [82, 287] width 52 height 11
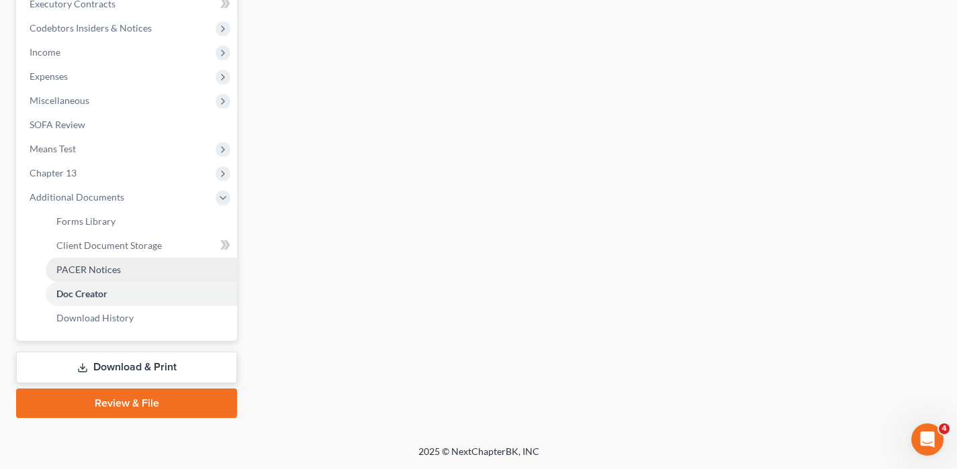
click at [91, 267] on span "PACER Notices" at bounding box center [88, 269] width 64 height 11
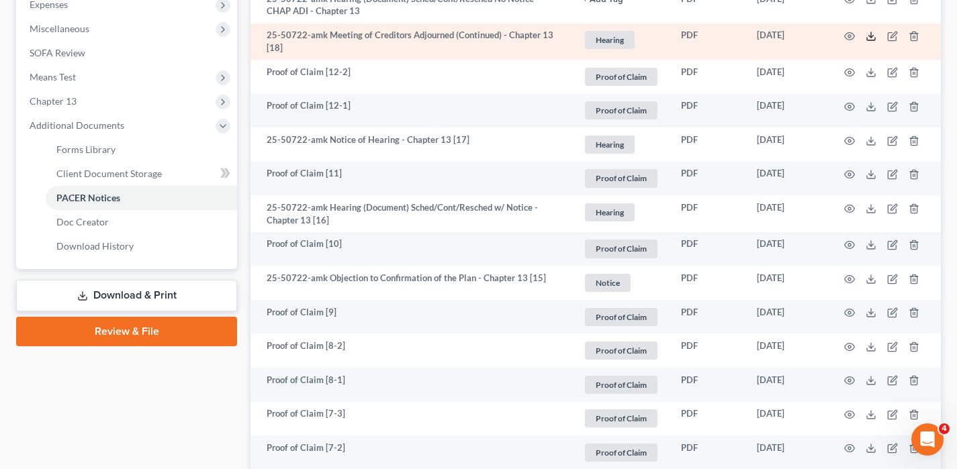
scroll to position [462, 0]
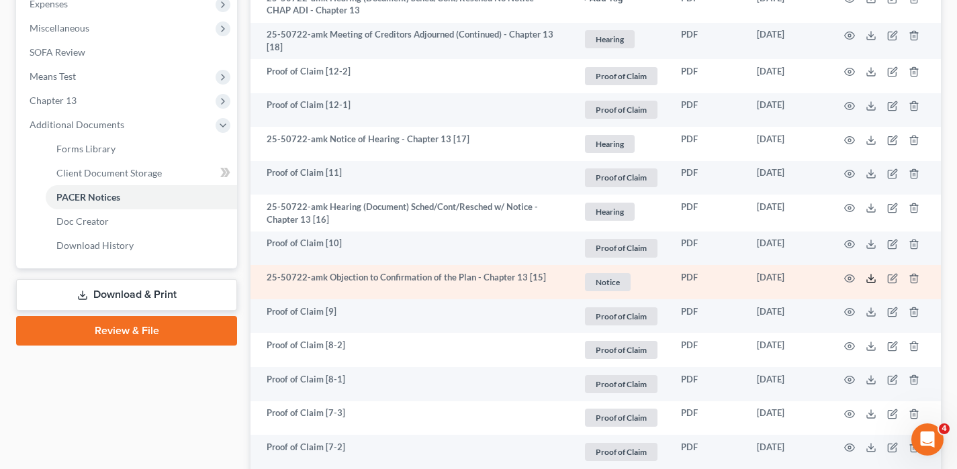
click at [868, 281] on icon at bounding box center [870, 278] width 11 height 11
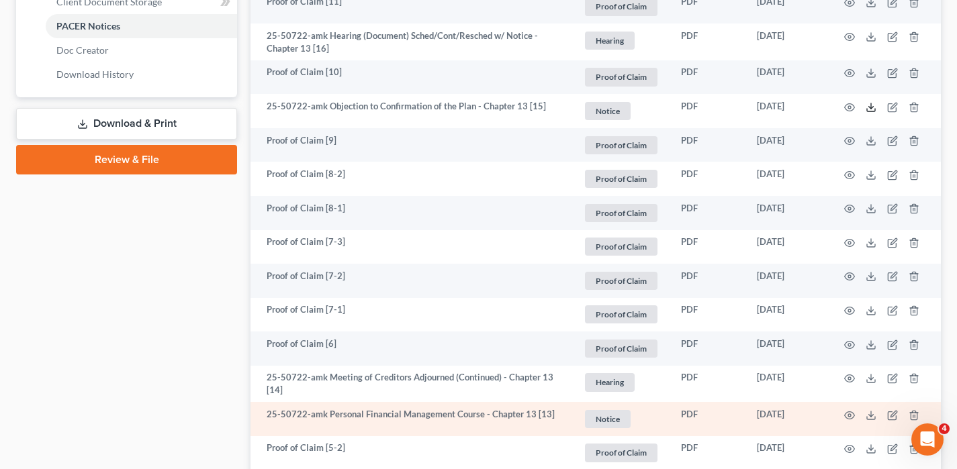
scroll to position [646, 0]
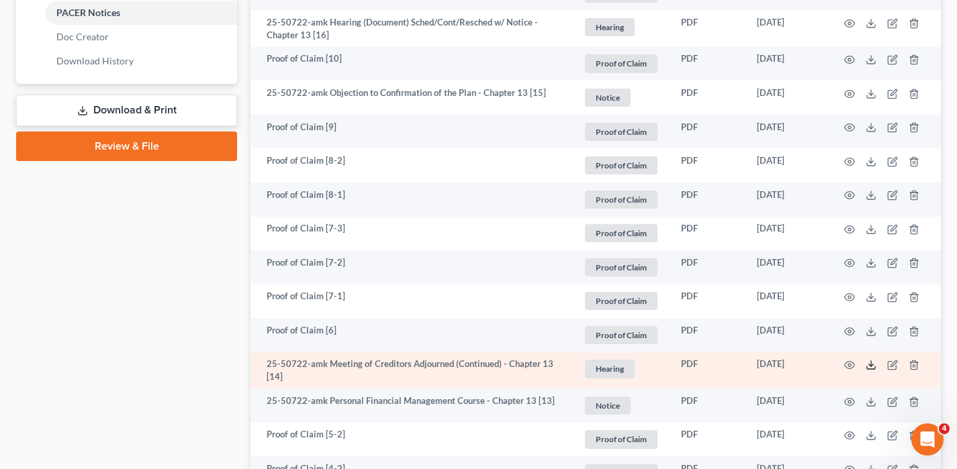
click at [873, 365] on polyline at bounding box center [871, 366] width 5 height 2
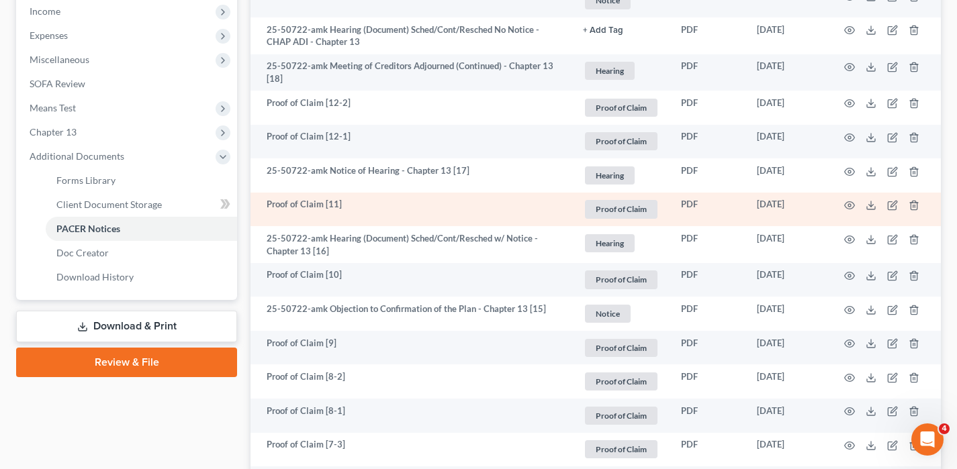
scroll to position [428, 0]
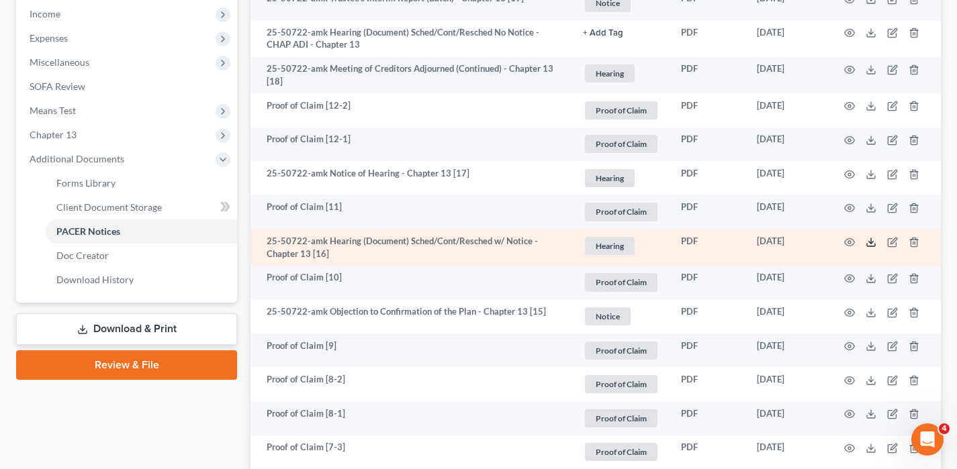
click at [865, 244] on icon at bounding box center [870, 242] width 11 height 11
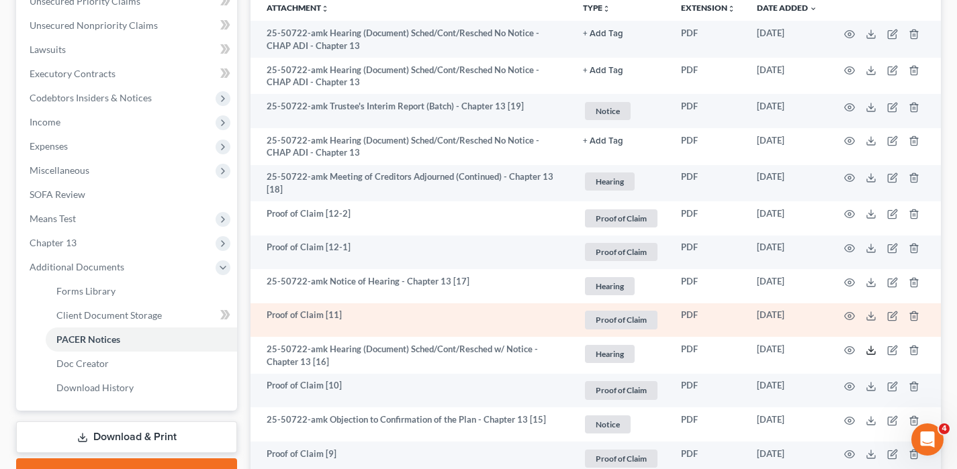
scroll to position [316, 0]
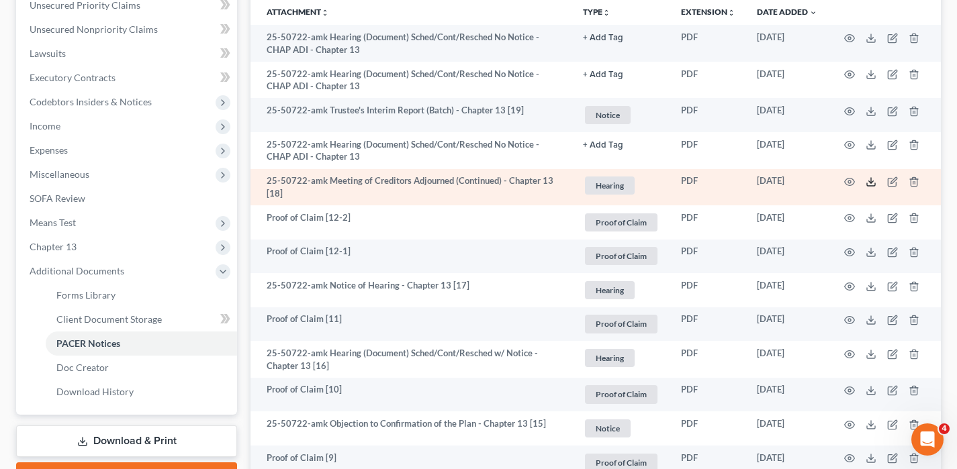
click at [868, 183] on icon at bounding box center [870, 182] width 11 height 11
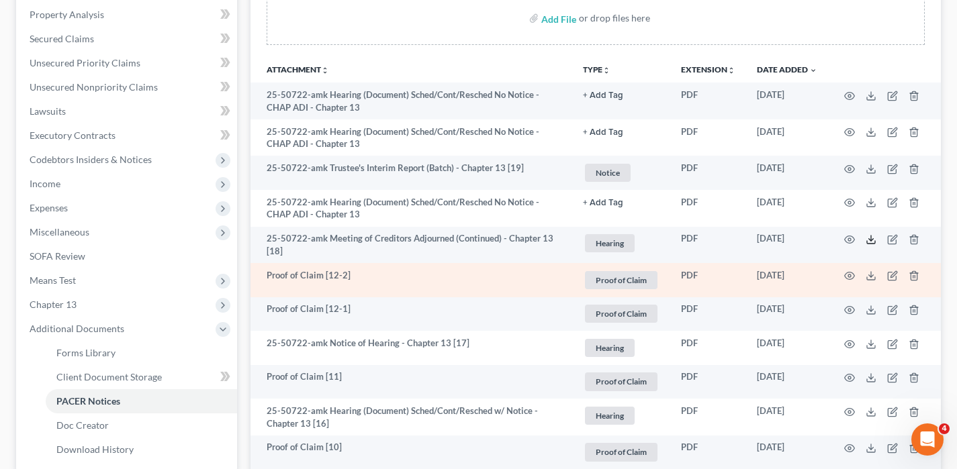
scroll to position [250, 0]
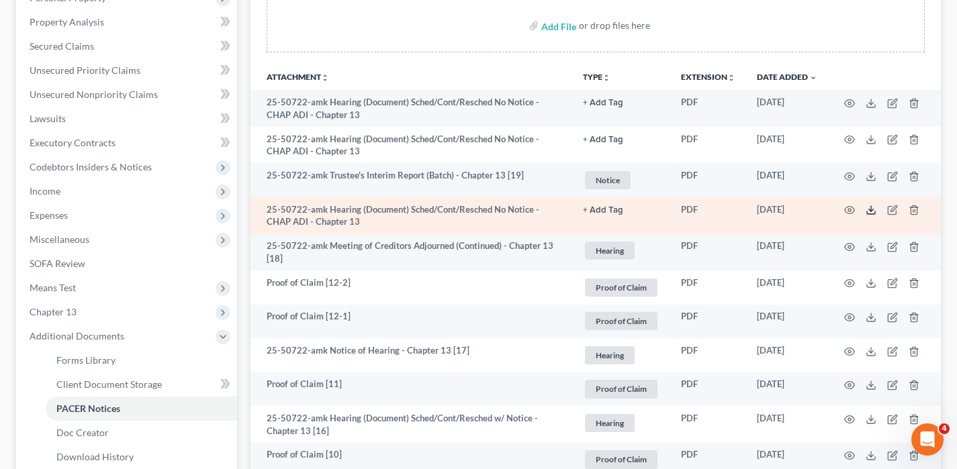
click at [871, 214] on icon at bounding box center [871, 212] width 8 height 3
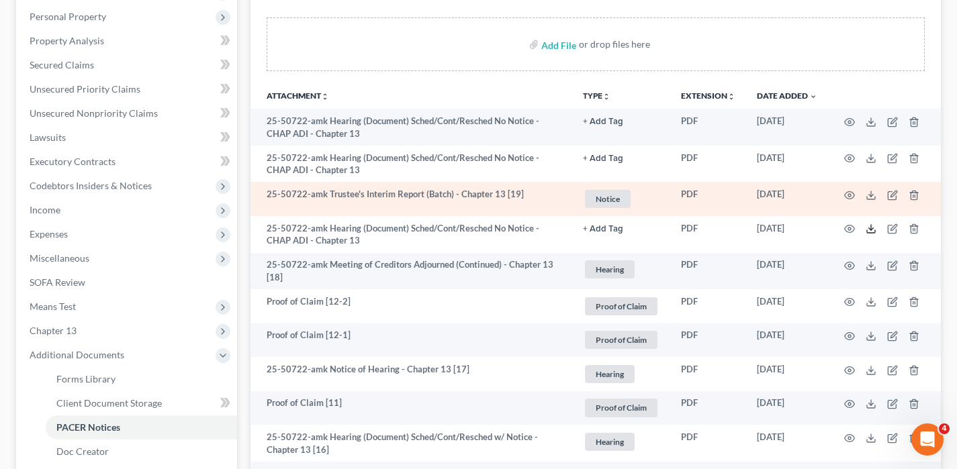
scroll to position [232, 0]
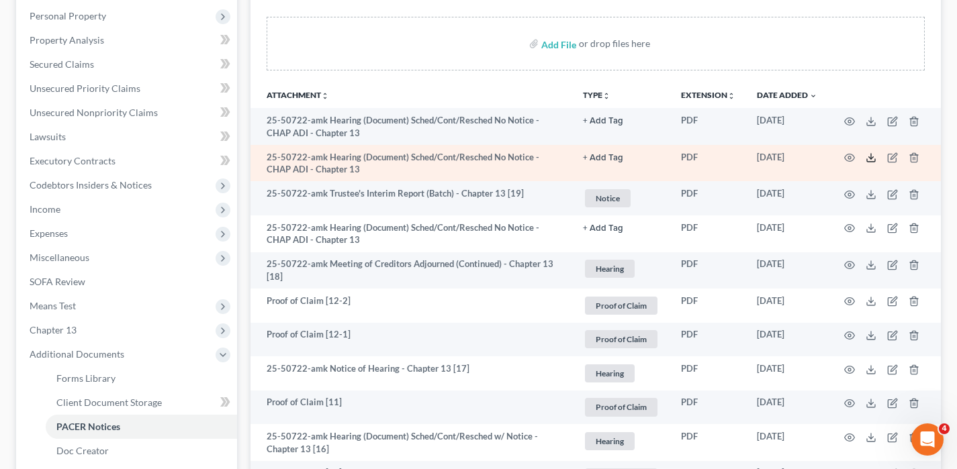
click at [874, 156] on icon at bounding box center [870, 157] width 11 height 11
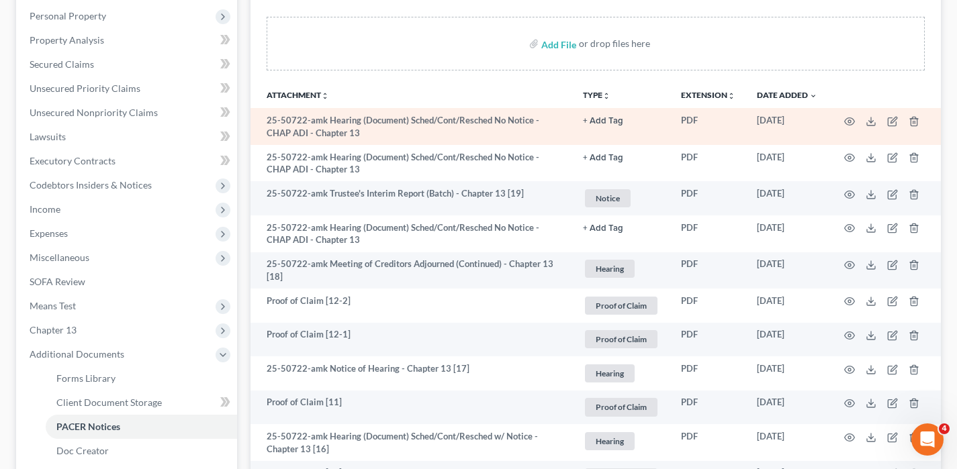
click at [878, 124] on td at bounding box center [884, 126] width 113 height 37
click at [873, 121] on icon at bounding box center [870, 121] width 11 height 11
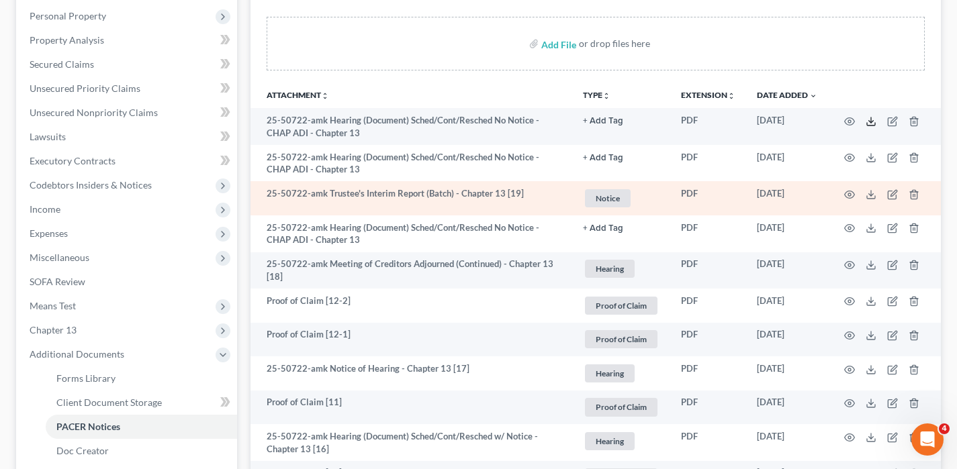
scroll to position [0, 0]
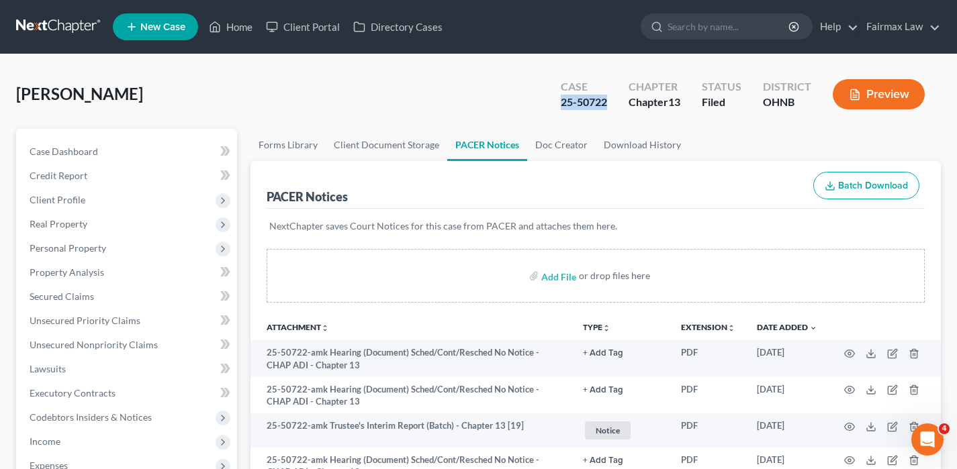
drag, startPoint x: 610, startPoint y: 105, endPoint x: 556, endPoint y: 108, distance: 53.8
click at [554, 105] on div "Case 25-50722" at bounding box center [584, 96] width 68 height 40
copy div "25-50722"
click at [42, 26] on link at bounding box center [59, 27] width 86 height 24
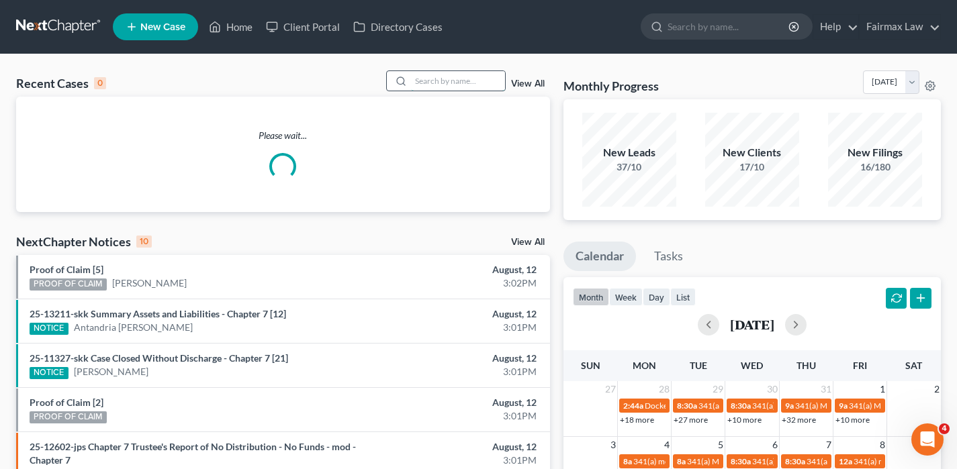
click at [444, 77] on input "search" at bounding box center [458, 80] width 94 height 19
paste input "[PERSON_NAME]"
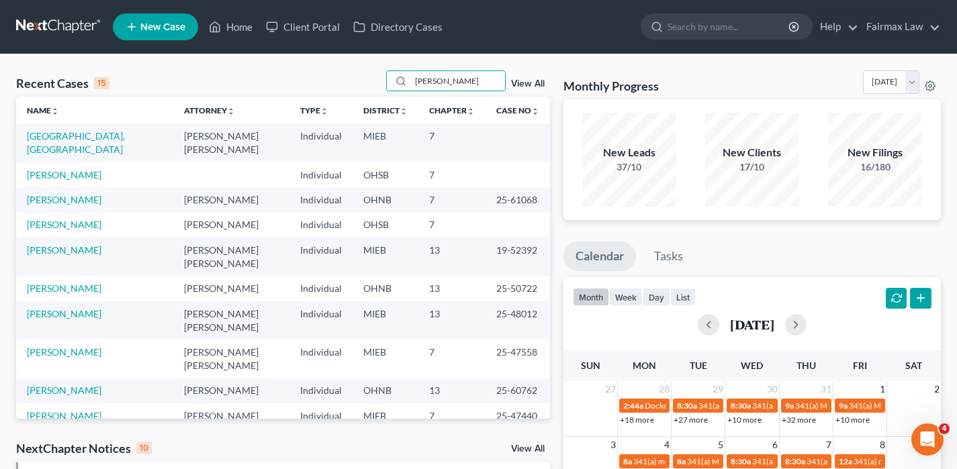
click at [455, 95] on div "Recent Cases 15 [PERSON_NAME] View All" at bounding box center [283, 83] width 534 height 26
click at [455, 92] on div "Recent Cases 15 [PERSON_NAME] View All" at bounding box center [283, 83] width 534 height 26
click at [454, 85] on input "[PERSON_NAME]" at bounding box center [458, 80] width 94 height 19
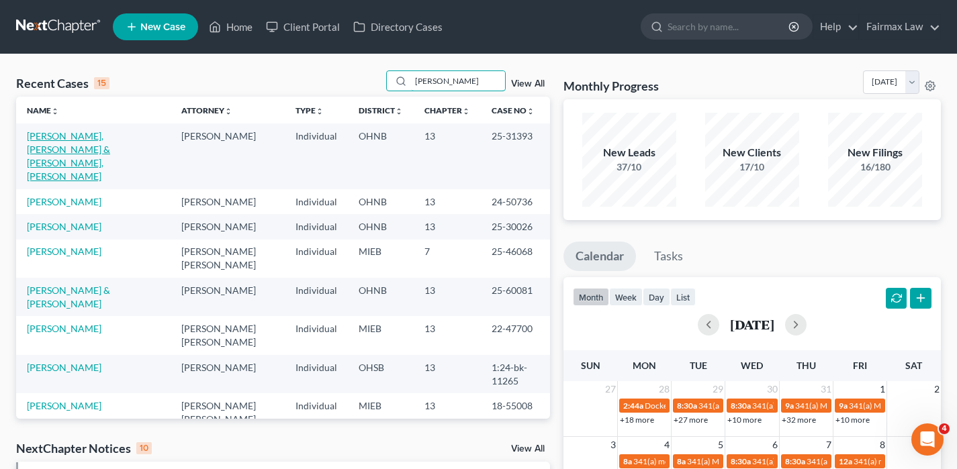
type input "[PERSON_NAME]"
click at [110, 139] on link "[PERSON_NAME], [PERSON_NAME] & [PERSON_NAME], [PERSON_NAME]" at bounding box center [68, 156] width 83 height 52
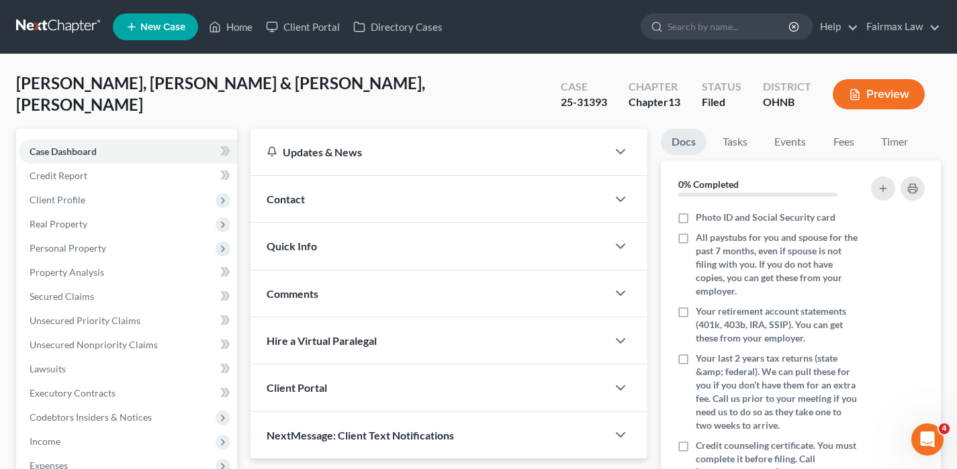
scroll to position [395, 0]
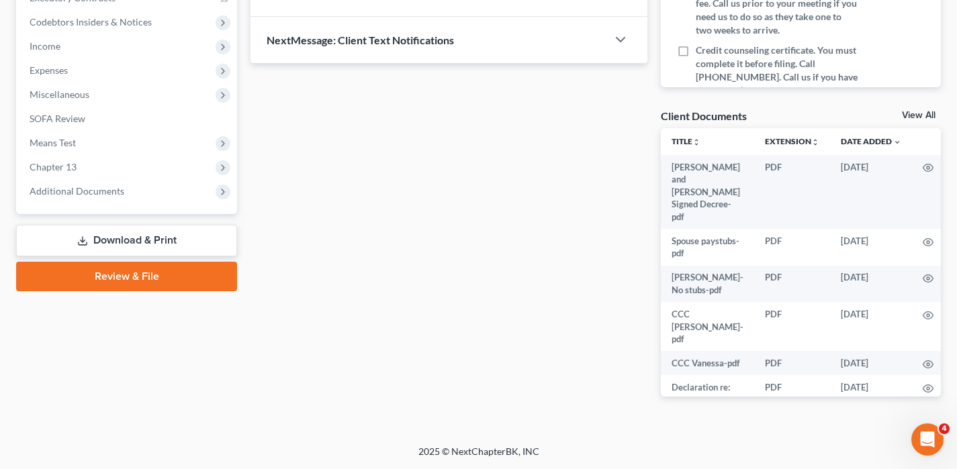
click at [83, 189] on span "Additional Documents" at bounding box center [77, 190] width 95 height 11
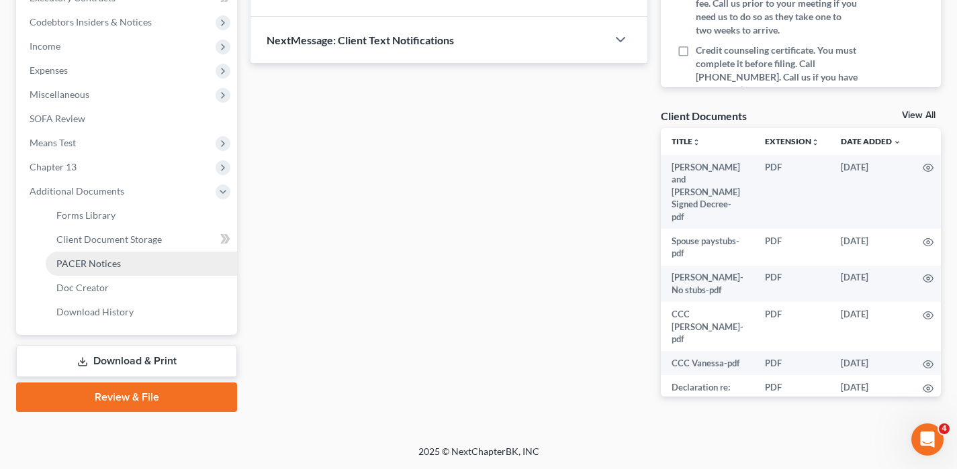
click at [81, 269] on link "PACER Notices" at bounding box center [141, 264] width 191 height 24
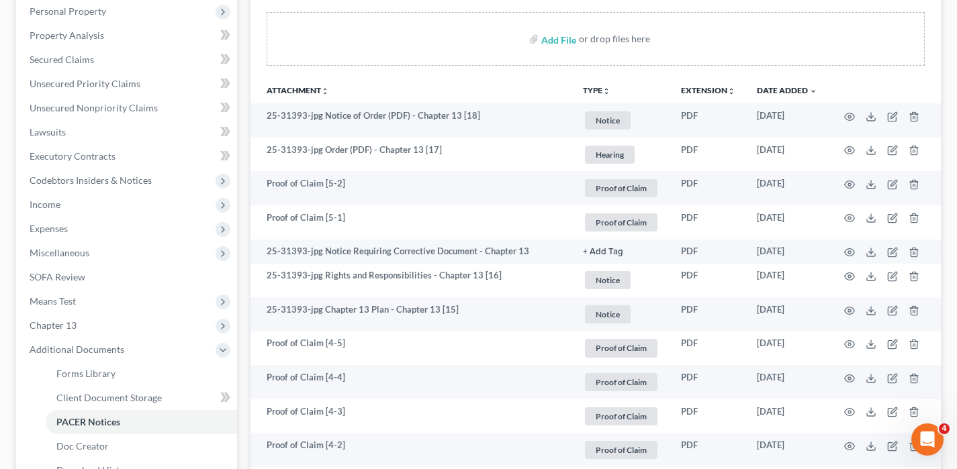
scroll to position [301, 0]
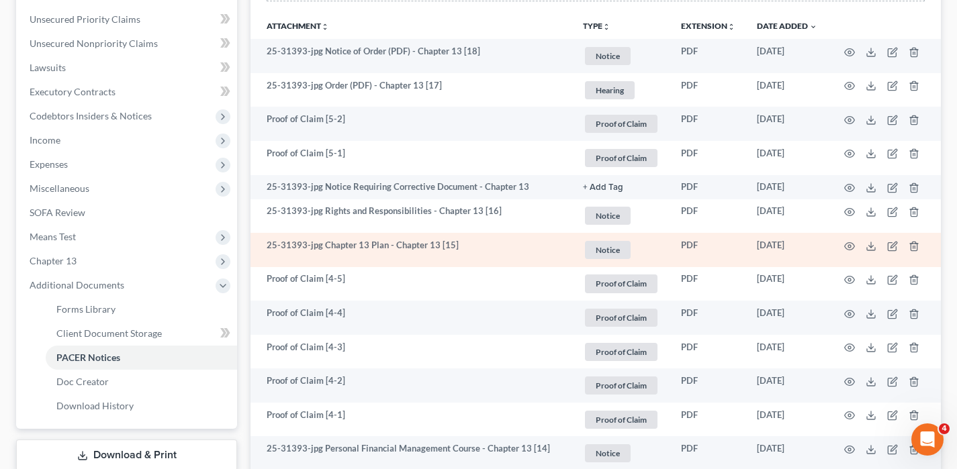
drag, startPoint x: 810, startPoint y: 248, endPoint x: 739, endPoint y: 247, distance: 70.5
click at [739, 247] on tr "25-31393-jpg Chapter 13 Plan - Chapter 13 [15] Notice + Add Tag Notice × Select…" at bounding box center [595, 250] width 690 height 34
copy tr "[DATE]"
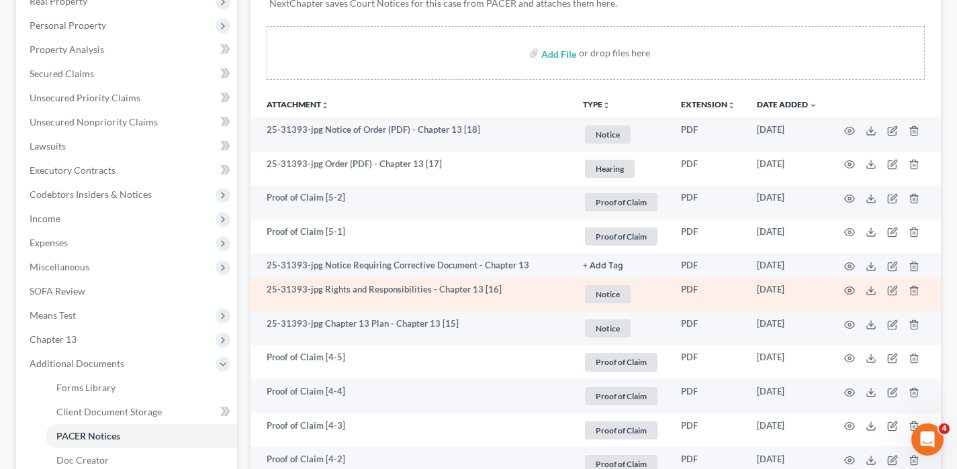
scroll to position [224, 0]
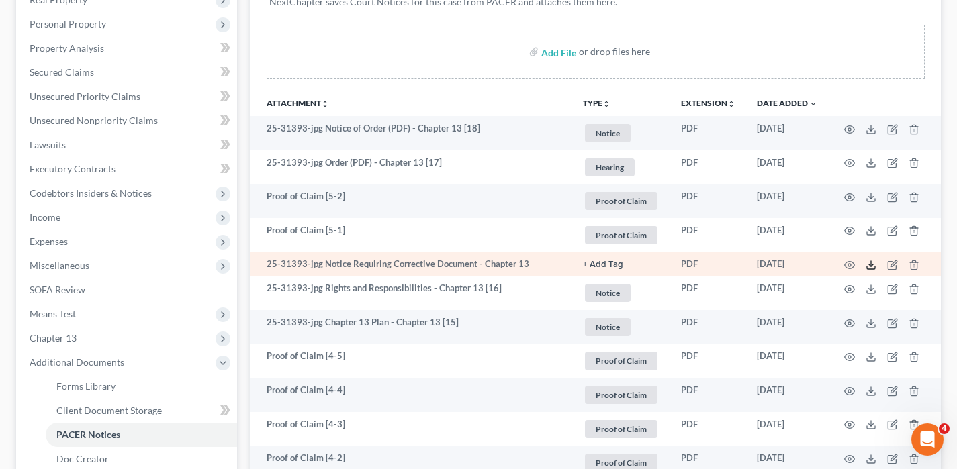
click at [871, 263] on icon at bounding box center [870, 265] width 11 height 11
